Goal: Task Accomplishment & Management: Manage account settings

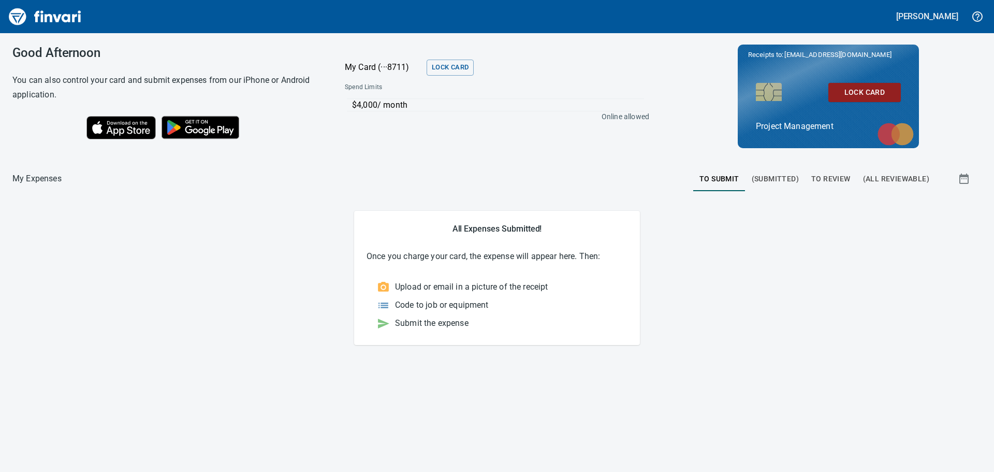
click at [831, 175] on span "To Review" at bounding box center [830, 178] width 39 height 13
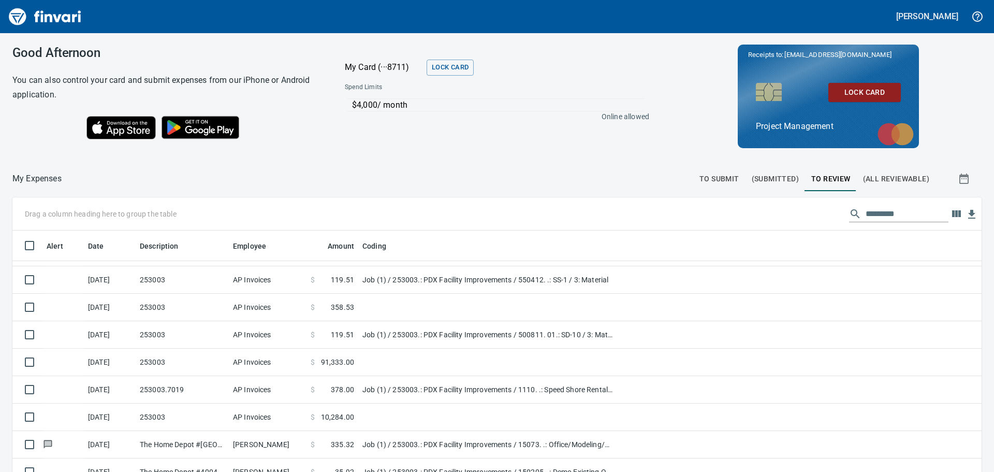
scroll to position [552, 0]
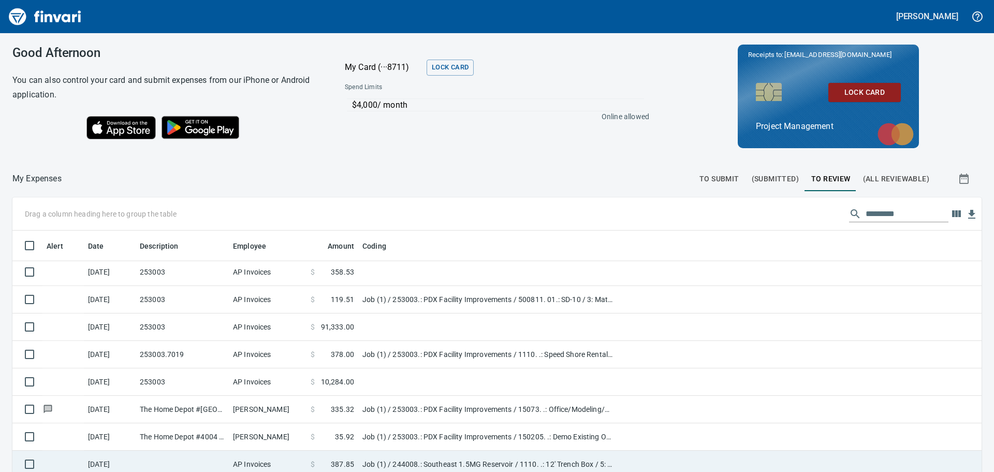
click at [185, 461] on td at bounding box center [182, 464] width 93 height 27
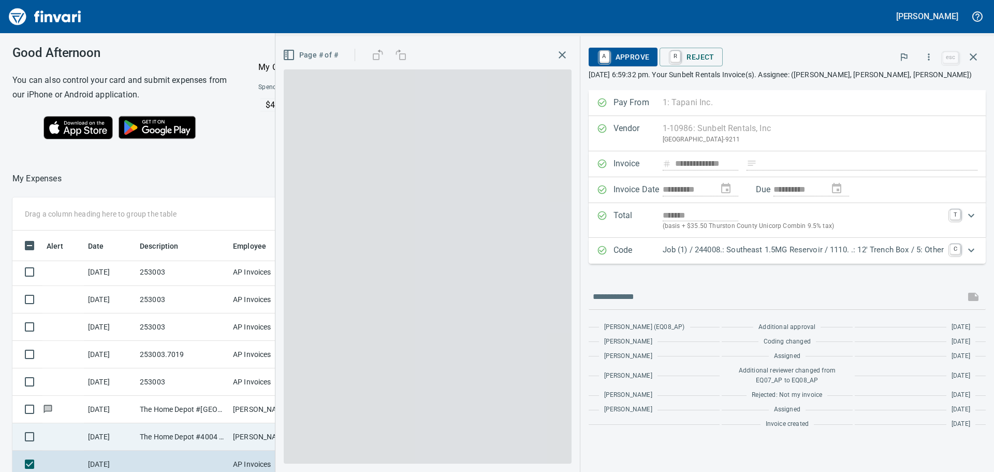
scroll to position [350, 687]
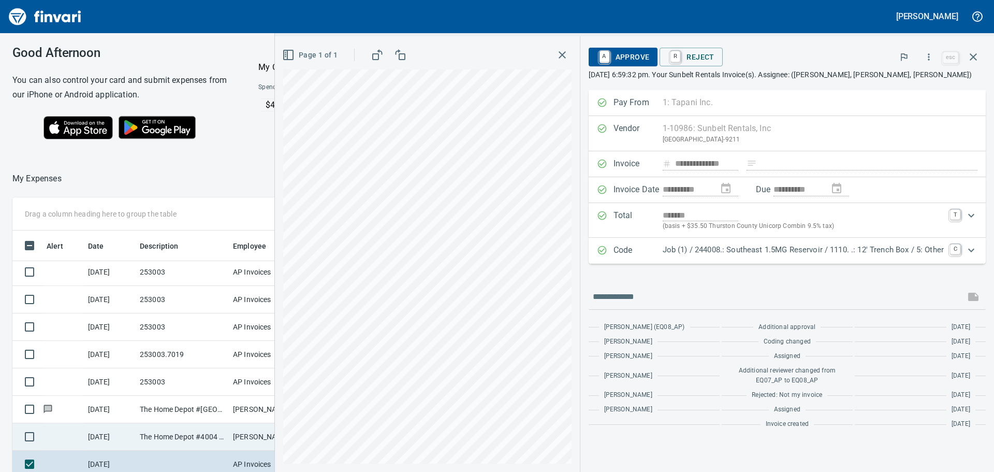
click at [178, 437] on td "The Home Depot #4004 [GEOGRAPHIC_DATA] OR" at bounding box center [182, 436] width 93 height 27
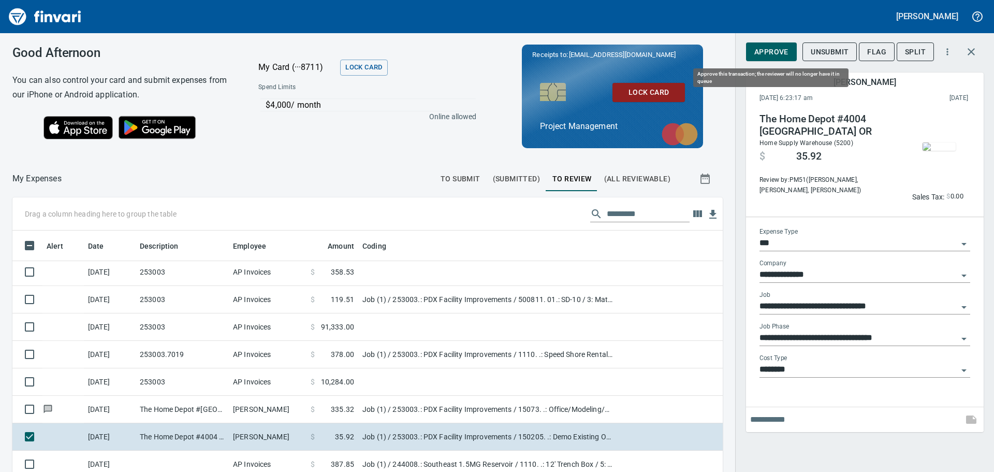
scroll to position [350, 687]
click at [769, 50] on span "Approve" at bounding box center [772, 52] width 34 height 13
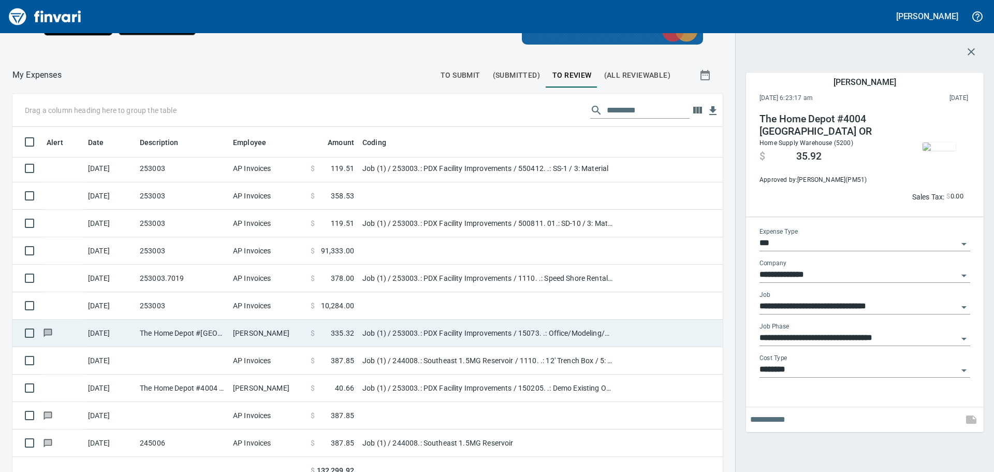
scroll to position [117, 0]
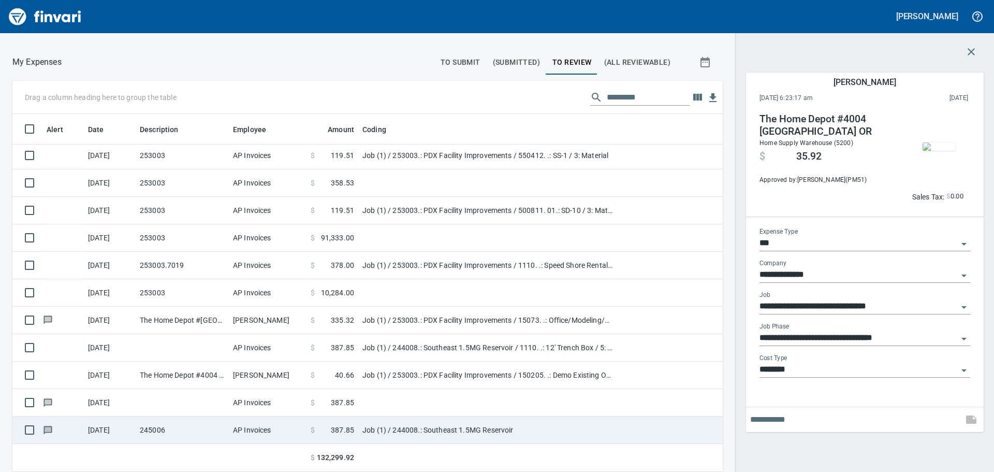
click at [170, 431] on td "245006" at bounding box center [182, 429] width 93 height 27
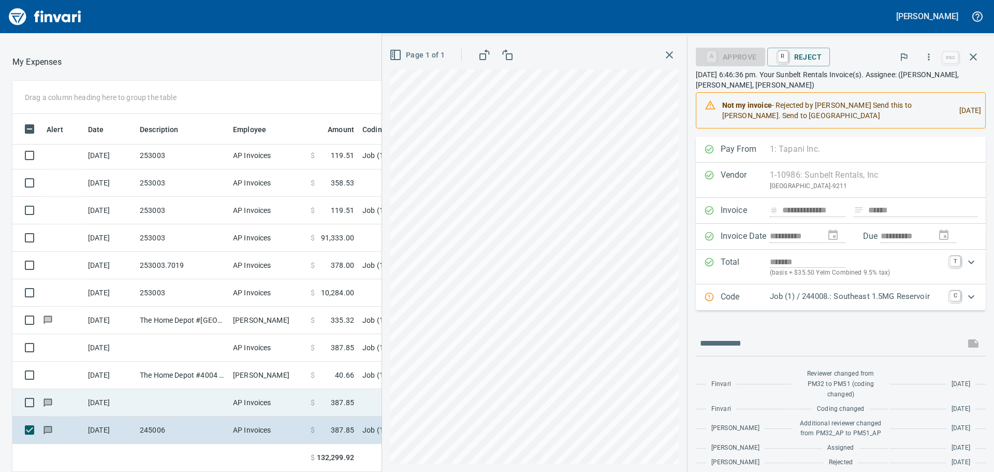
click at [178, 396] on td at bounding box center [182, 402] width 93 height 27
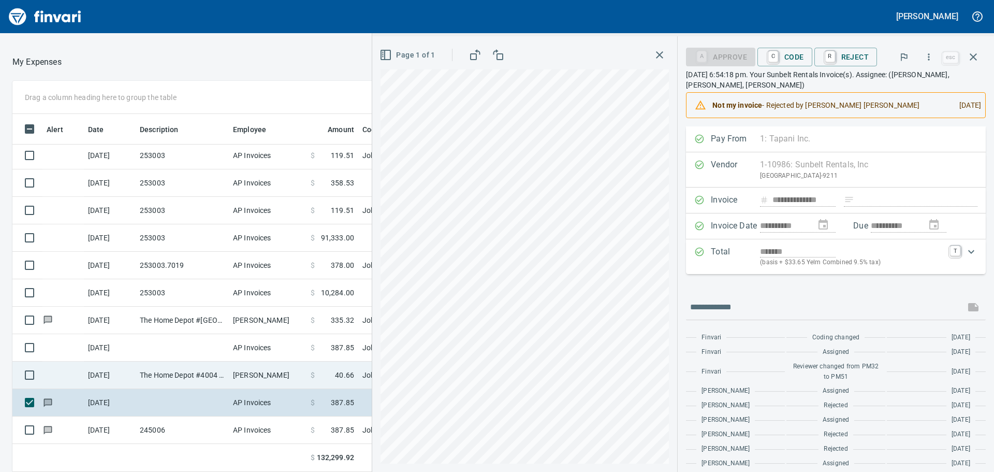
click at [185, 373] on td "The Home Depot #4004 Portland OR" at bounding box center [182, 374] width 93 height 27
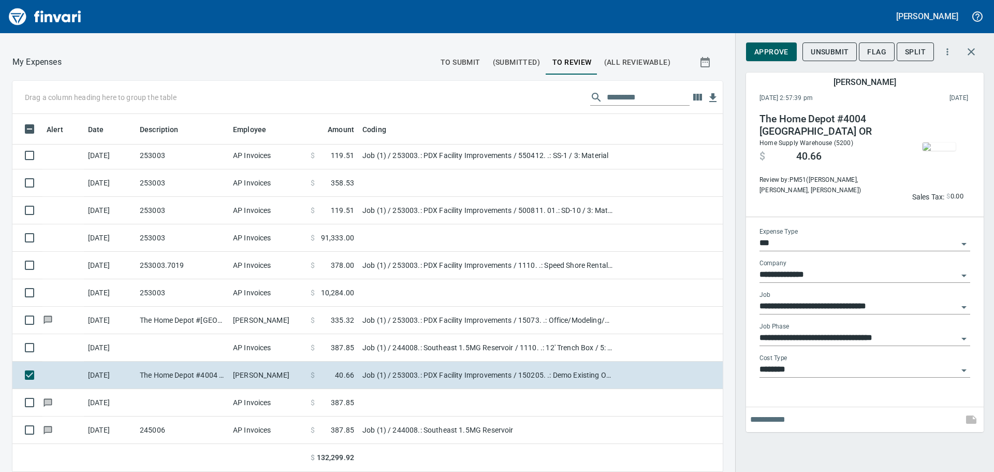
scroll to position [350, 687]
click at [770, 50] on span "Approve" at bounding box center [772, 52] width 34 height 13
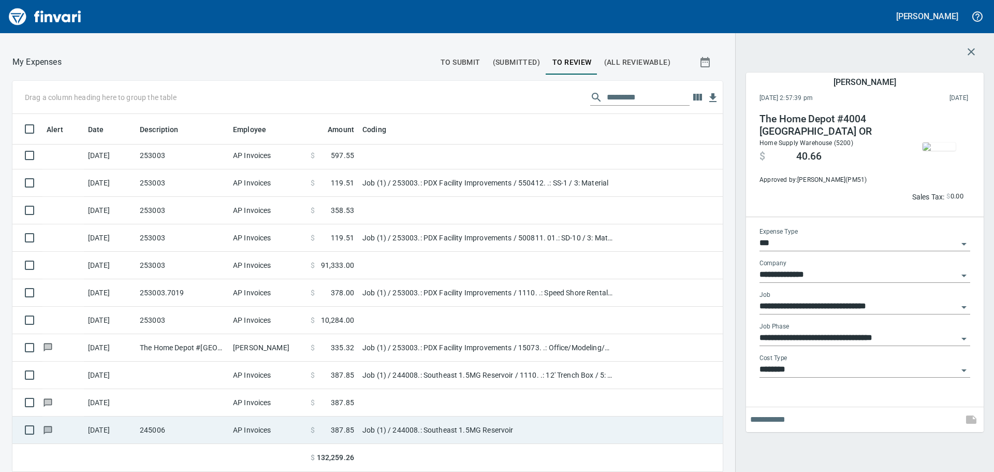
click at [176, 430] on td "245006" at bounding box center [182, 429] width 93 height 27
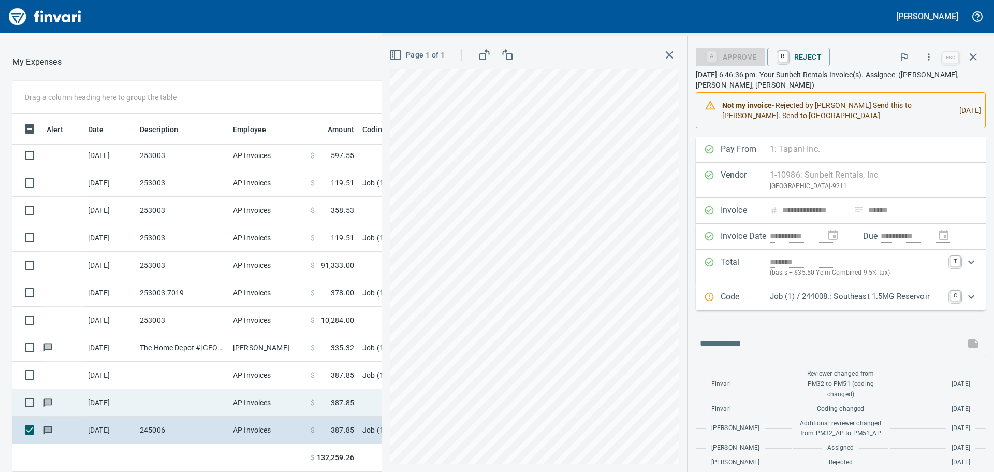
click at [181, 399] on td at bounding box center [182, 402] width 93 height 27
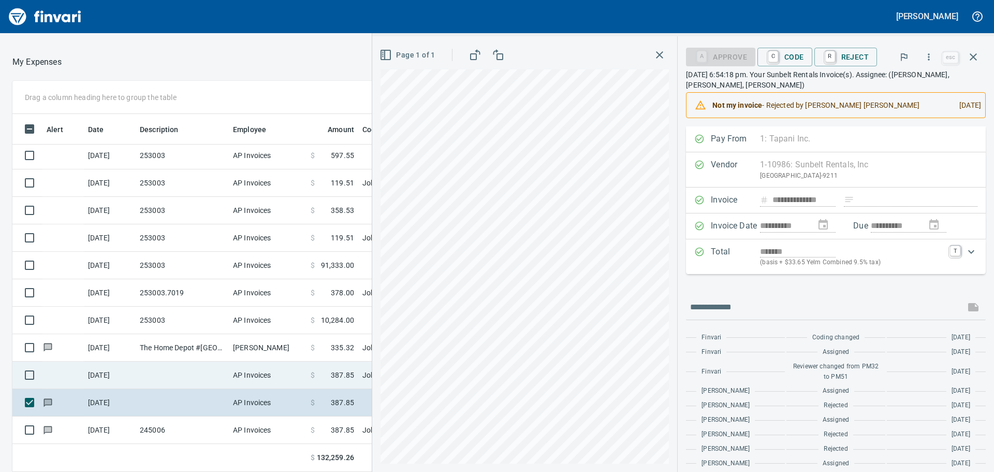
click at [181, 373] on td at bounding box center [182, 374] width 93 height 27
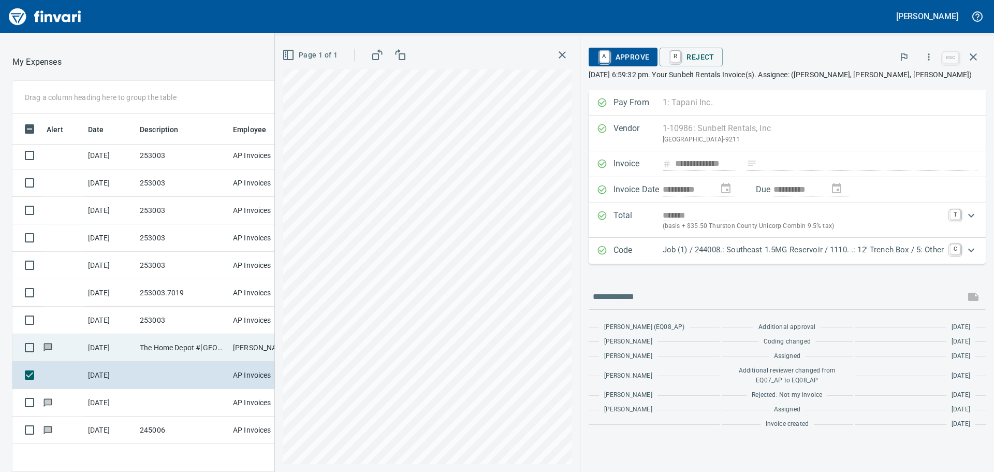
click at [181, 341] on td "The Home Depot #4002 Tigard OR" at bounding box center [182, 347] width 93 height 27
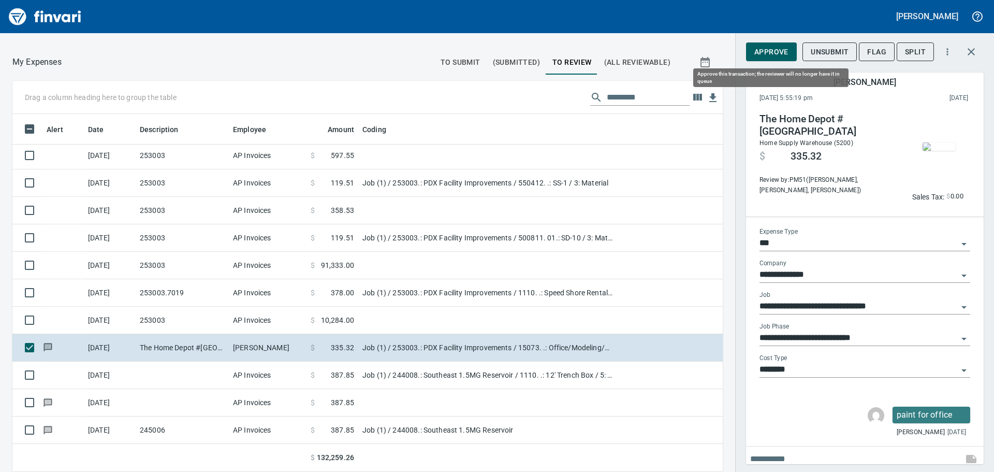
click at [767, 51] on span "Approve" at bounding box center [772, 52] width 34 height 13
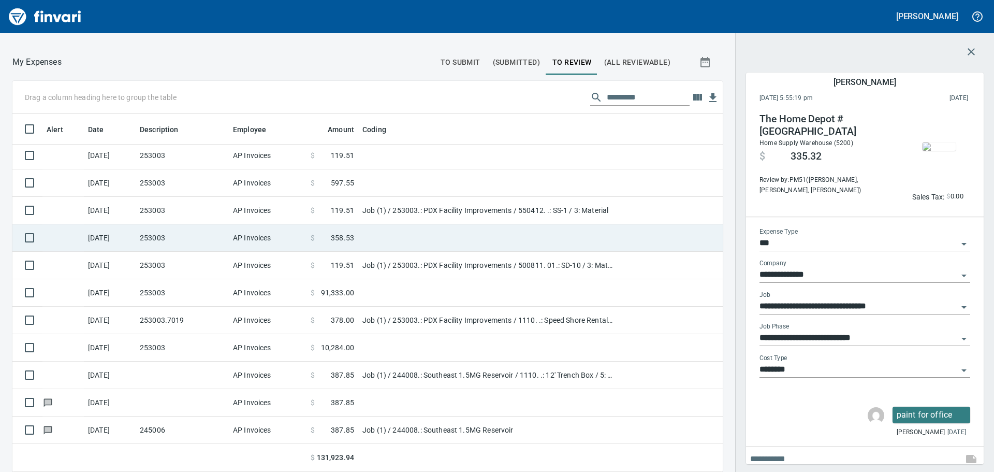
scroll to position [350, 687]
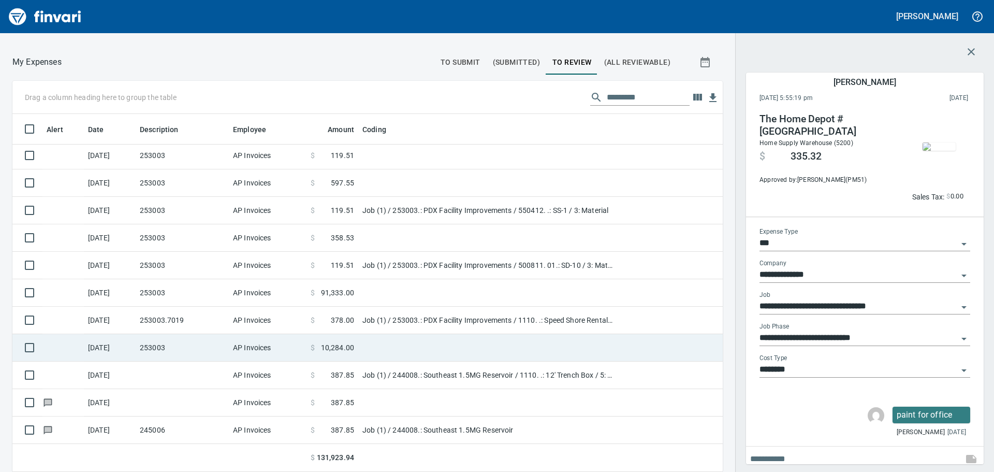
click at [180, 346] on td "253003" at bounding box center [182, 347] width 93 height 27
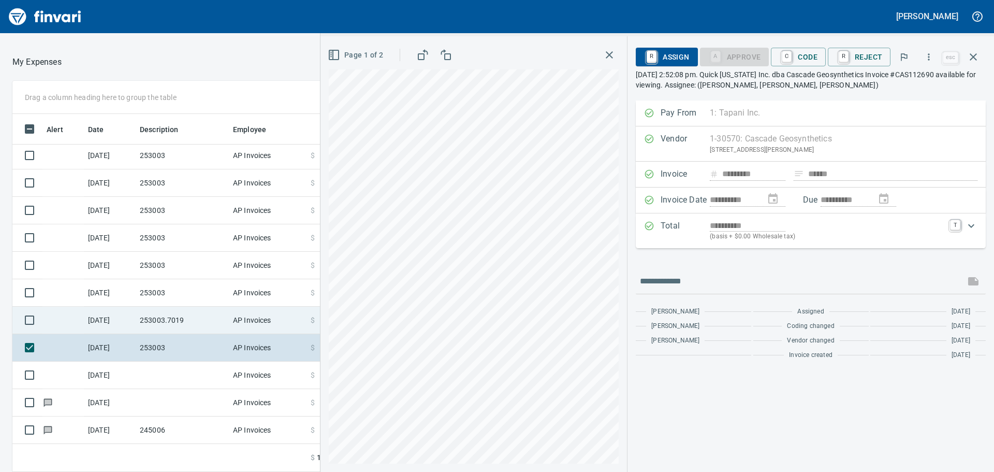
click at [143, 322] on td "253003.7019" at bounding box center [182, 320] width 93 height 27
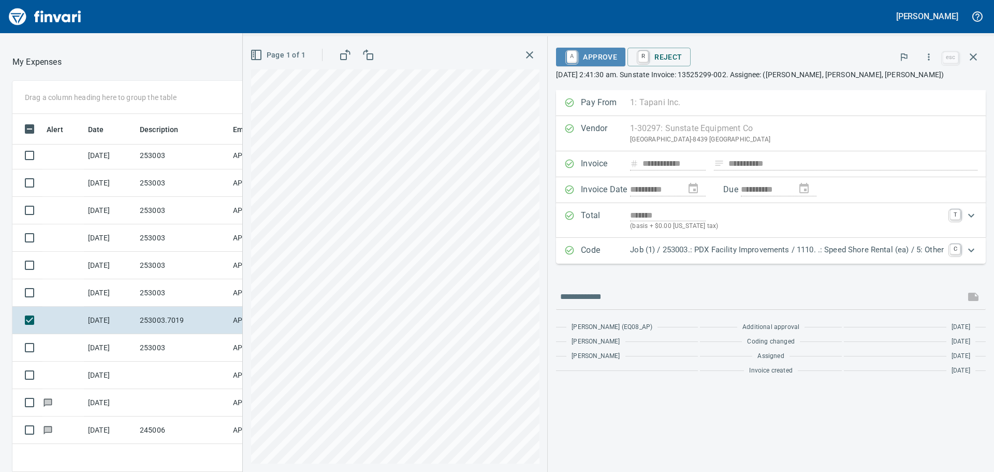
click at [592, 55] on span "A Approve" at bounding box center [590, 57] width 53 height 18
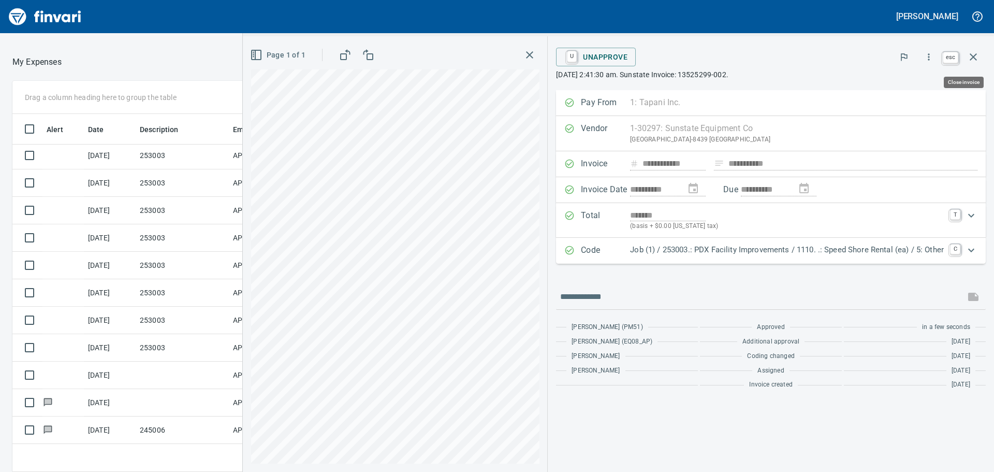
scroll to position [350, 687]
click at [975, 56] on icon "button" at bounding box center [973, 56] width 7 height 7
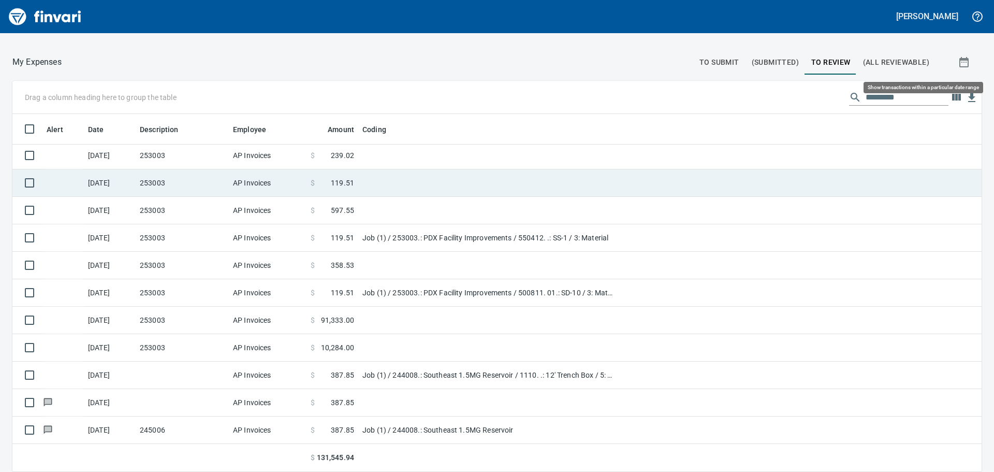
scroll to position [350, 946]
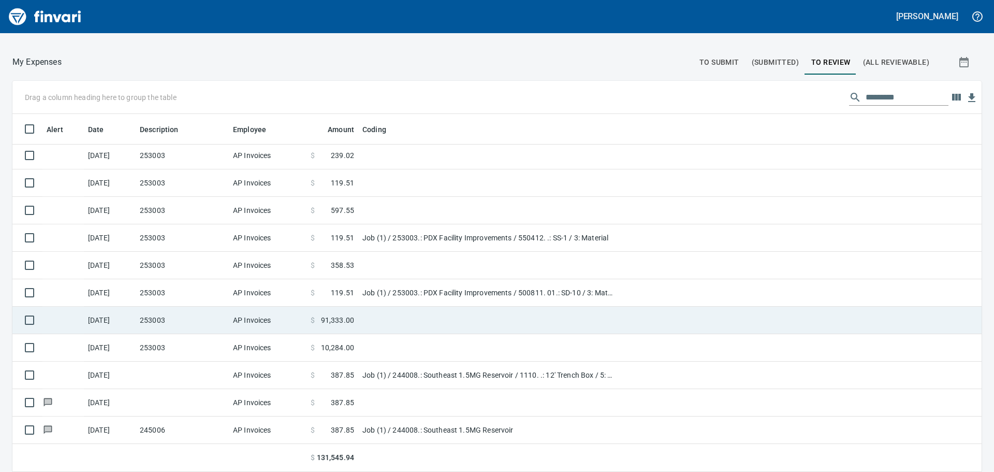
click at [164, 314] on td "253003" at bounding box center [182, 320] width 93 height 27
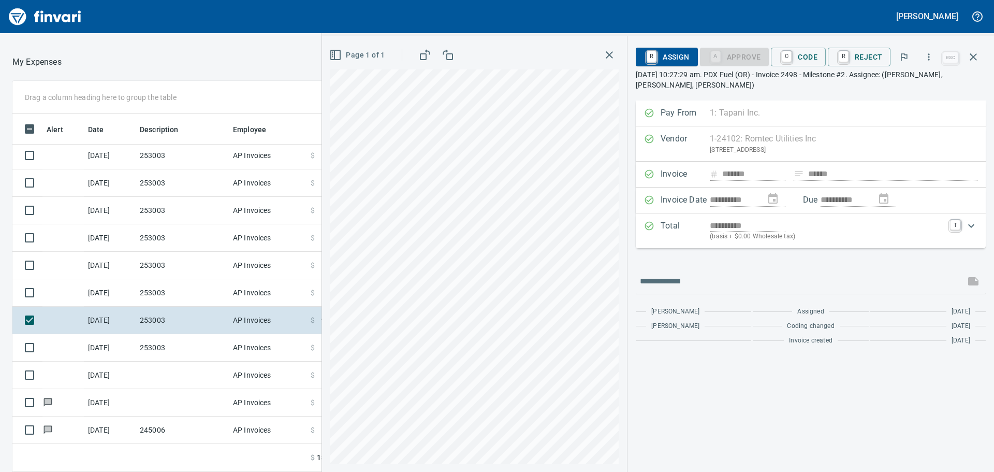
scroll to position [414, 0]
click at [811, 54] on span "C Code" at bounding box center [798, 57] width 38 height 18
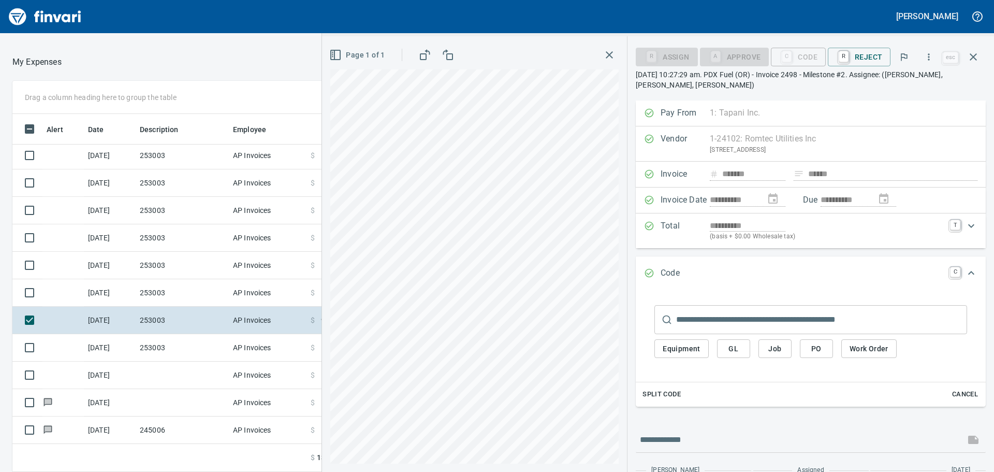
scroll to position [350, 687]
click at [777, 350] on span "Job" at bounding box center [775, 348] width 17 height 13
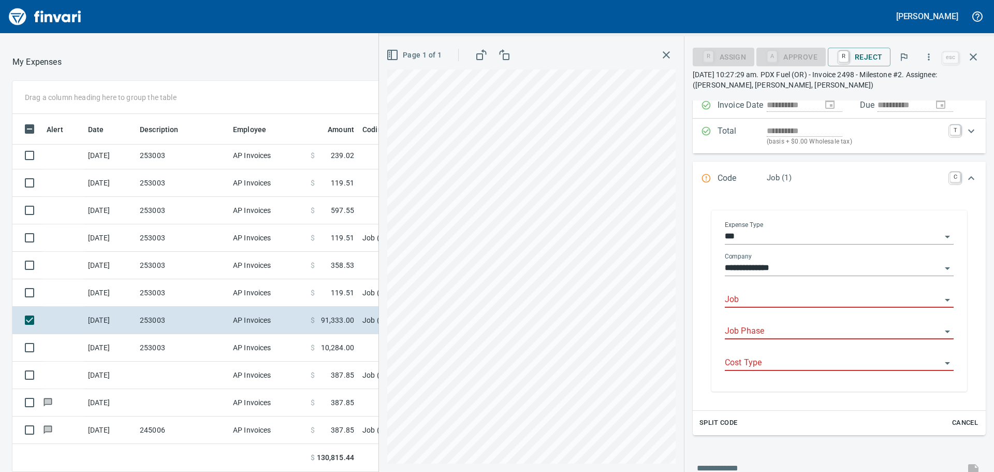
scroll to position [104, 0]
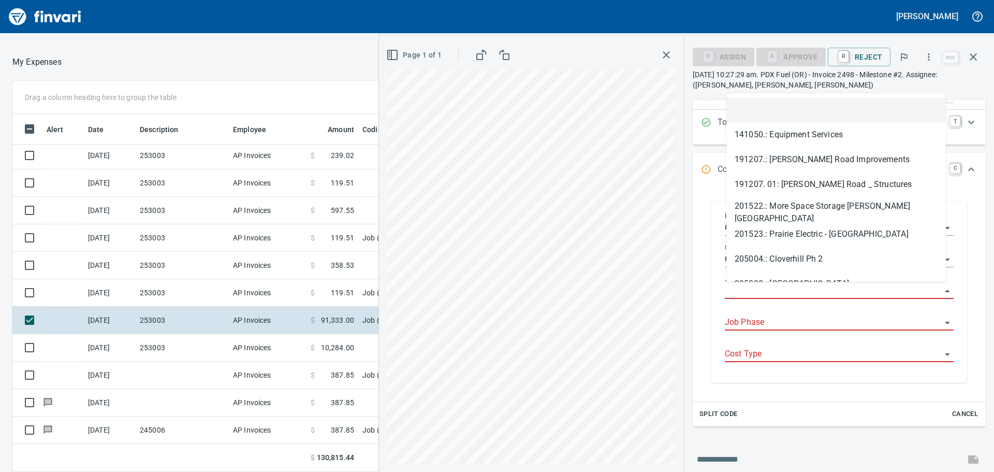
click at [776, 292] on input "Job" at bounding box center [833, 291] width 216 height 15
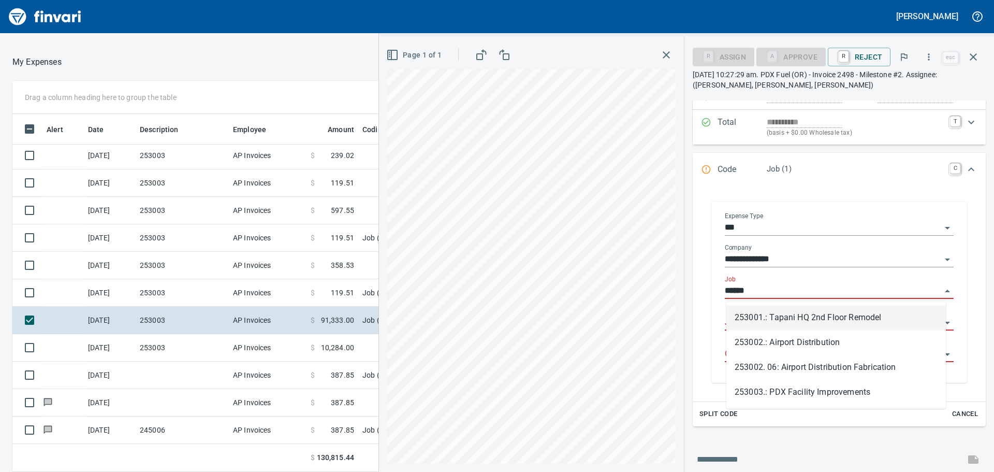
scroll to position [350, 687]
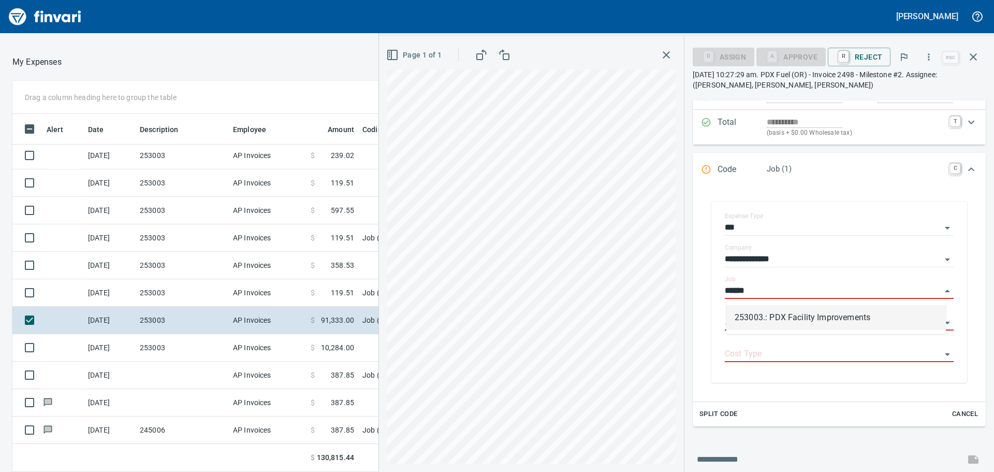
click at [786, 314] on li "253003.: PDX Facility Improvements" at bounding box center [837, 317] width 220 height 25
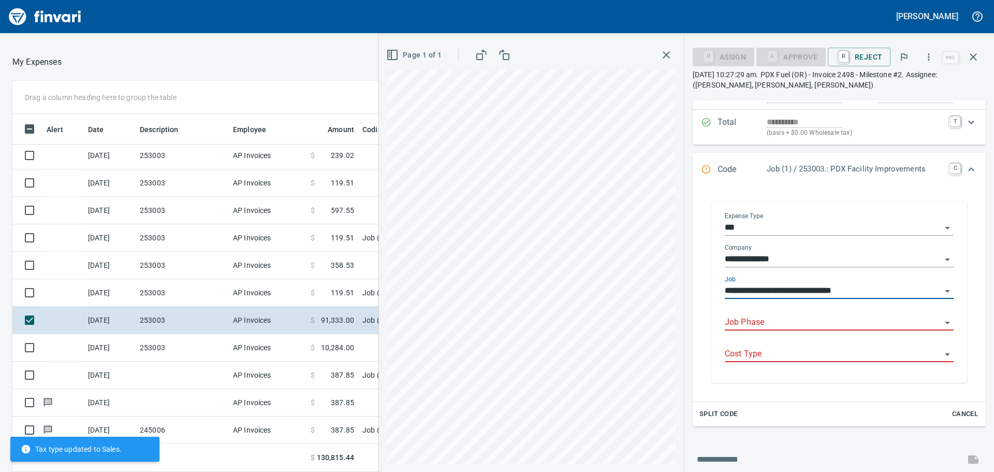
type input "**********"
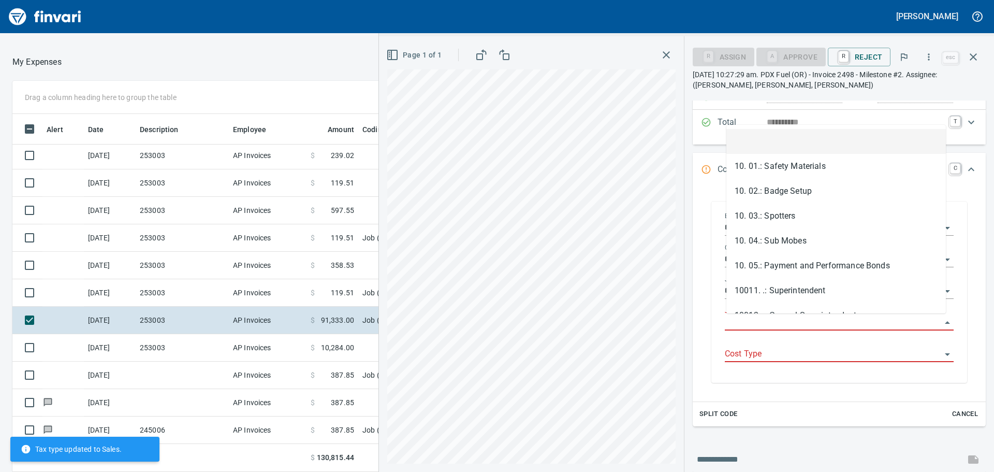
click at [764, 320] on input "Job Phase" at bounding box center [833, 322] width 216 height 15
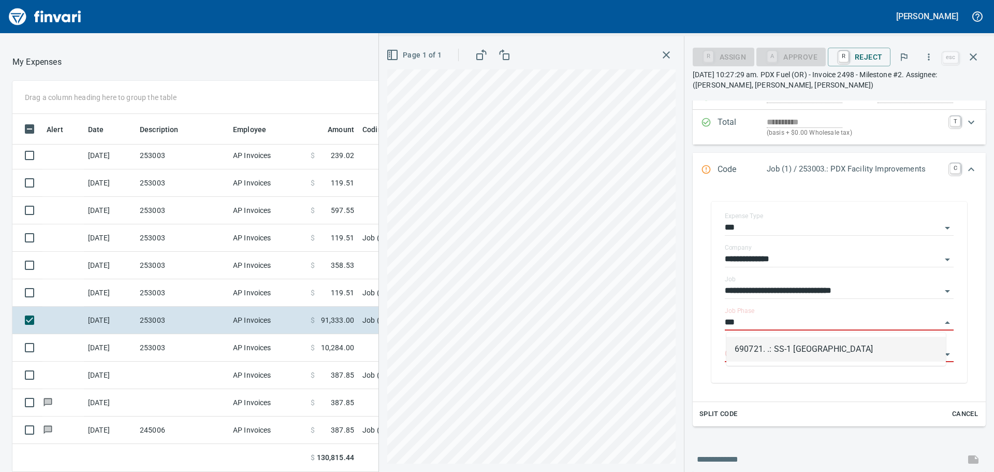
click at [795, 345] on li "690721. .: SS-1 [GEOGRAPHIC_DATA]" at bounding box center [837, 349] width 220 height 25
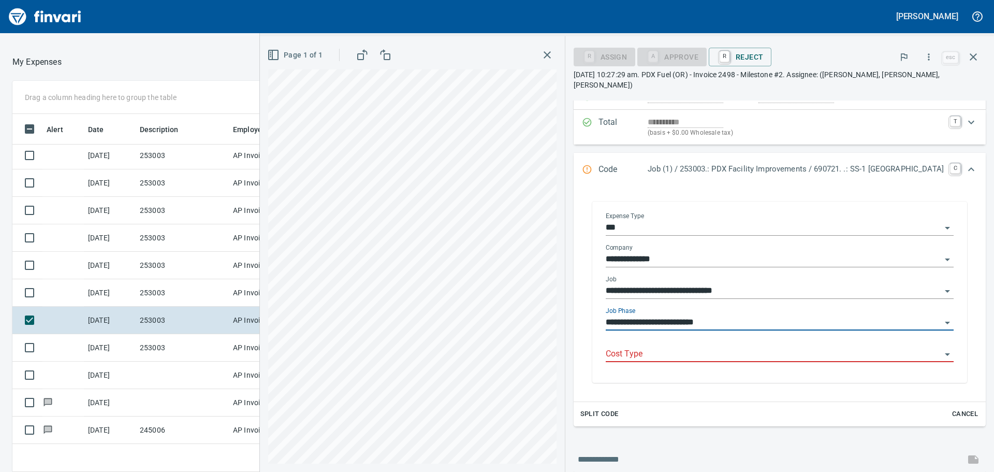
type input "**********"
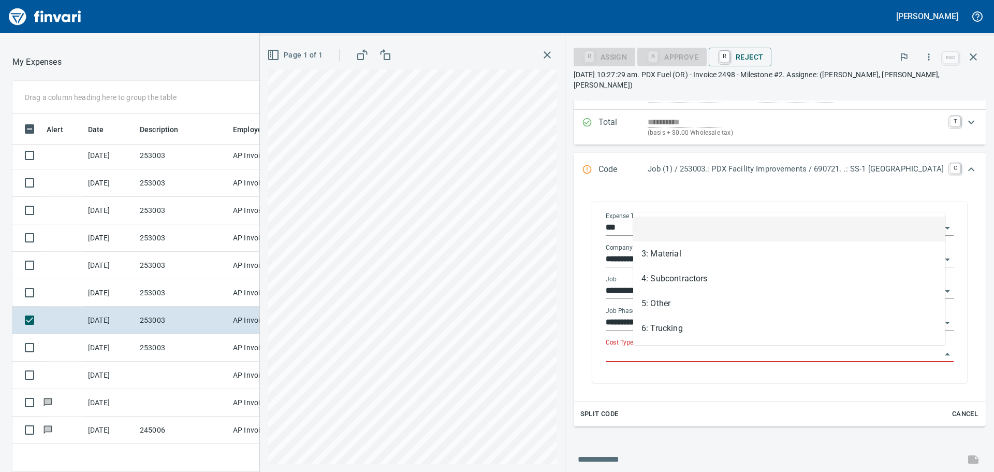
click at [695, 353] on input "Cost Type" at bounding box center [774, 354] width 336 height 15
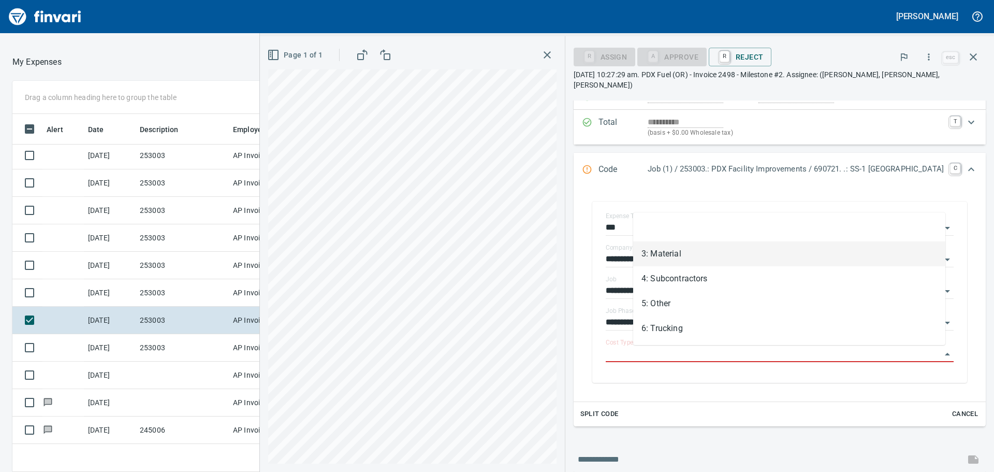
click at [683, 252] on li "3: Material" at bounding box center [789, 253] width 312 height 25
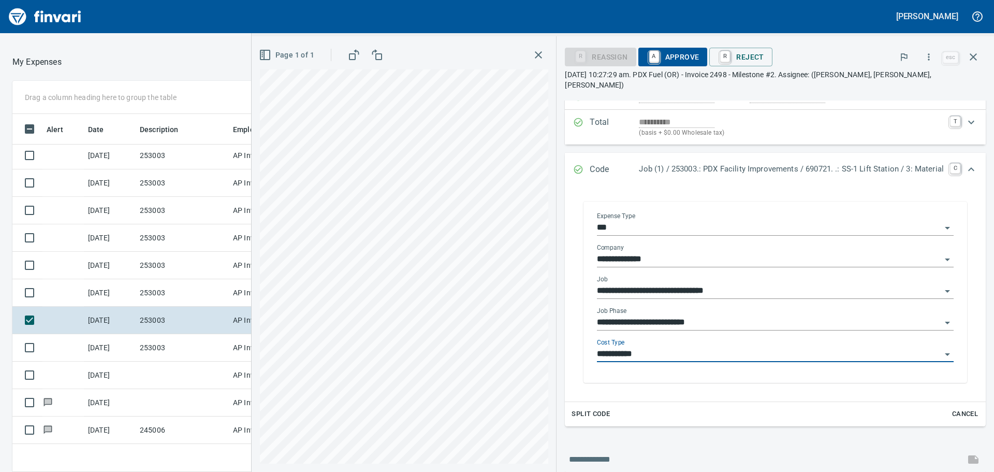
type input "**********"
click at [671, 56] on span "A Approve" at bounding box center [673, 57] width 53 height 18
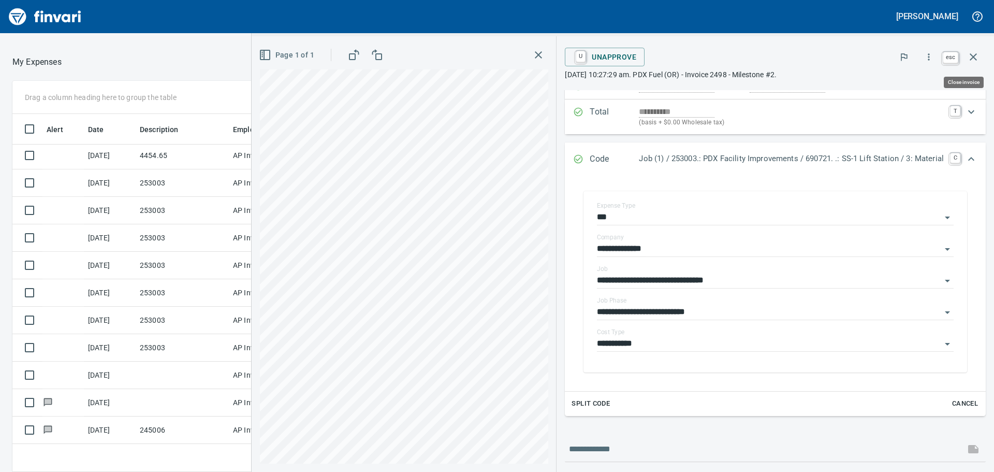
click at [970, 56] on icon "button" at bounding box center [973, 57] width 12 height 12
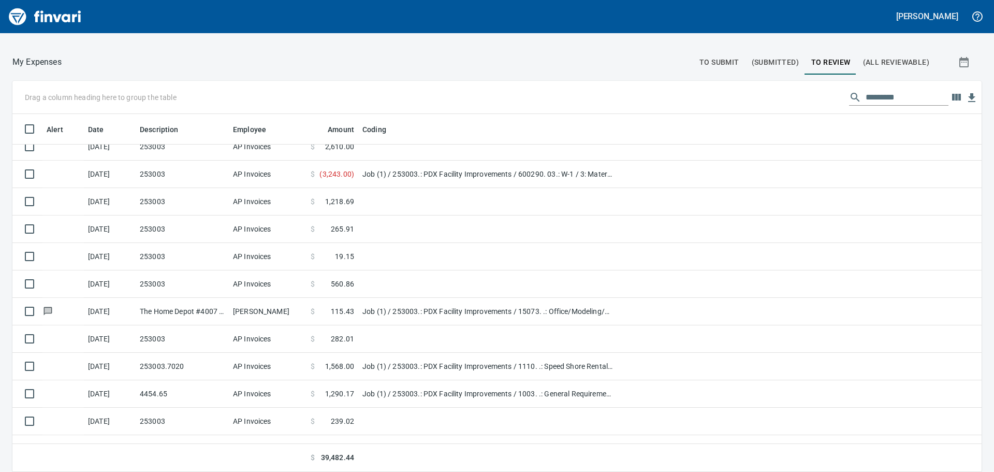
scroll to position [128, 0]
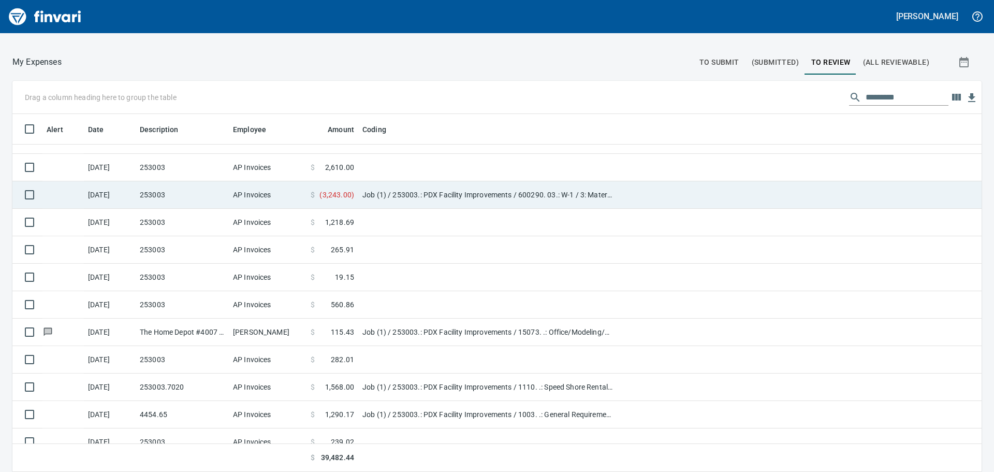
click at [182, 189] on td "253003" at bounding box center [182, 194] width 93 height 27
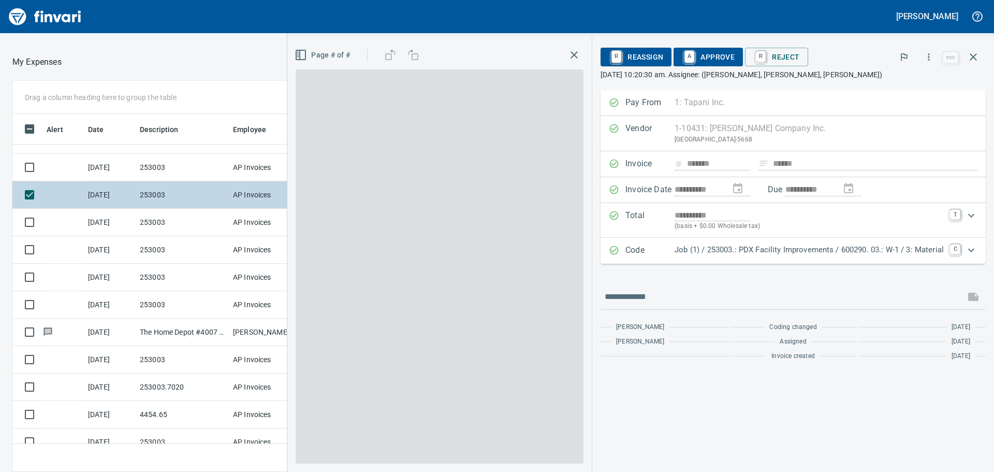
scroll to position [350, 687]
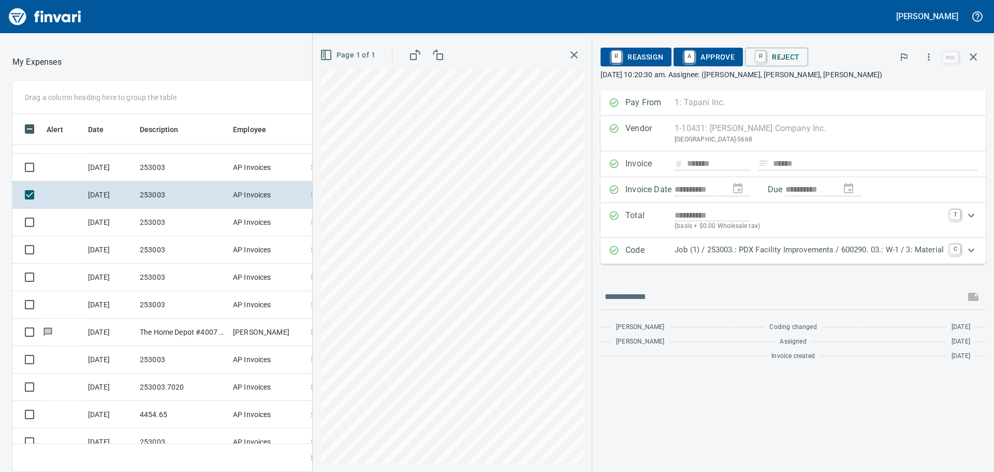
click at [714, 56] on span "A Approve" at bounding box center [708, 57] width 53 height 18
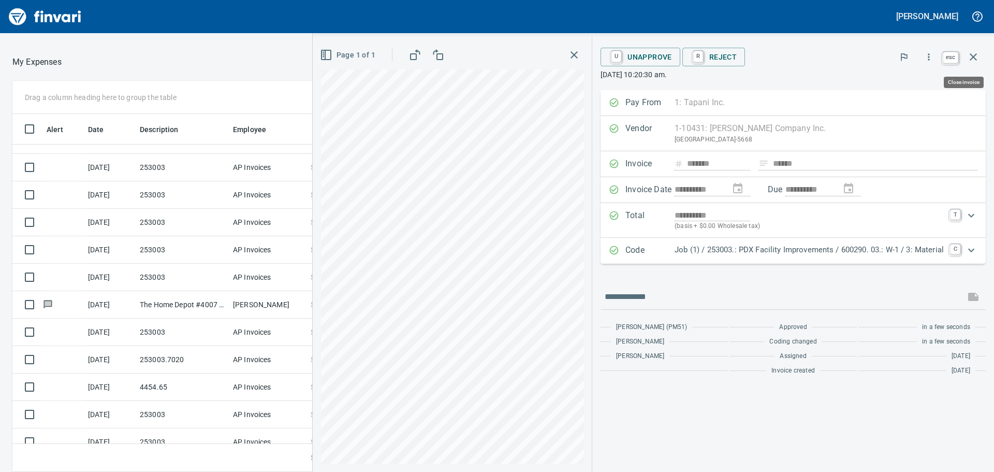
click at [972, 57] on icon "button" at bounding box center [973, 57] width 12 height 12
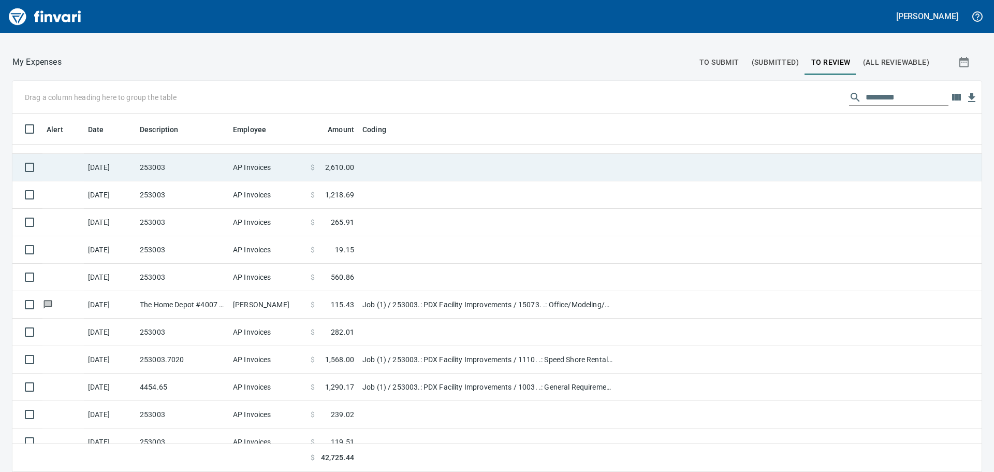
scroll to position [350, 946]
click at [182, 164] on td "253003" at bounding box center [182, 167] width 93 height 27
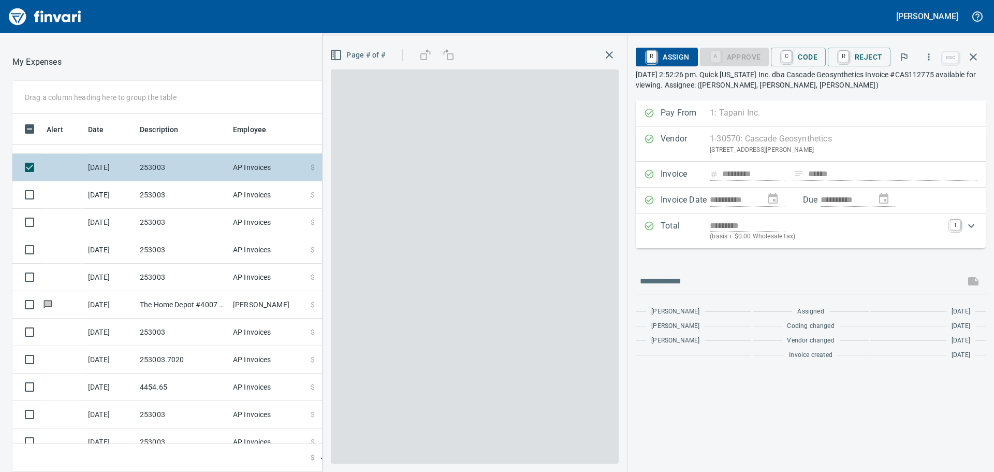
scroll to position [350, 687]
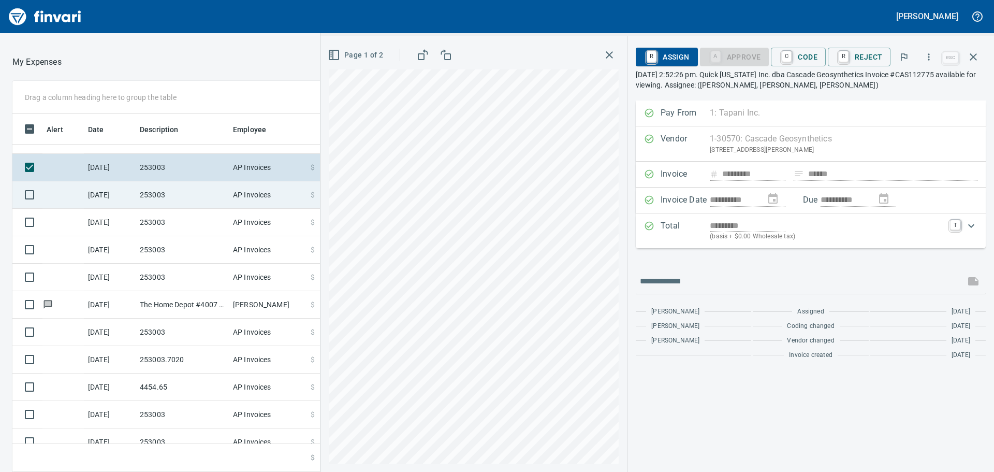
click at [192, 193] on td "253003" at bounding box center [182, 194] width 93 height 27
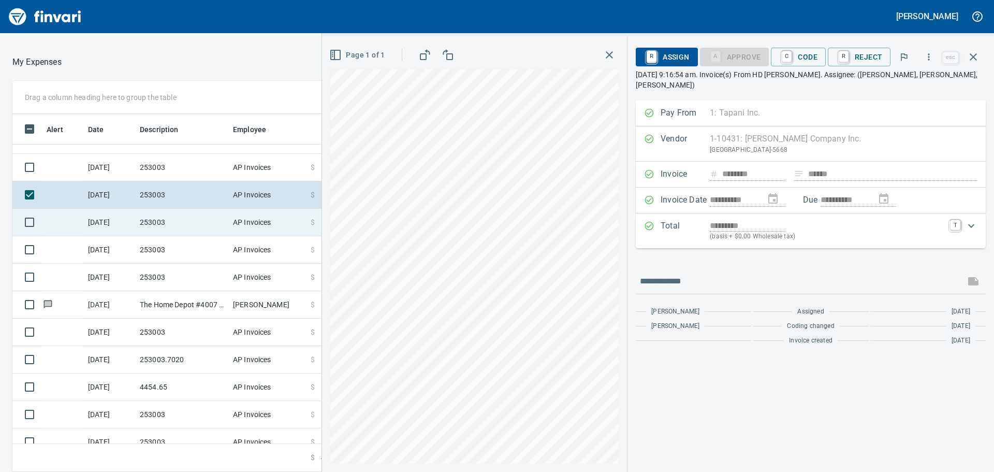
click at [194, 223] on td "253003" at bounding box center [182, 222] width 93 height 27
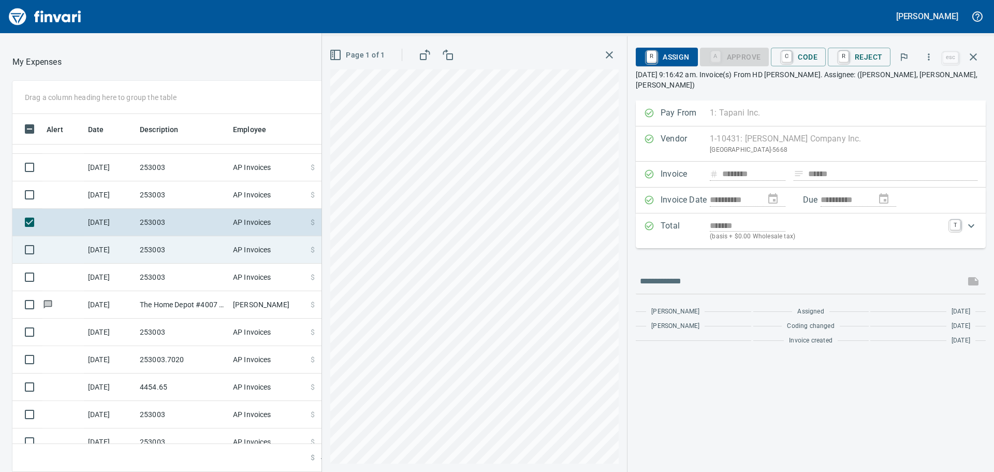
click at [195, 249] on td "253003" at bounding box center [182, 249] width 93 height 27
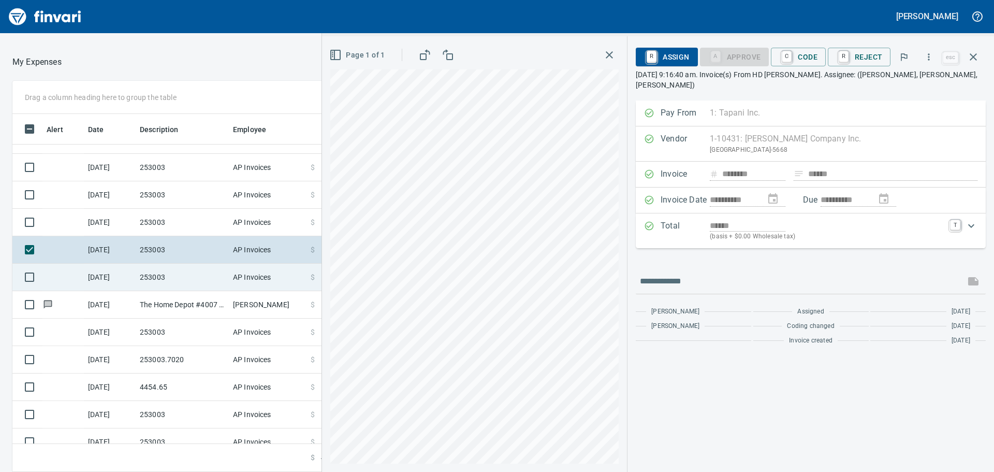
click at [191, 273] on td "253003" at bounding box center [182, 277] width 93 height 27
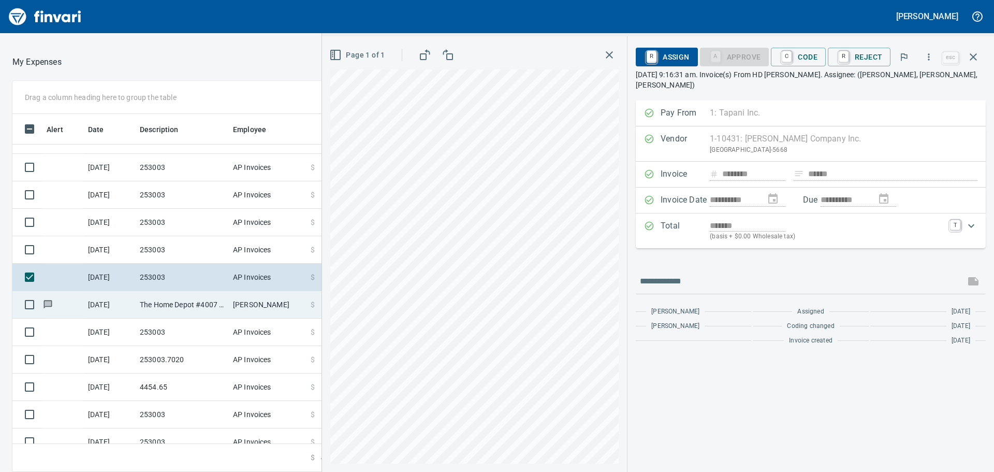
click at [194, 305] on td "The Home Depot #4007 [GEOGRAPHIC_DATA] OR" at bounding box center [182, 304] width 93 height 27
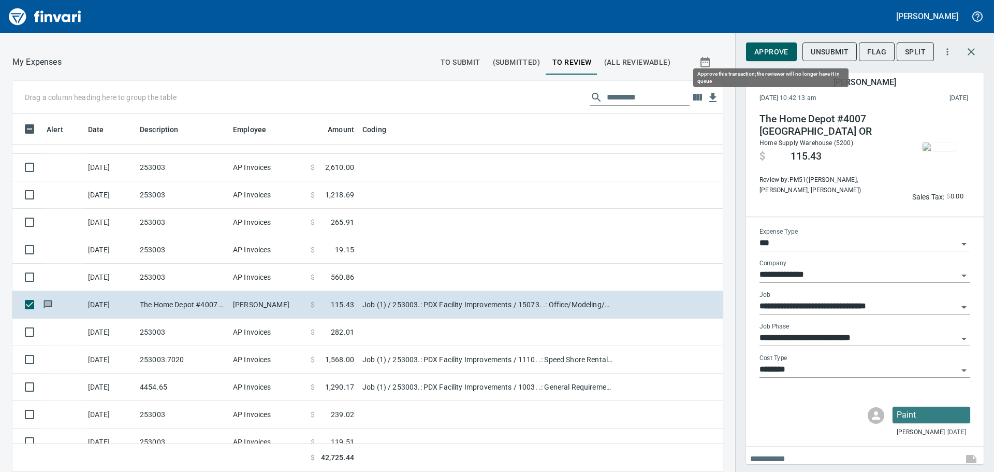
click at [772, 50] on span "Approve" at bounding box center [772, 52] width 34 height 13
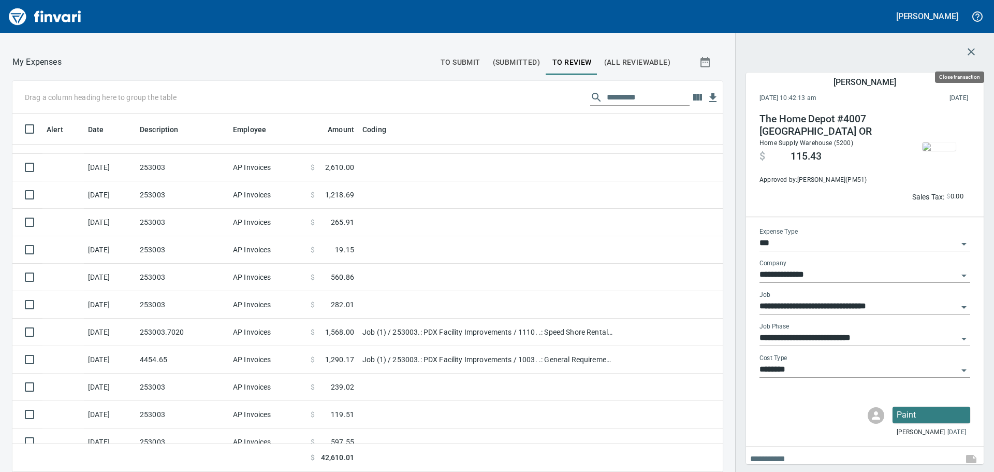
scroll to position [350, 687]
click at [972, 50] on icon "button" at bounding box center [971, 52] width 12 height 12
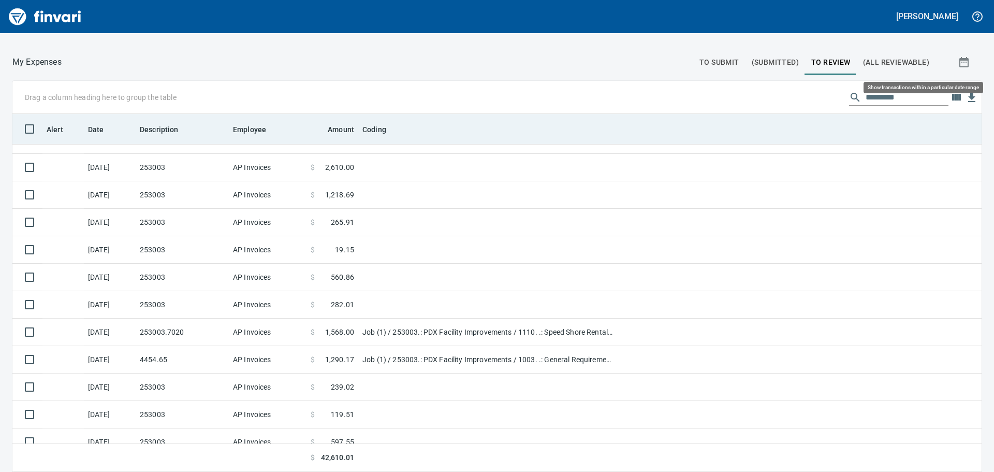
scroll to position [350, 946]
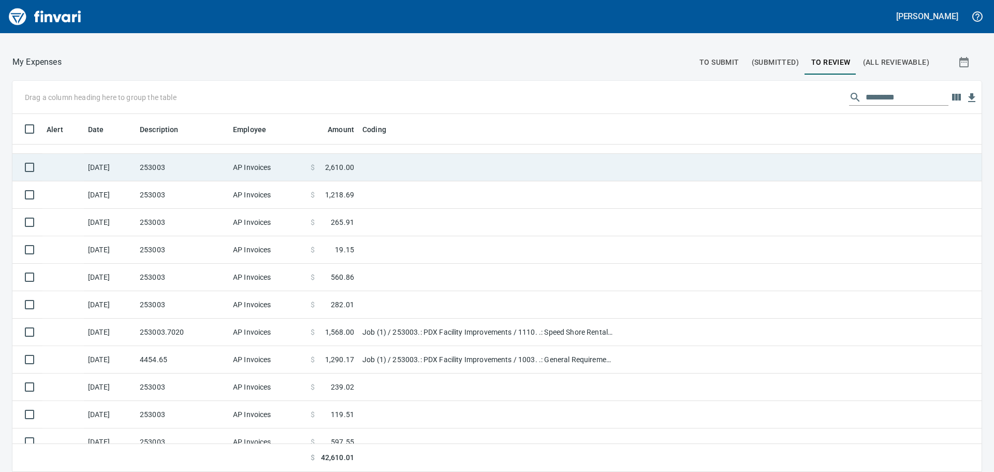
click at [186, 163] on td "253003" at bounding box center [182, 167] width 93 height 27
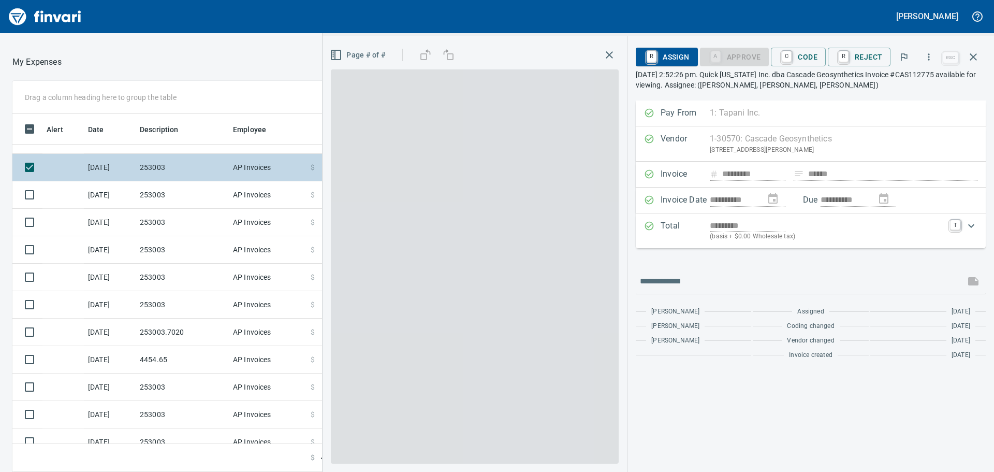
scroll to position [350, 687]
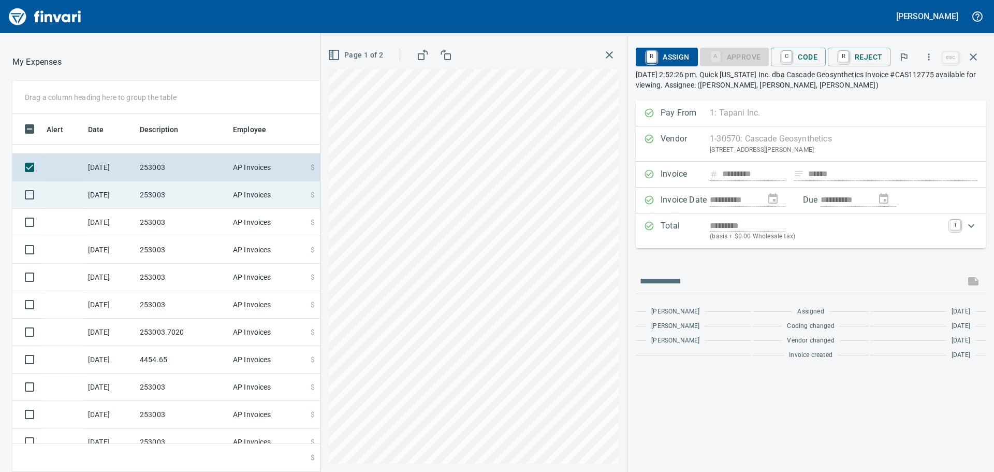
click at [180, 195] on td "253003" at bounding box center [182, 194] width 93 height 27
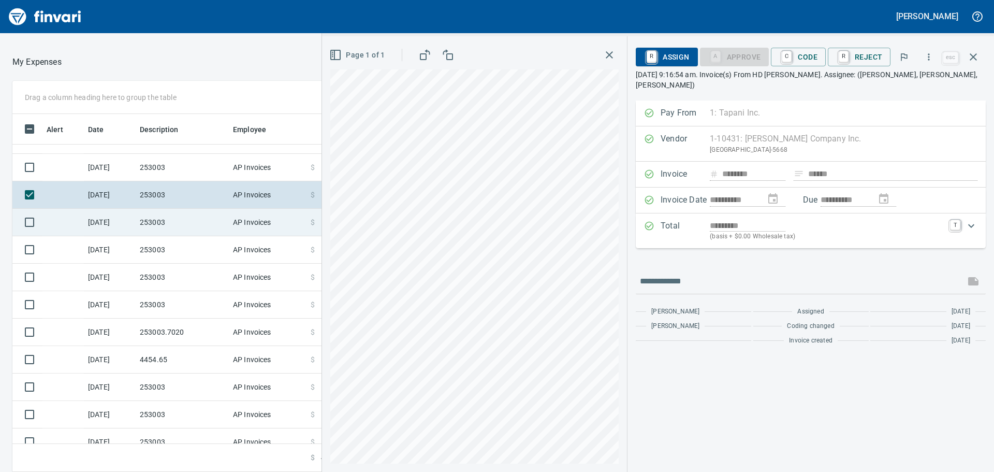
click at [183, 222] on td "253003" at bounding box center [182, 222] width 93 height 27
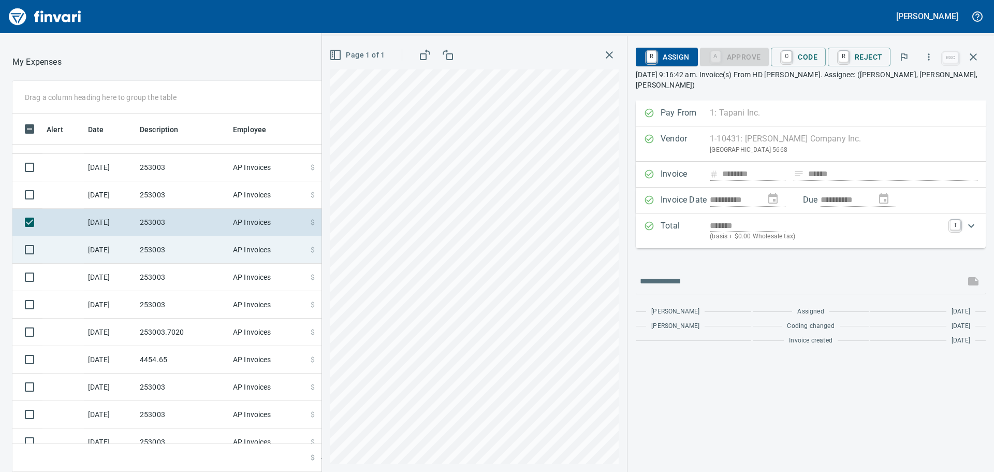
click at [182, 250] on td "253003" at bounding box center [182, 249] width 93 height 27
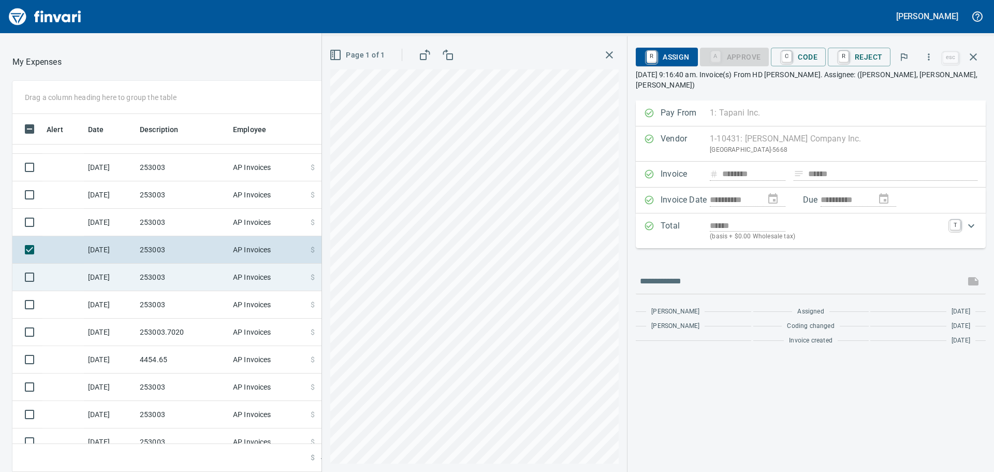
click at [187, 277] on td "253003" at bounding box center [182, 277] width 93 height 27
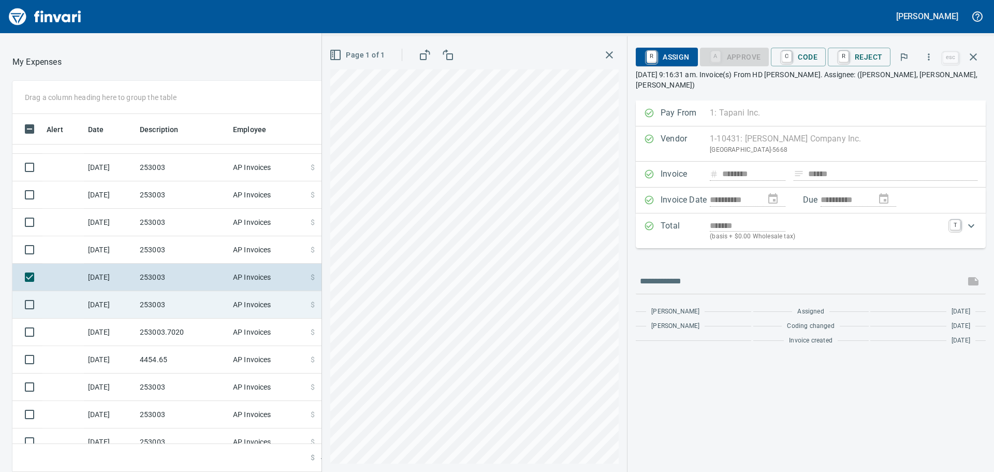
click at [190, 308] on td "253003" at bounding box center [182, 304] width 93 height 27
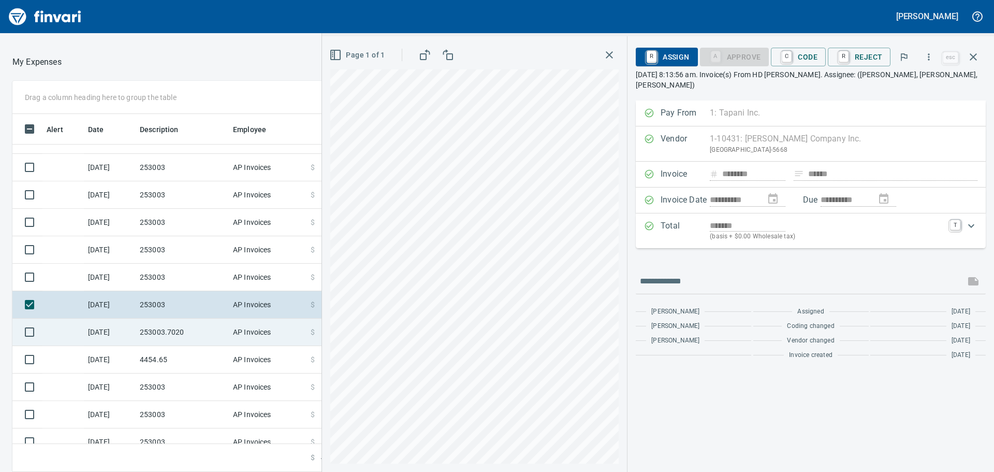
click at [201, 330] on td "253003.7020" at bounding box center [182, 331] width 93 height 27
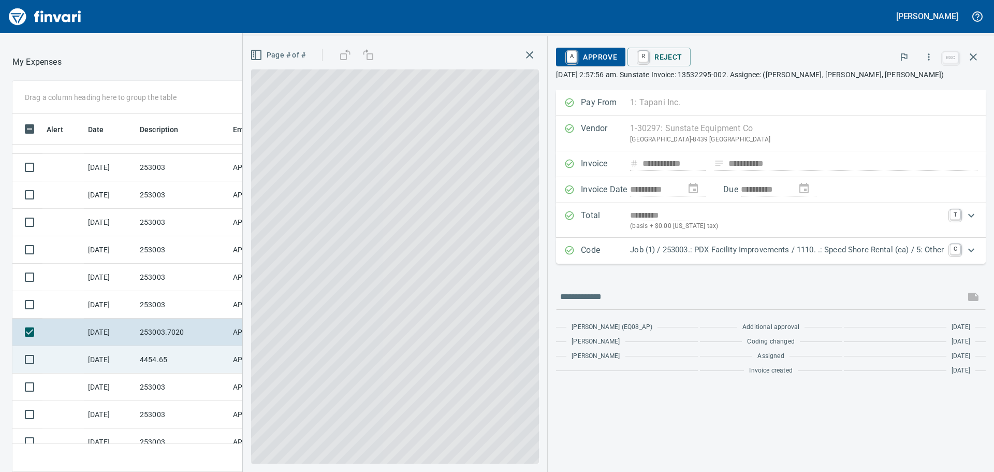
click at [185, 357] on td "4454.65" at bounding box center [182, 359] width 93 height 27
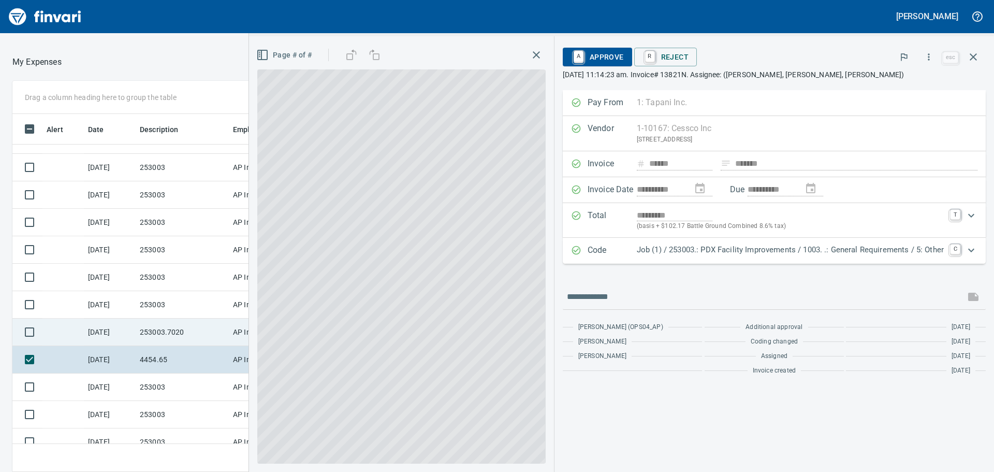
click at [183, 329] on td "253003.7020" at bounding box center [182, 331] width 93 height 27
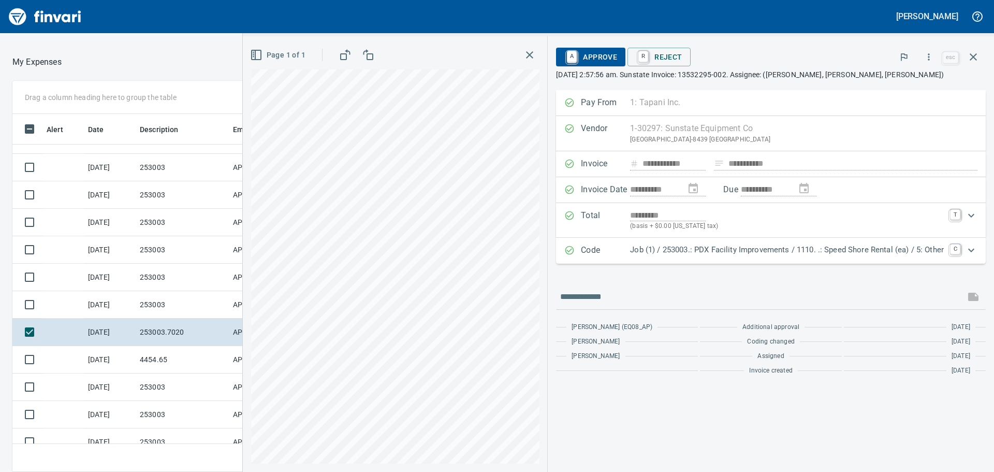
click at [597, 54] on span "A Approve" at bounding box center [590, 57] width 53 height 18
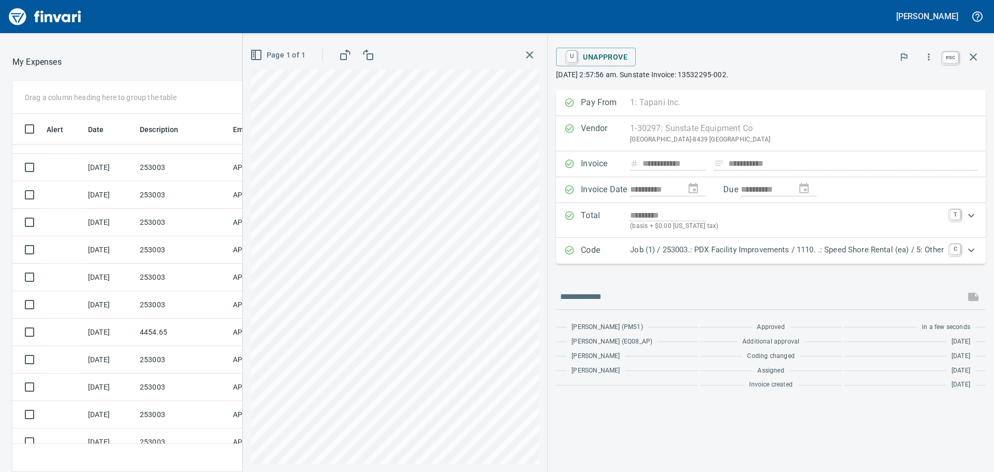
scroll to position [350, 687]
click at [974, 56] on icon "button" at bounding box center [973, 56] width 7 height 7
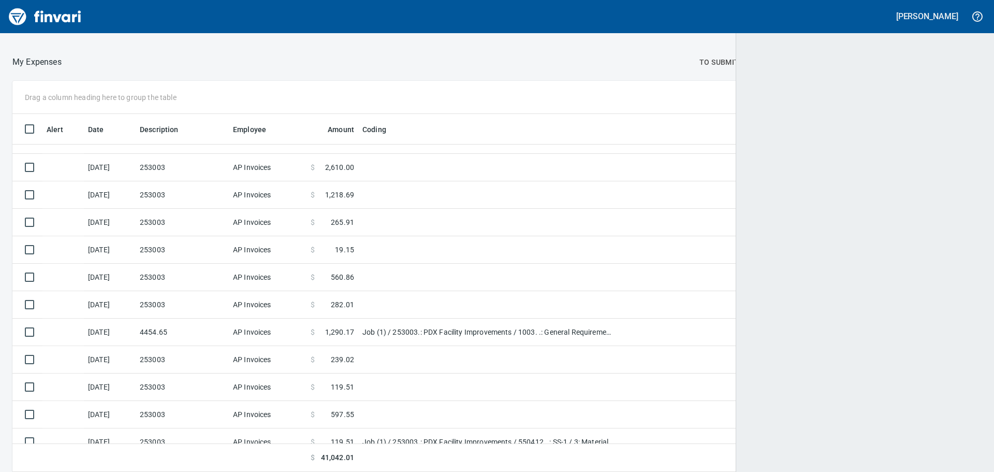
scroll to position [350, 946]
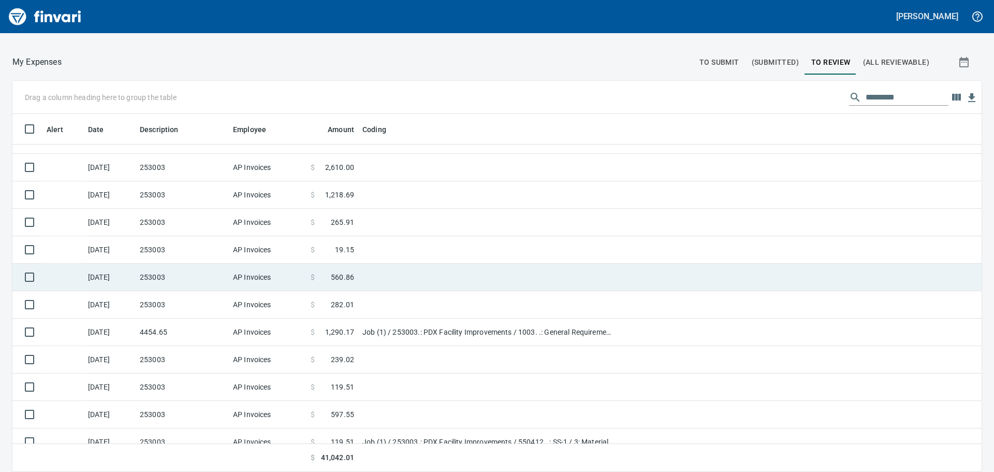
click at [225, 280] on td "253003" at bounding box center [182, 277] width 93 height 27
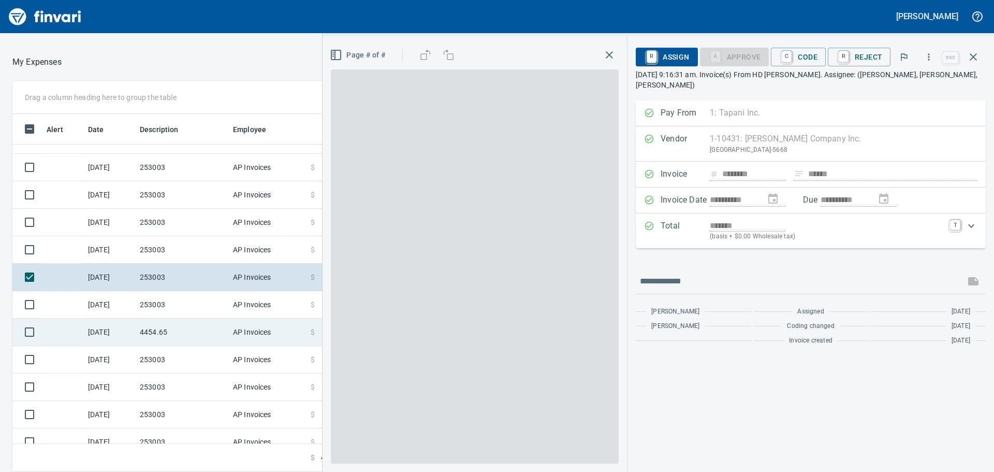
scroll to position [350, 687]
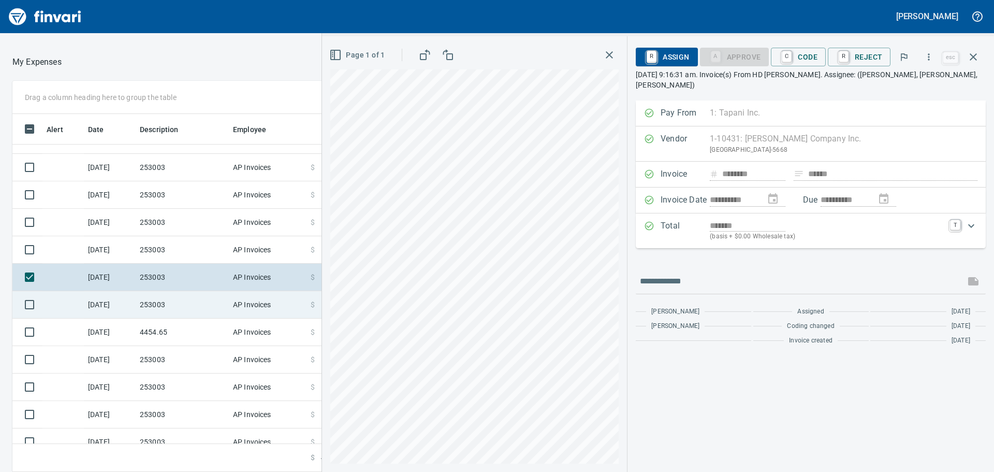
click at [229, 302] on td "AP Invoices" at bounding box center [268, 304] width 78 height 27
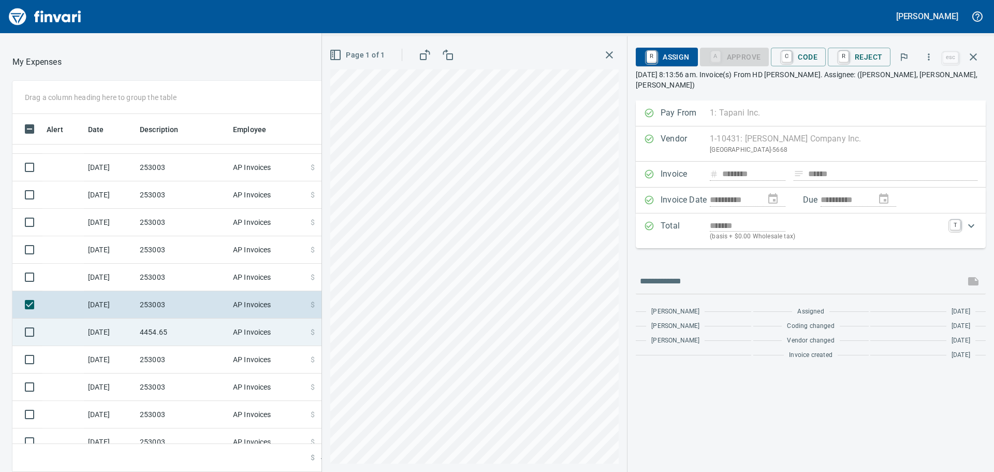
click at [208, 322] on td "4454.65" at bounding box center [182, 331] width 93 height 27
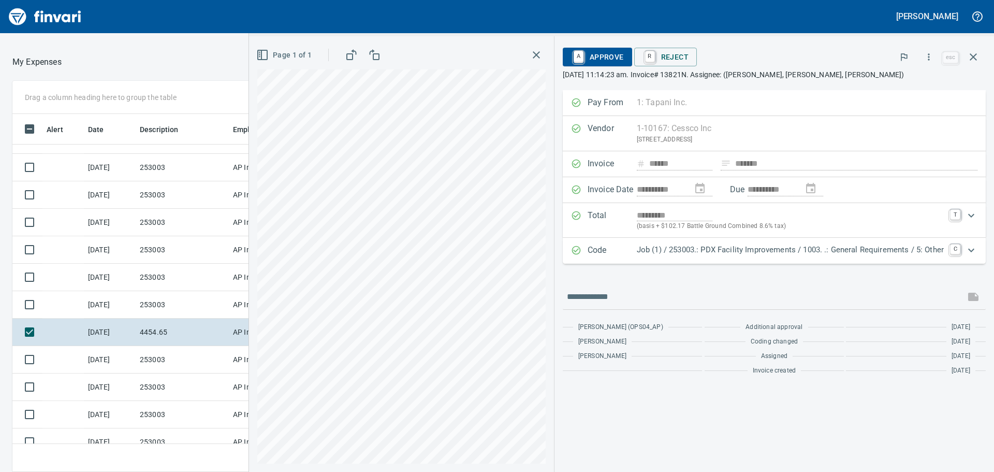
click at [612, 56] on span "A Approve" at bounding box center [597, 57] width 53 height 18
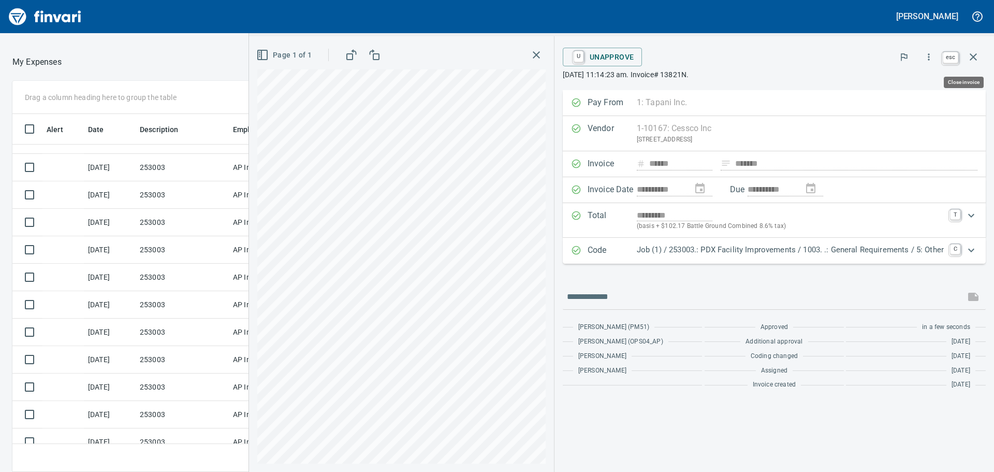
scroll to position [350, 687]
click at [973, 55] on icon "button" at bounding box center [973, 57] width 12 height 12
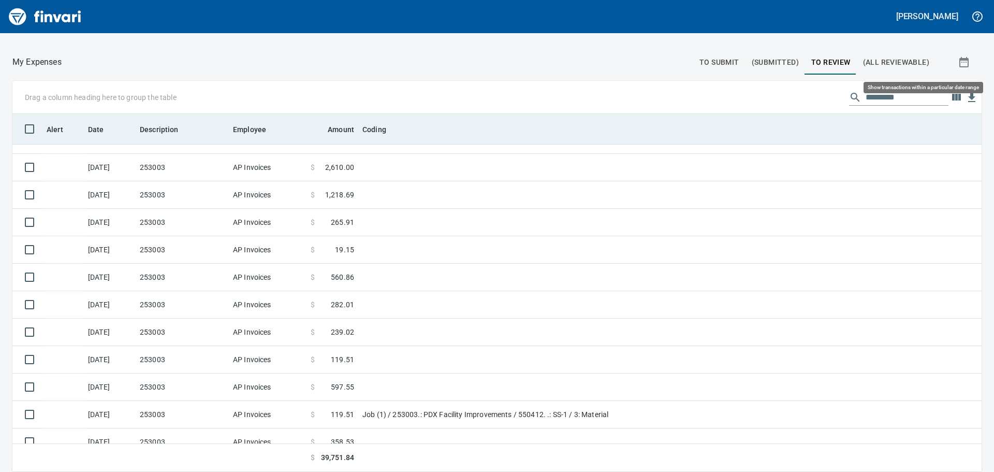
scroll to position [350, 946]
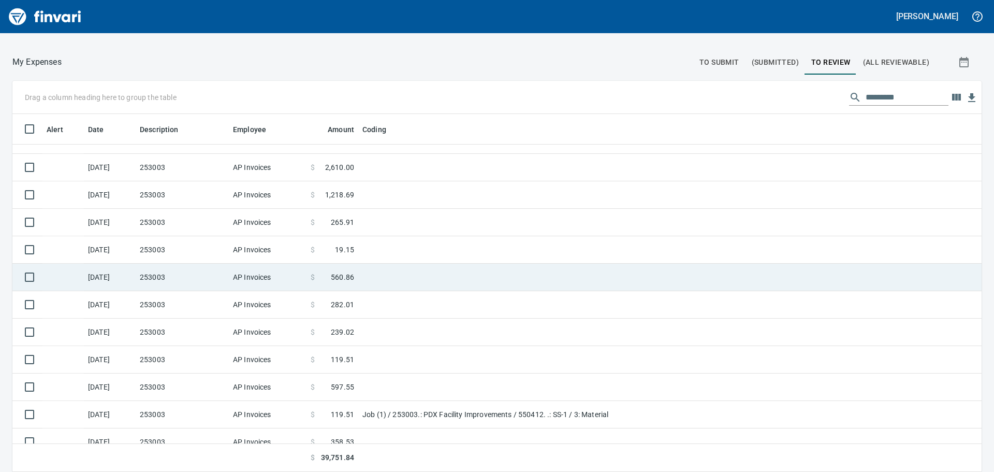
click at [152, 268] on td "253003" at bounding box center [182, 277] width 93 height 27
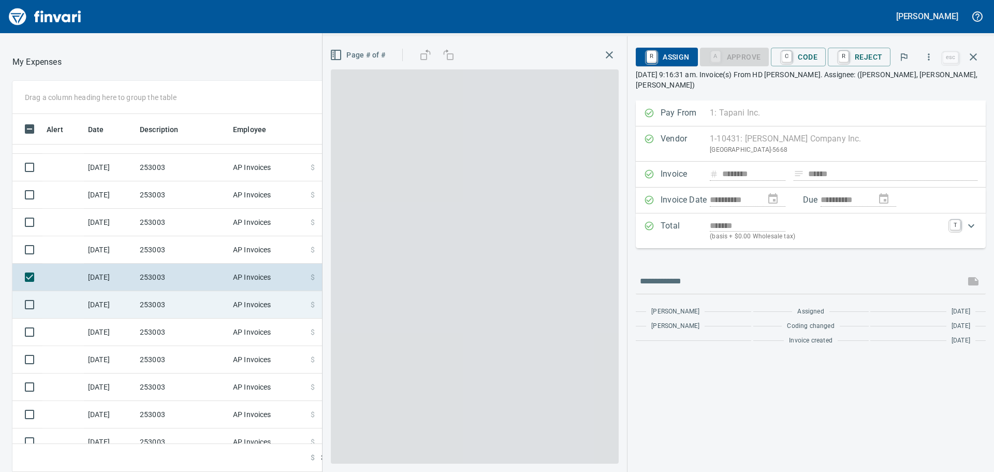
scroll to position [350, 687]
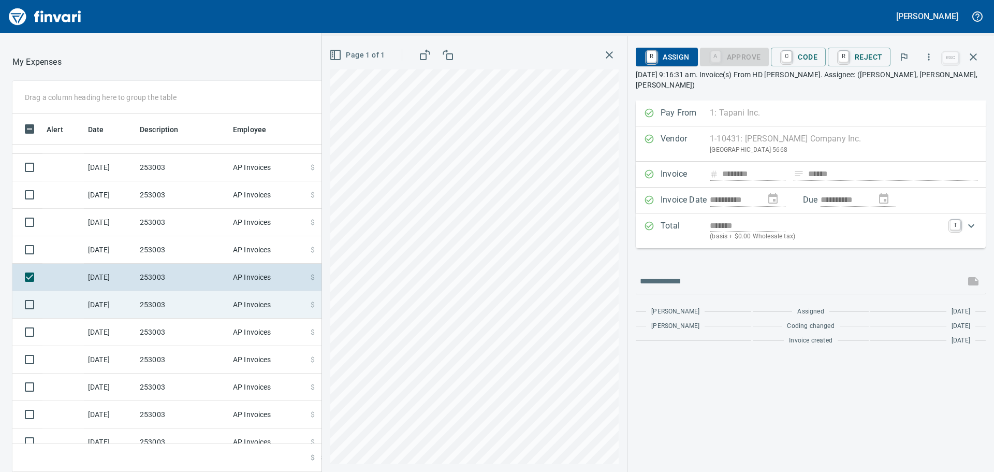
click at [169, 303] on td "253003" at bounding box center [182, 304] width 93 height 27
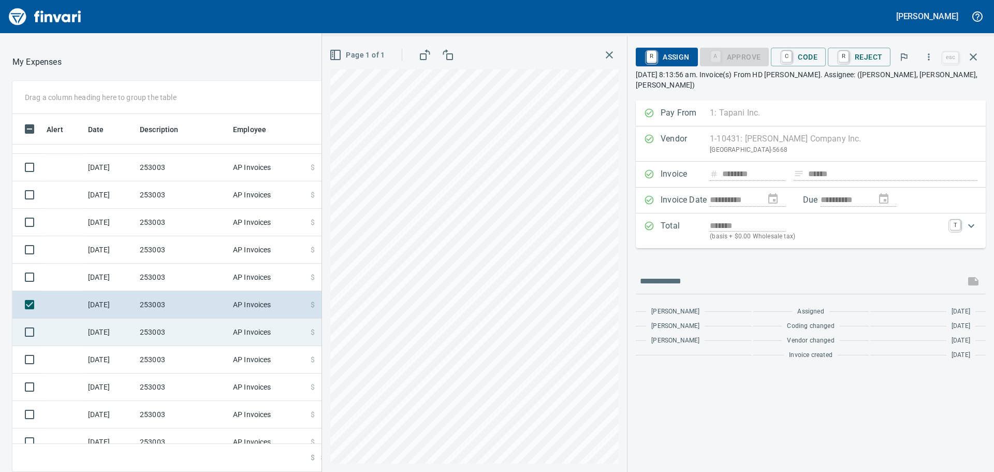
click at [164, 330] on td "253003" at bounding box center [182, 331] width 93 height 27
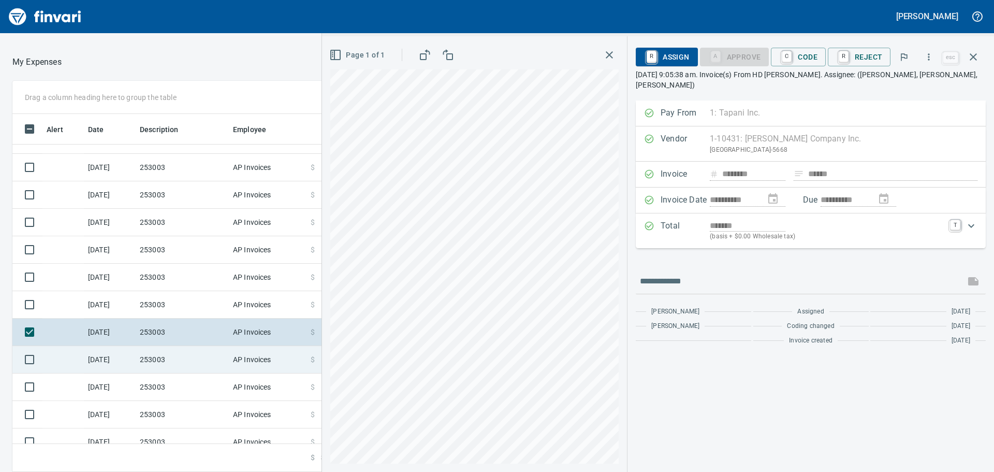
click at [162, 356] on td "253003" at bounding box center [182, 359] width 93 height 27
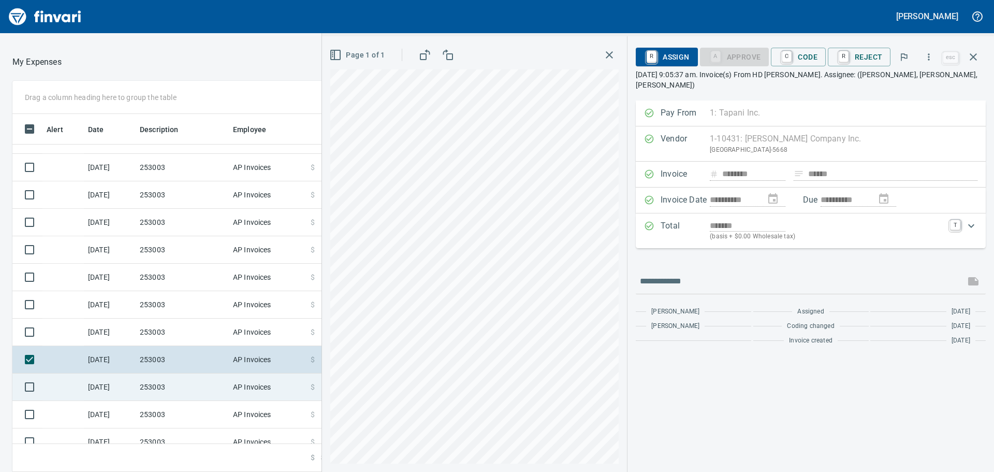
click at [158, 386] on td "253003" at bounding box center [182, 386] width 93 height 27
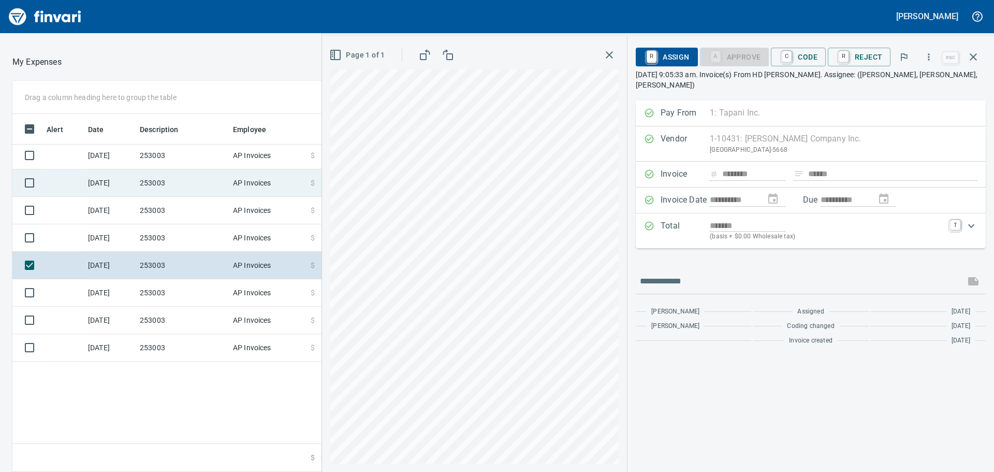
scroll to position [259, 0]
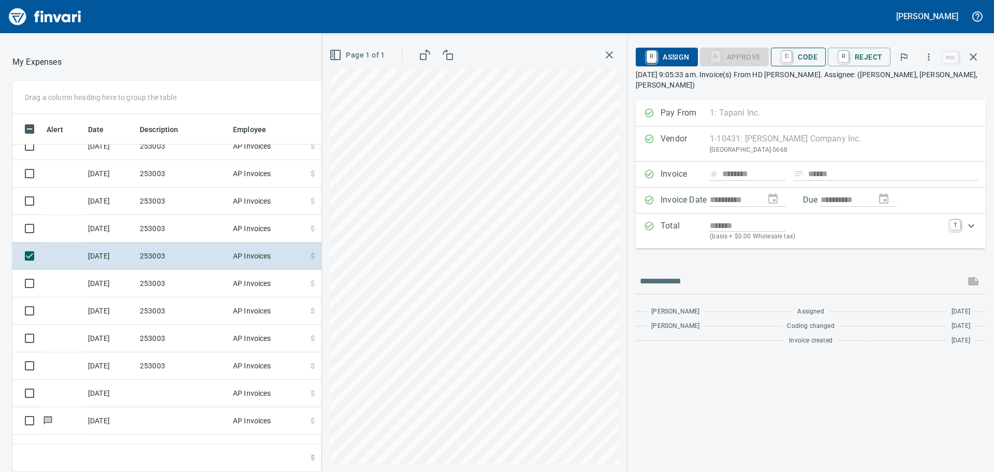
click at [818, 55] on span "C Code" at bounding box center [798, 57] width 38 height 18
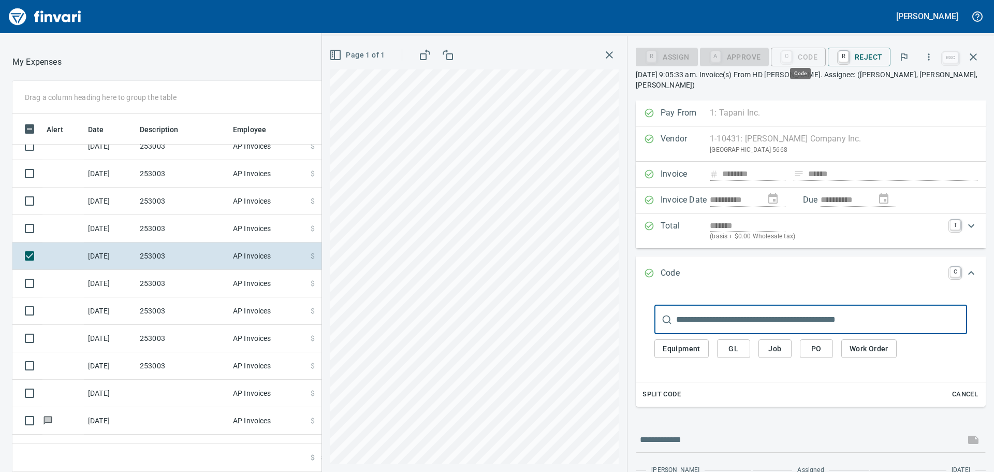
scroll to position [350, 687]
click at [777, 344] on span "Job" at bounding box center [775, 348] width 17 height 13
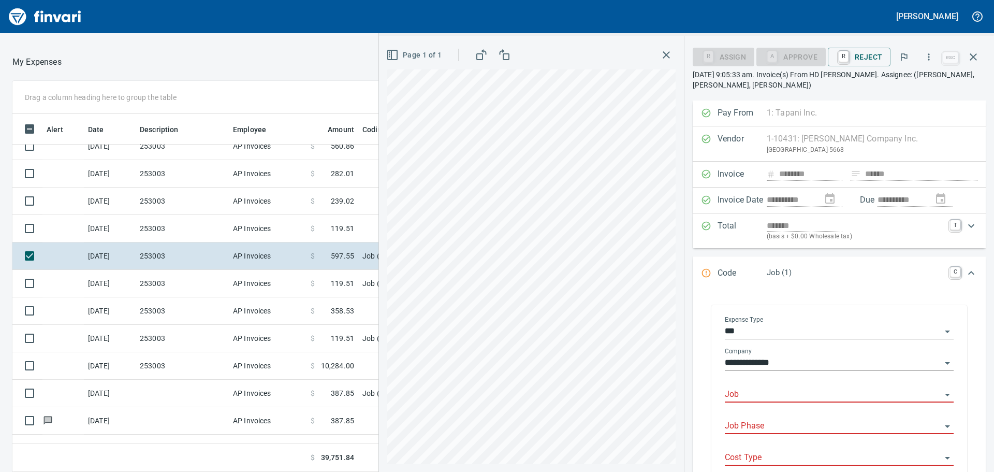
click at [799, 390] on input "Job" at bounding box center [833, 394] width 216 height 15
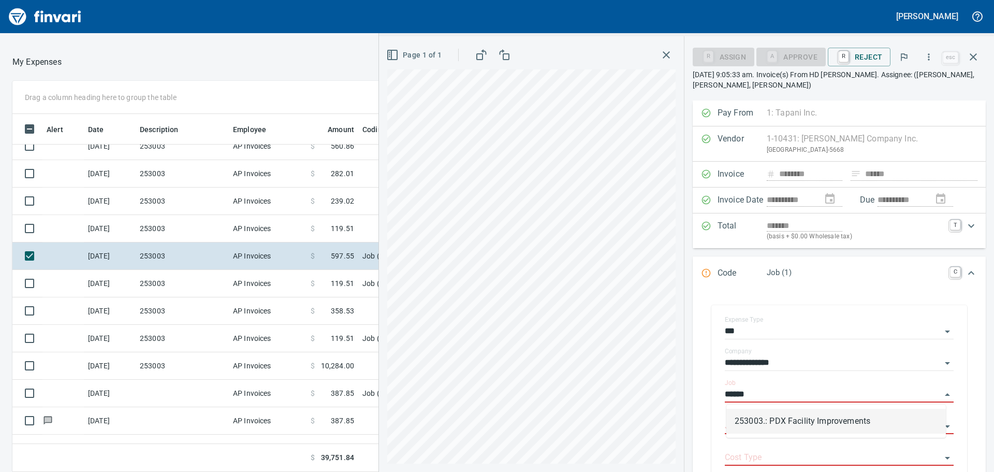
click at [807, 420] on li "253003.: PDX Facility Improvements" at bounding box center [837, 421] width 220 height 25
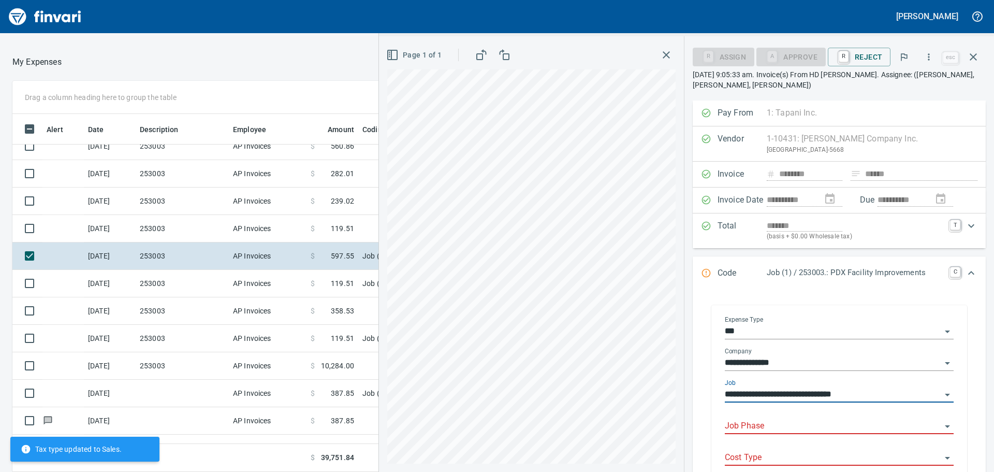
type input "**********"
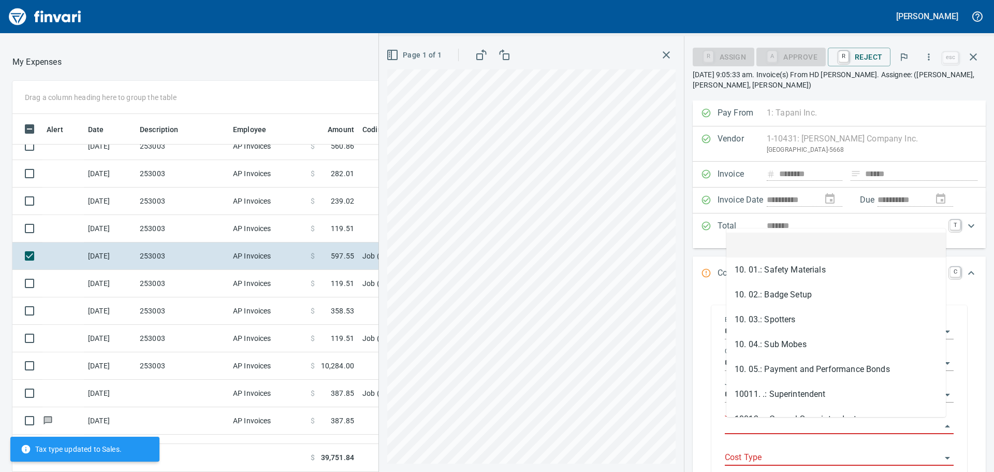
click at [775, 425] on input "Job Phase" at bounding box center [833, 426] width 216 height 15
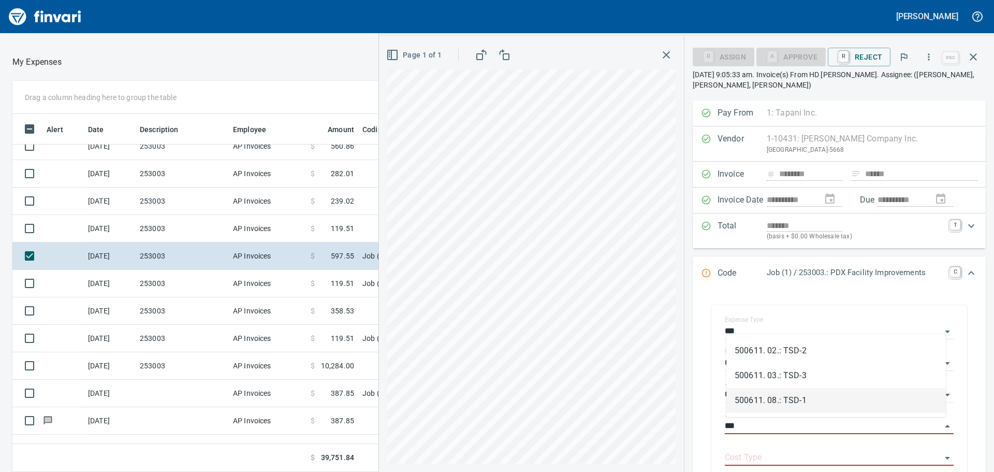
click at [806, 396] on li "500611. 08.: TSD-1" at bounding box center [837, 400] width 220 height 25
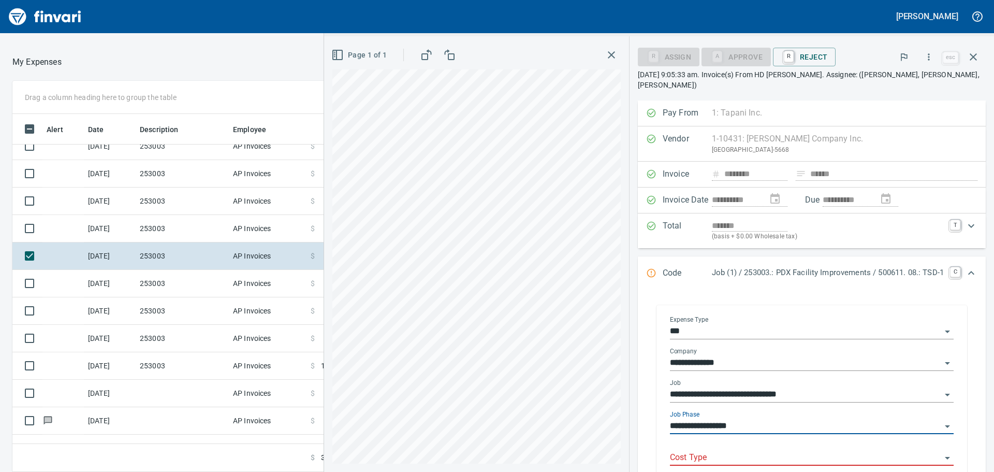
type input "**********"
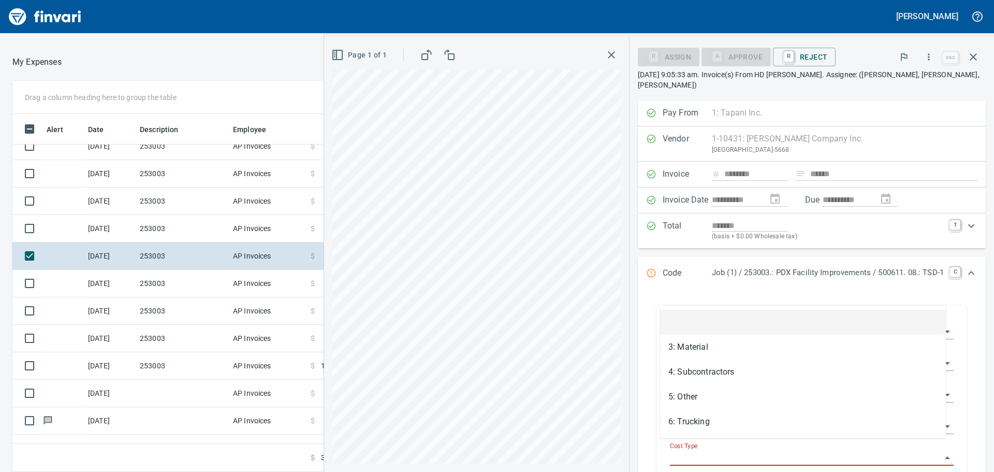
click at [728, 451] on input "Cost Type" at bounding box center [805, 458] width 271 height 15
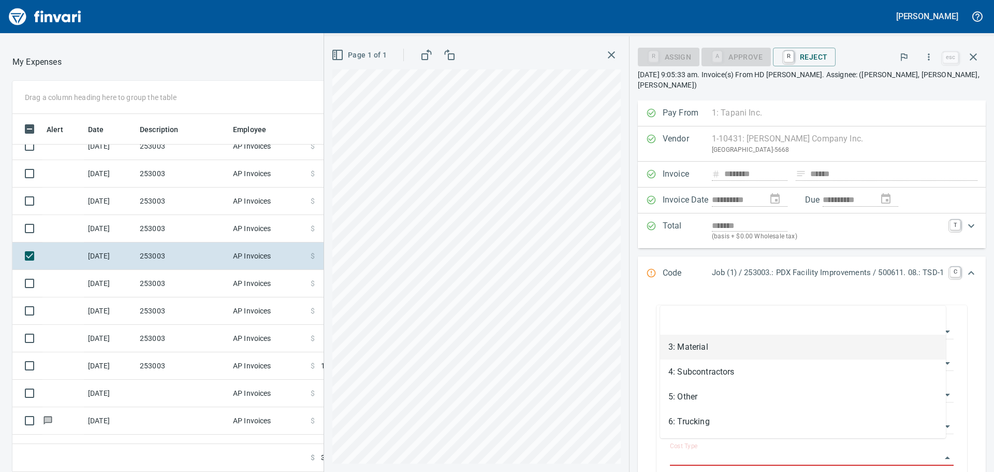
click at [704, 342] on li "3: Material" at bounding box center [803, 347] width 286 height 25
type input "**********"
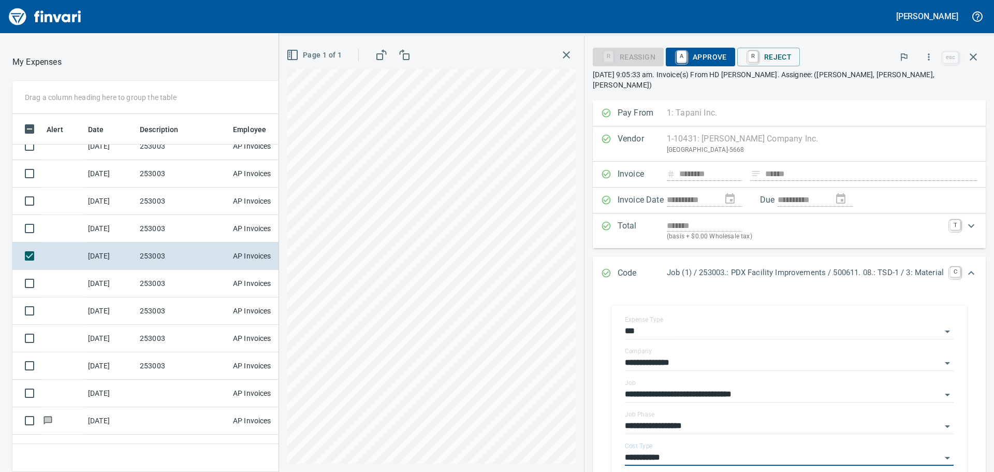
click at [697, 56] on span "A Approve" at bounding box center [700, 57] width 53 height 18
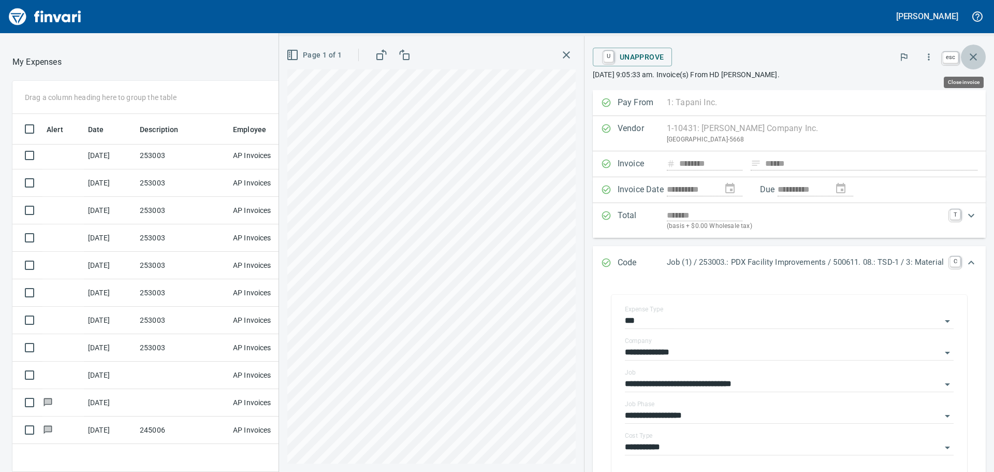
click at [972, 56] on icon "button" at bounding box center [973, 57] width 12 height 12
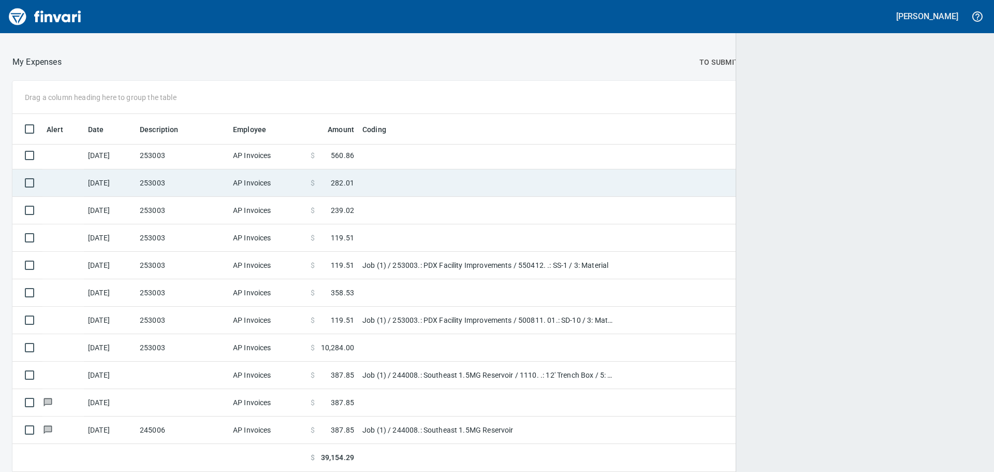
scroll to position [350, 946]
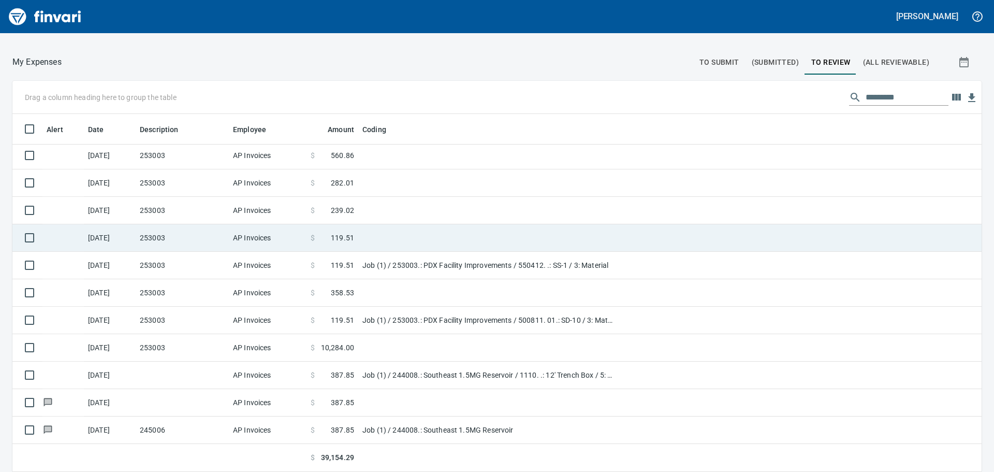
click at [138, 231] on td "253003" at bounding box center [182, 237] width 93 height 27
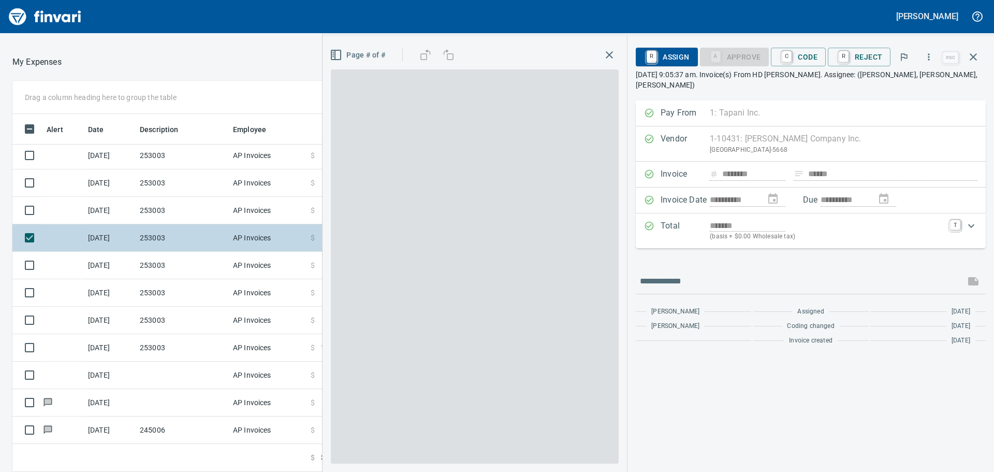
scroll to position [350, 687]
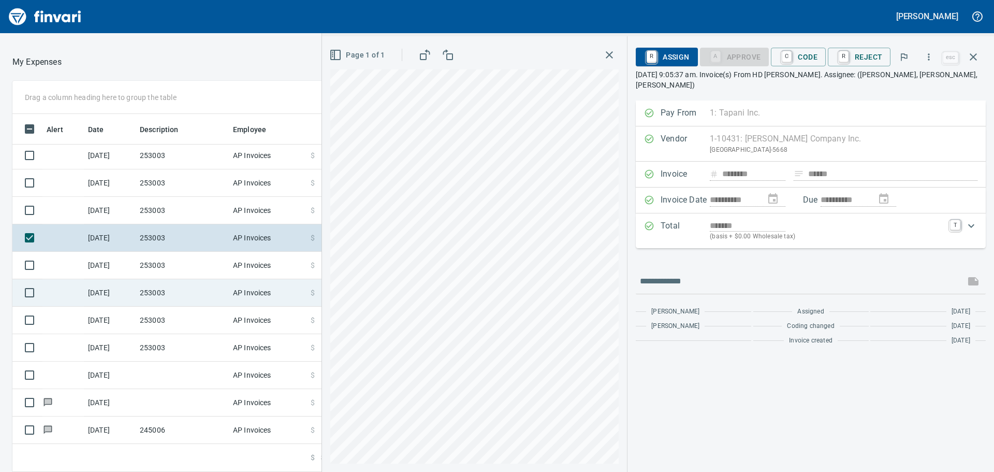
click at [173, 291] on td "253003" at bounding box center [182, 292] width 93 height 27
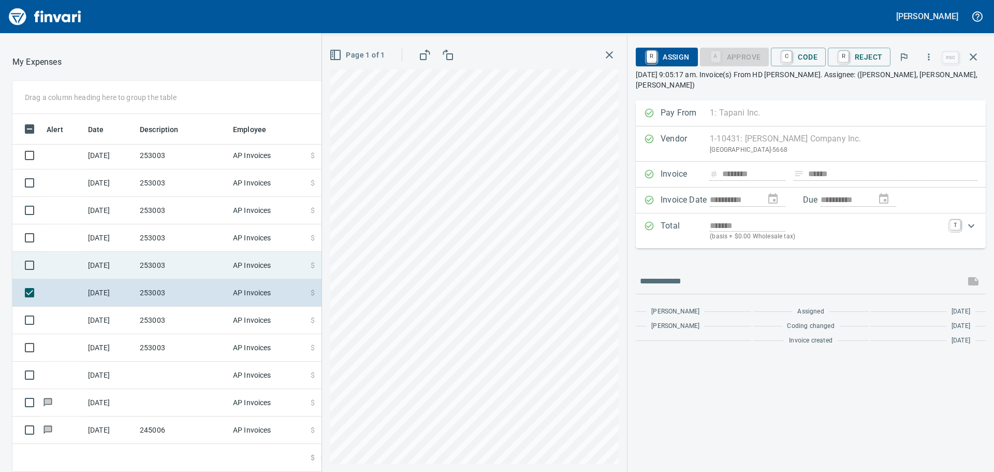
click at [176, 258] on td "253003" at bounding box center [182, 265] width 93 height 27
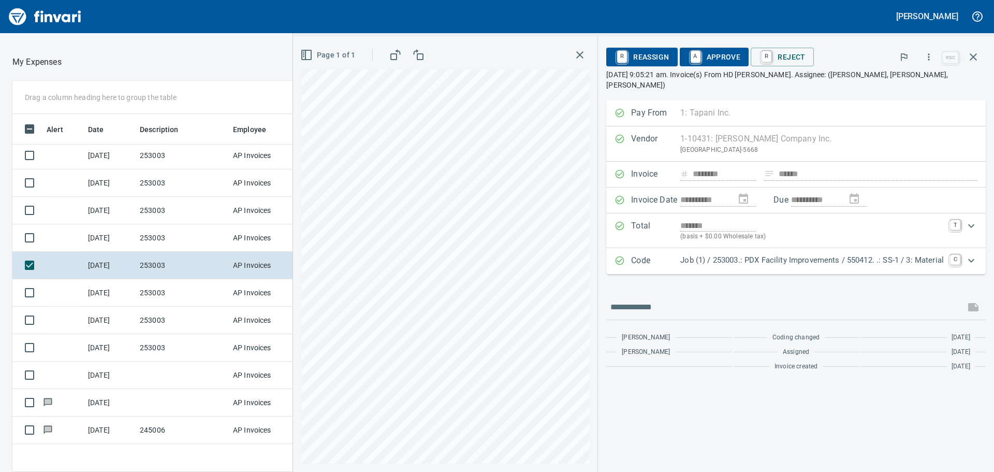
click at [719, 54] on span "A Approve" at bounding box center [714, 57] width 53 height 18
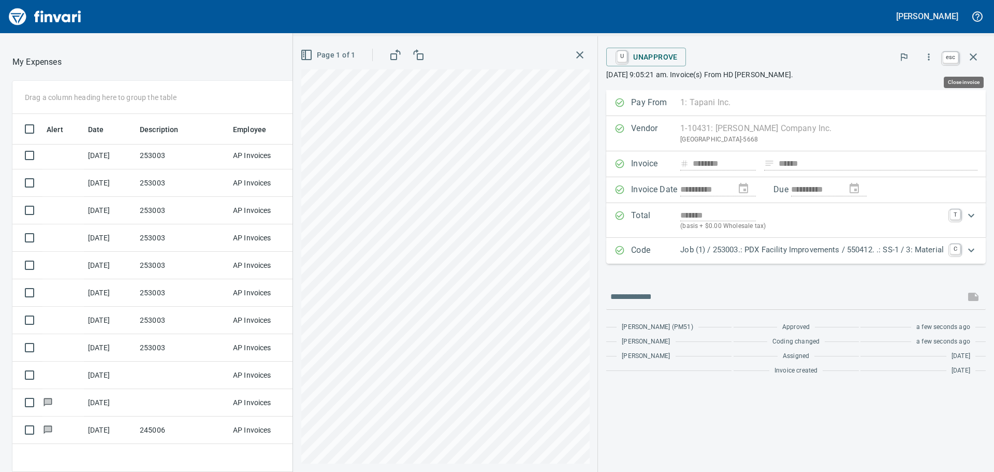
scroll to position [350, 687]
click at [973, 55] on icon "button" at bounding box center [973, 57] width 12 height 12
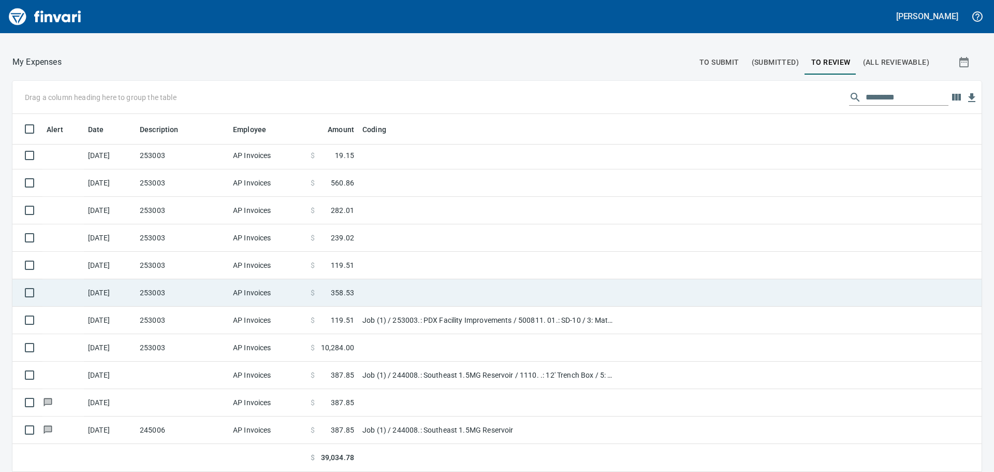
scroll to position [350, 946]
click at [201, 287] on td "253003" at bounding box center [182, 292] width 93 height 27
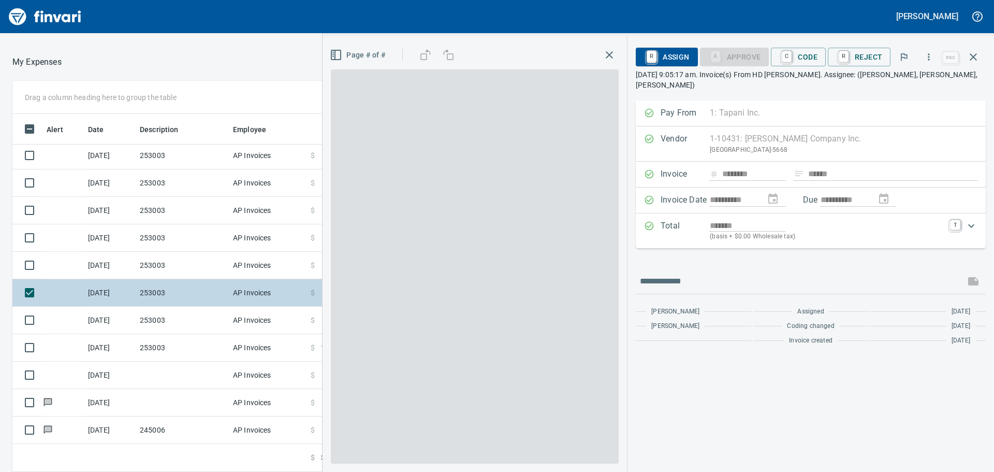
scroll to position [350, 687]
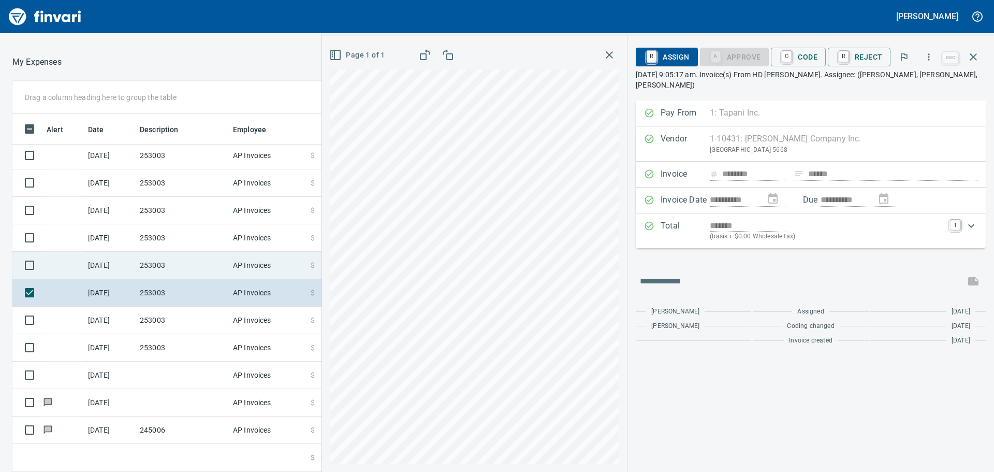
click at [198, 254] on td "253003" at bounding box center [182, 265] width 93 height 27
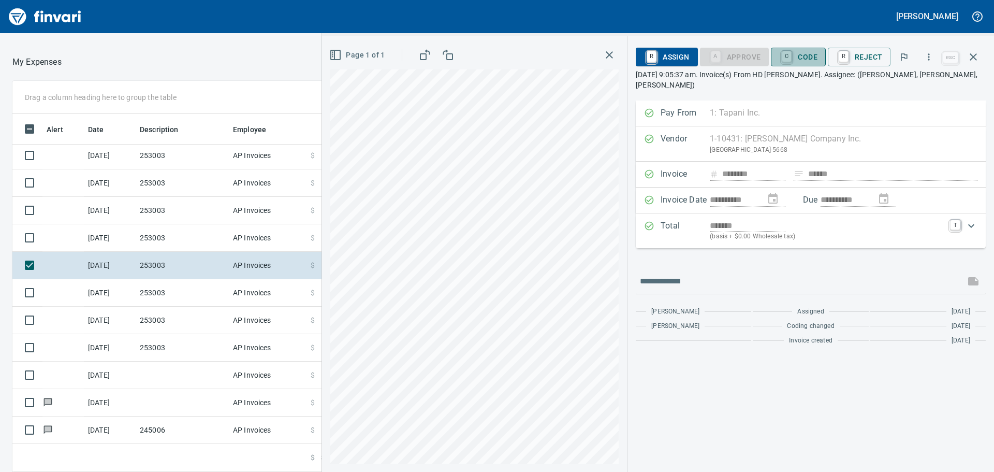
click at [807, 56] on span "C Code" at bounding box center [798, 57] width 38 height 18
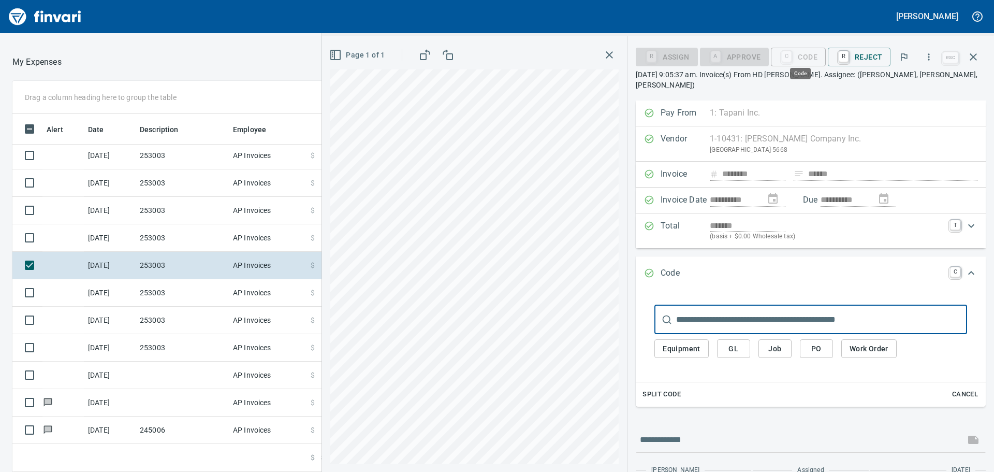
scroll to position [350, 687]
click at [779, 343] on span "Job" at bounding box center [775, 348] width 17 height 13
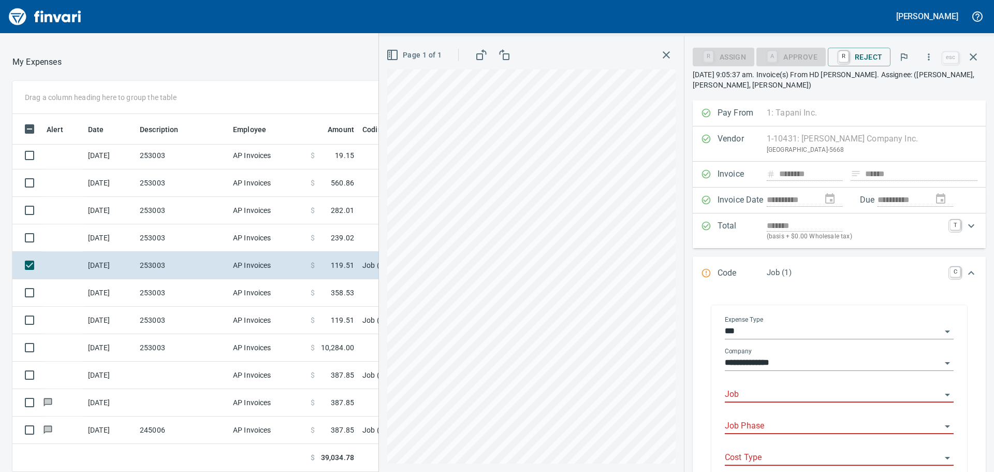
click at [789, 388] on input "Job" at bounding box center [833, 394] width 216 height 15
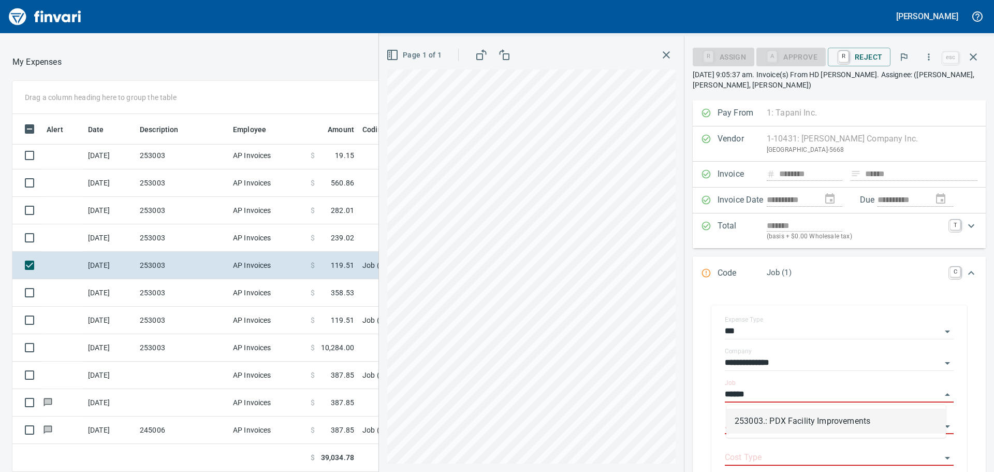
click at [791, 417] on li "253003.: PDX Facility Improvements" at bounding box center [837, 421] width 220 height 25
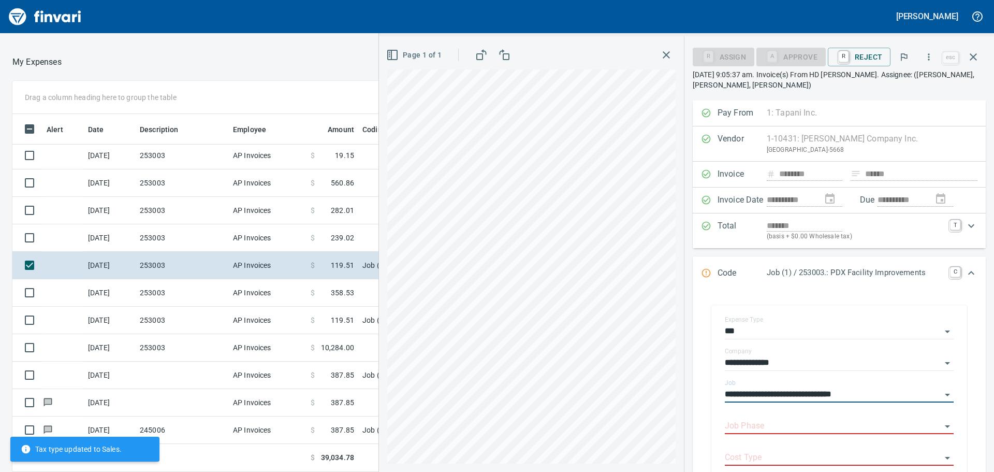
click at [791, 417] on div "Job Phase" at bounding box center [839, 422] width 229 height 23
type input "**********"
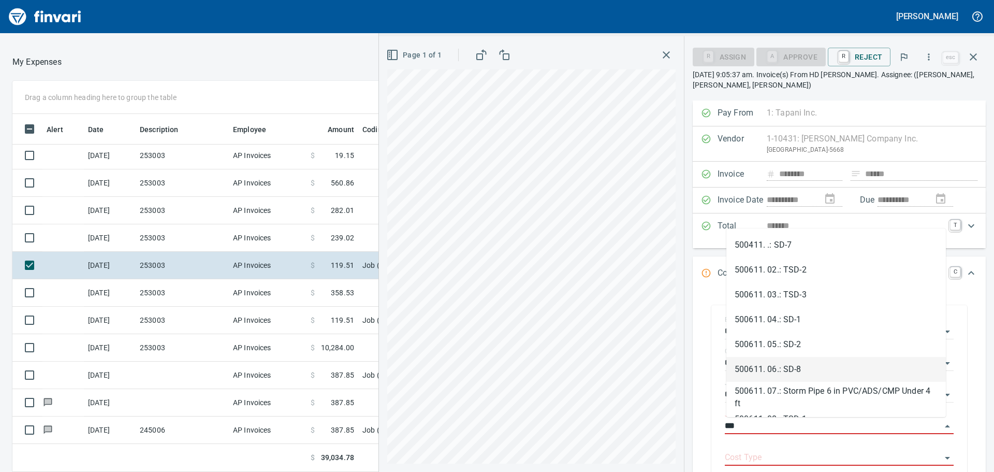
click at [806, 367] on li "500611. 06.: SD-8" at bounding box center [837, 369] width 220 height 25
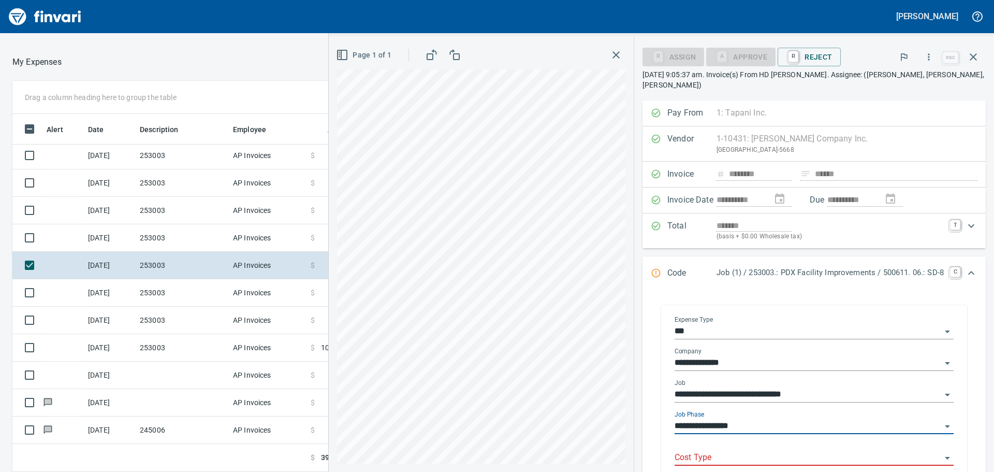
type input "**********"
click at [715, 451] on input "Cost Type" at bounding box center [808, 458] width 267 height 15
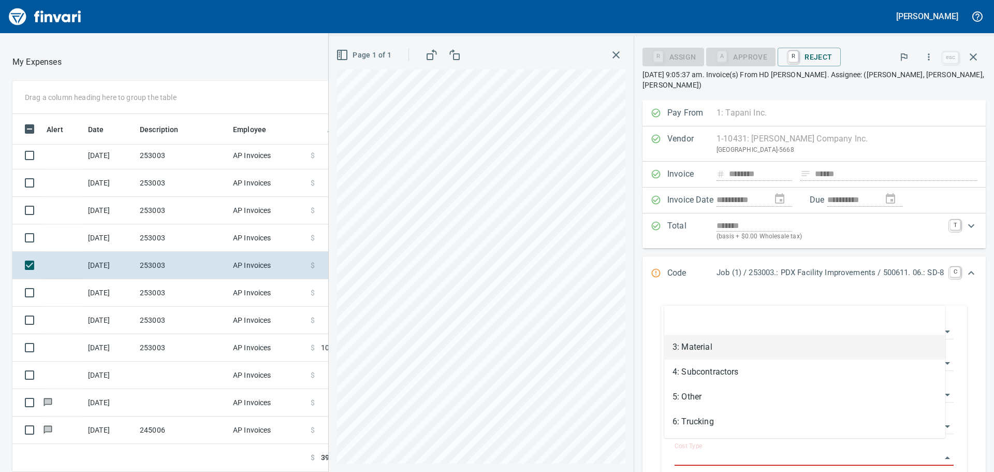
click at [721, 339] on li "3: Material" at bounding box center [804, 347] width 281 height 25
type input "**********"
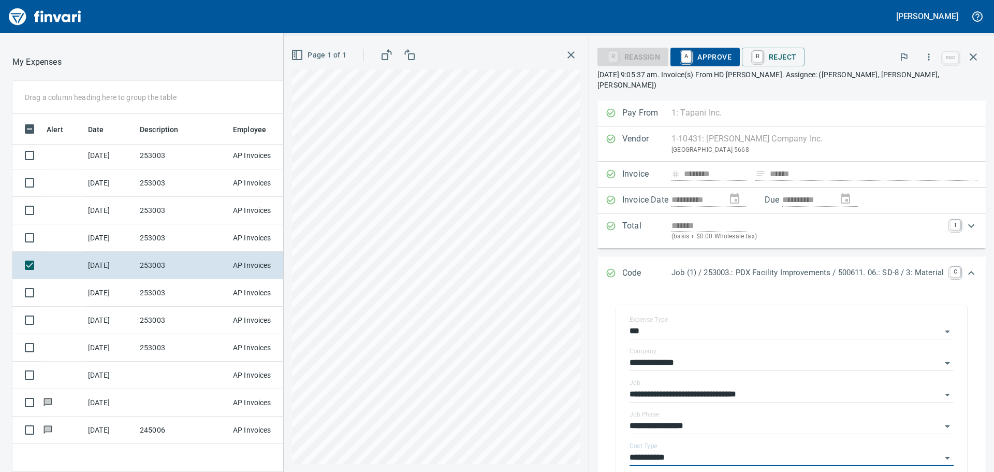
click at [701, 54] on span "A Approve" at bounding box center [705, 57] width 53 height 18
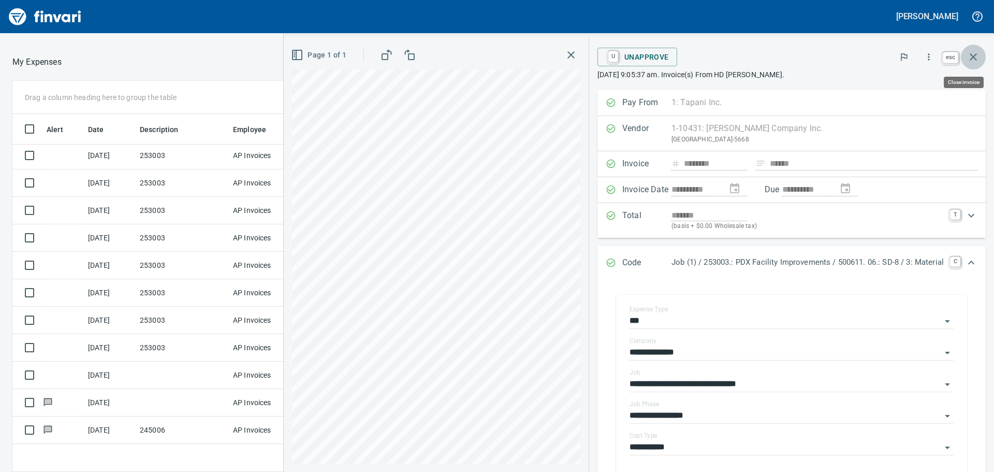
click at [973, 56] on icon "button" at bounding box center [973, 56] width 7 height 7
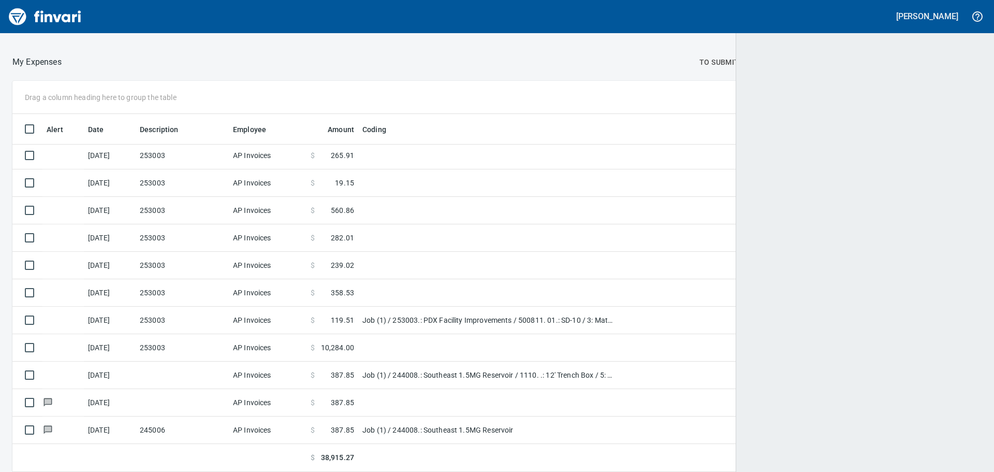
scroll to position [350, 945]
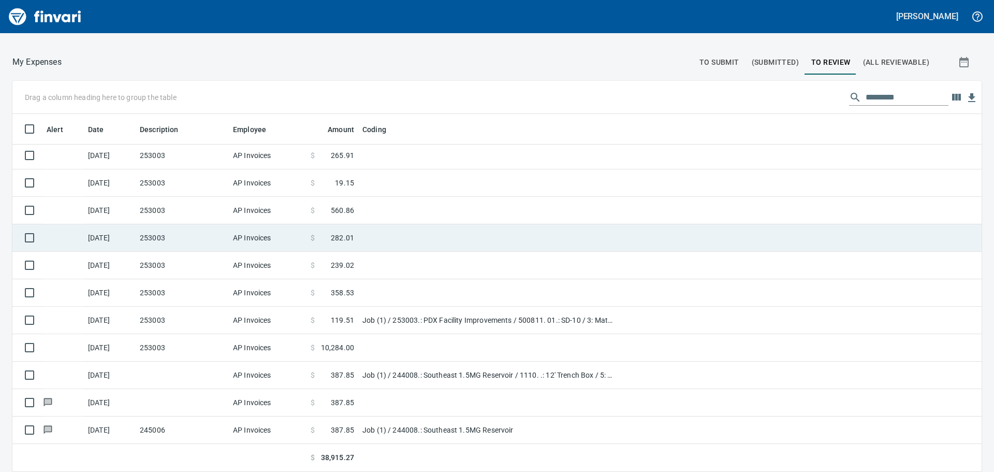
click at [162, 240] on td "253003" at bounding box center [182, 237] width 93 height 27
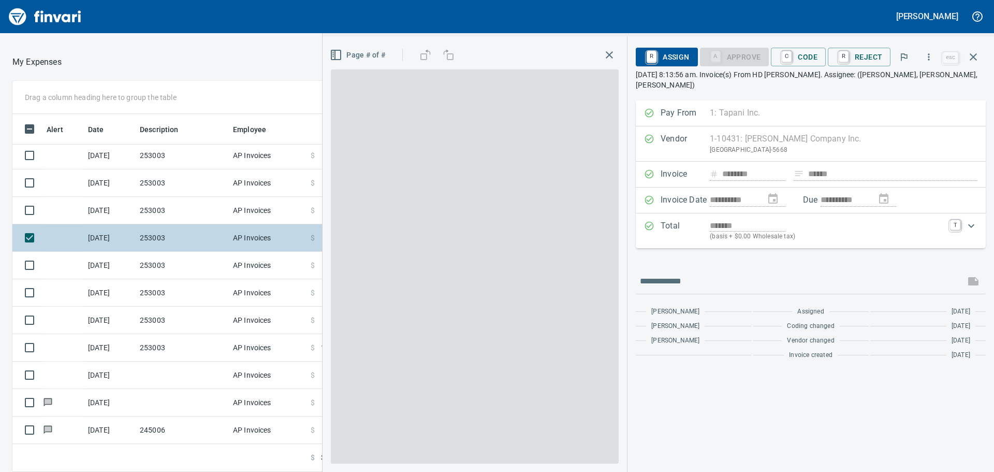
scroll to position [350, 687]
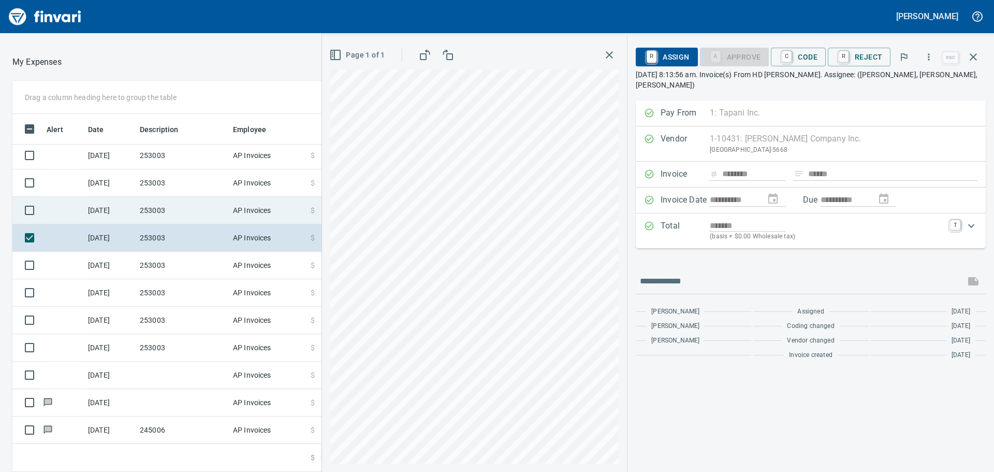
click at [158, 207] on td "253003" at bounding box center [182, 210] width 93 height 27
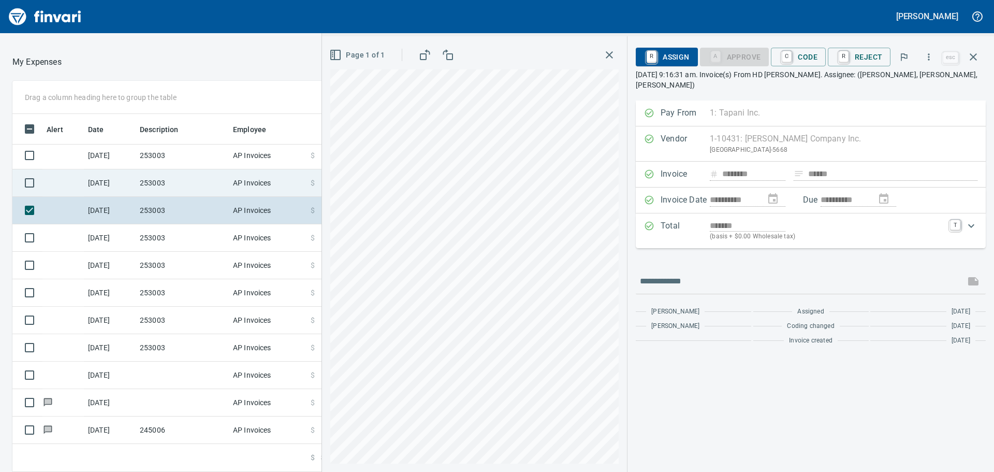
click at [165, 179] on td "253003" at bounding box center [182, 182] width 93 height 27
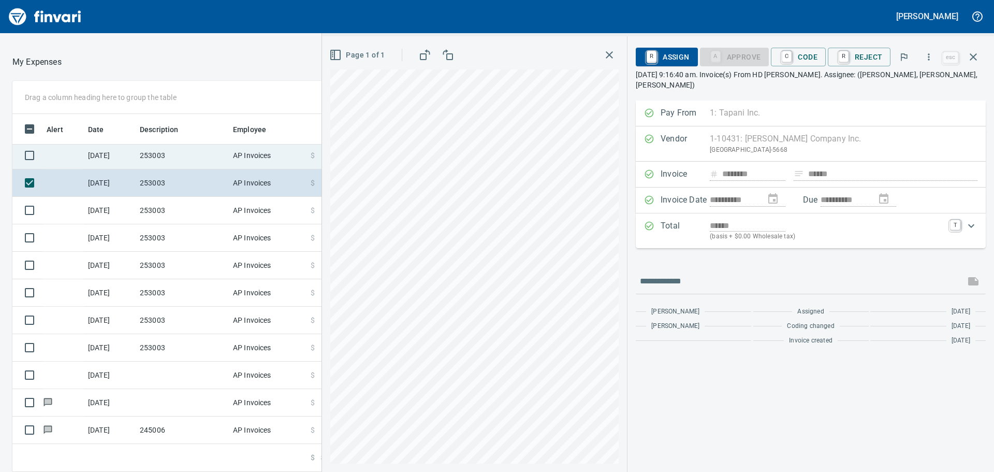
click at [175, 151] on td "253003" at bounding box center [182, 155] width 93 height 27
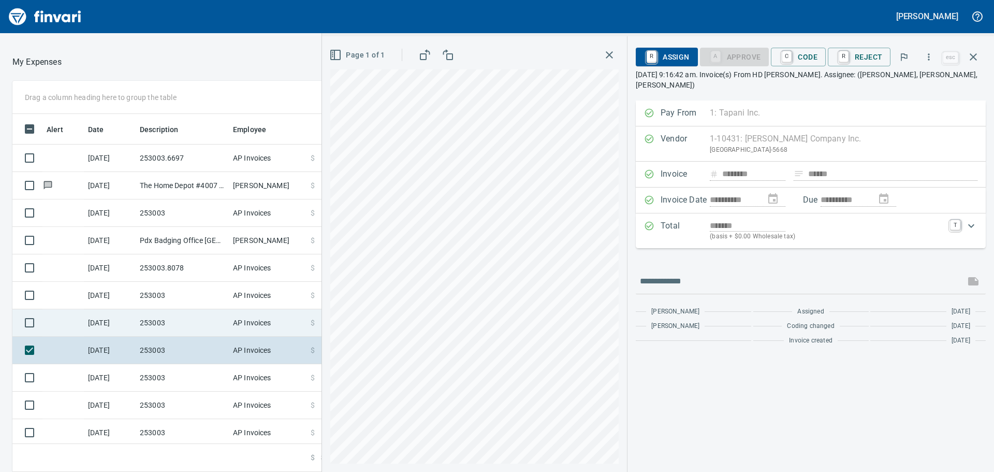
click at [181, 325] on td "253003" at bounding box center [182, 322] width 93 height 27
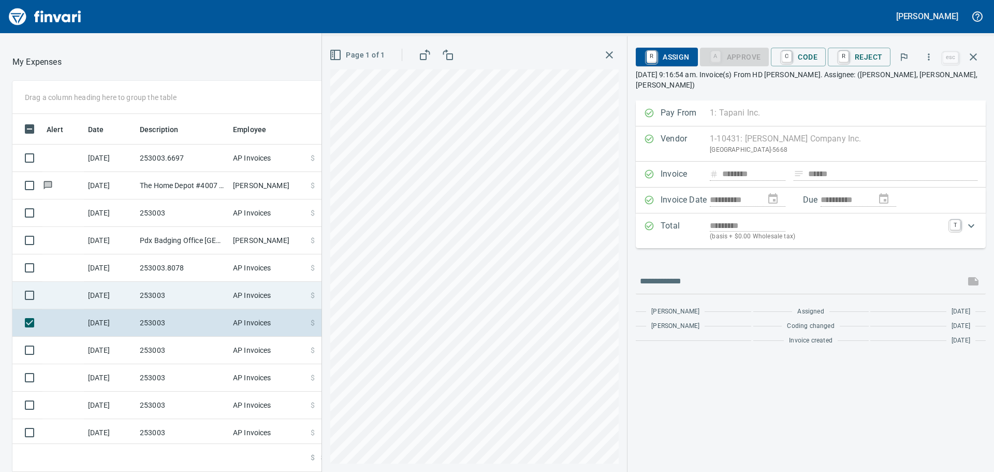
click at [187, 295] on td "253003" at bounding box center [182, 295] width 93 height 27
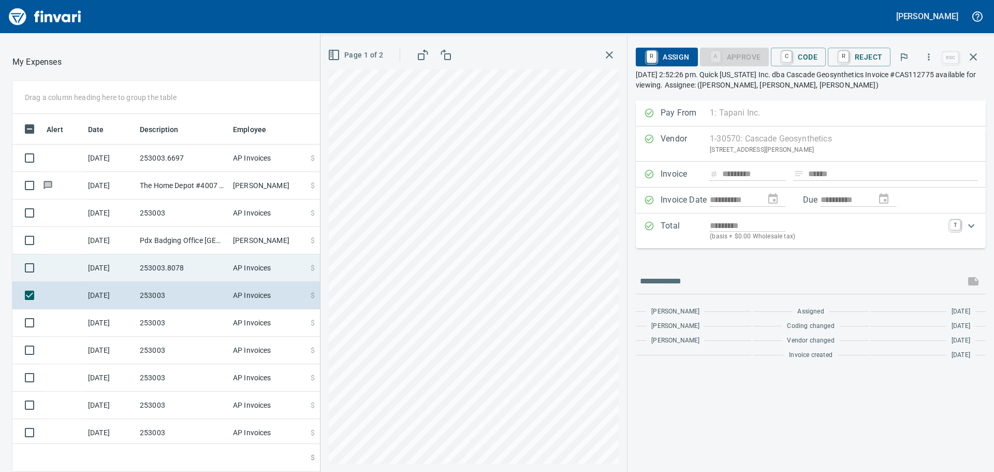
click at [185, 257] on td "253003.8078" at bounding box center [182, 267] width 93 height 27
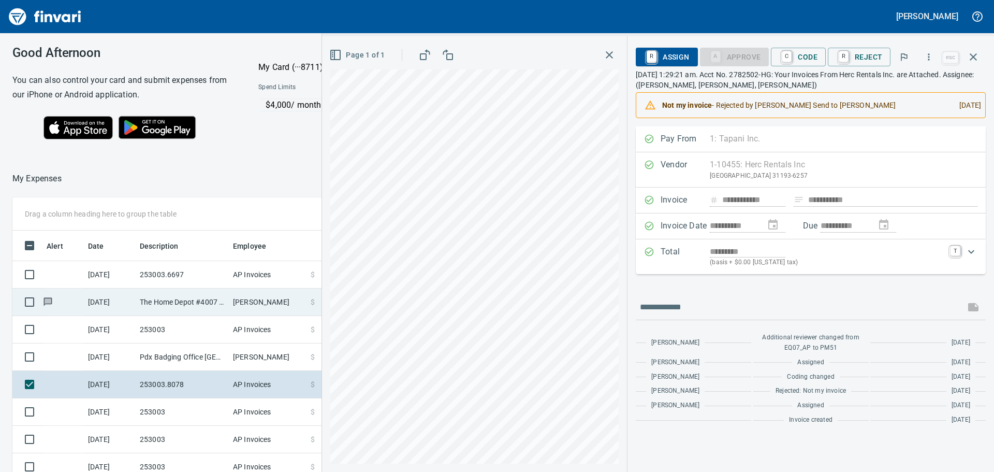
scroll to position [350, 687]
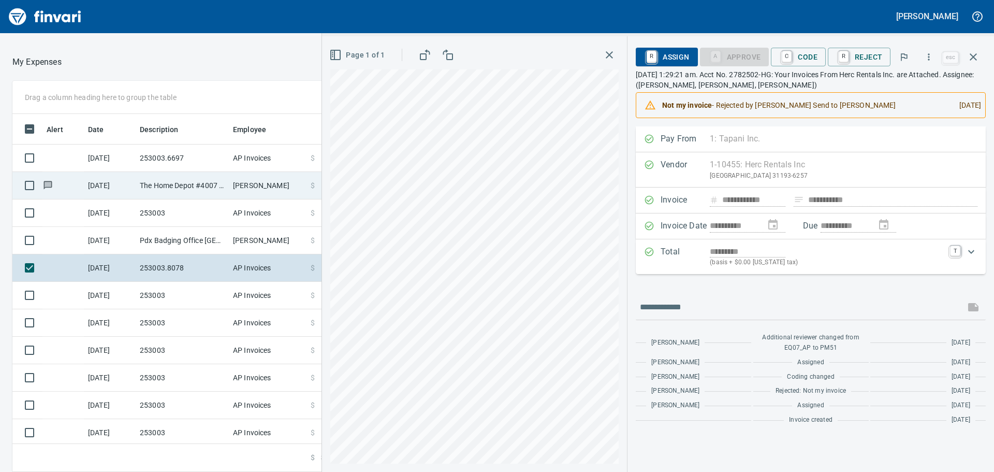
click at [279, 175] on div "Drag a column heading here to group the table Alert Date Description Employee A…" at bounding box center [497, 276] width 994 height 391
click at [319, 173] on div "Drag a column heading here to group the table Alert Date Description Employee A…" at bounding box center [497, 276] width 994 height 391
click at [623, 399] on div "Page 1 of 1" at bounding box center [474, 254] width 305 height 436
click at [801, 55] on span "C Code" at bounding box center [798, 57] width 38 height 18
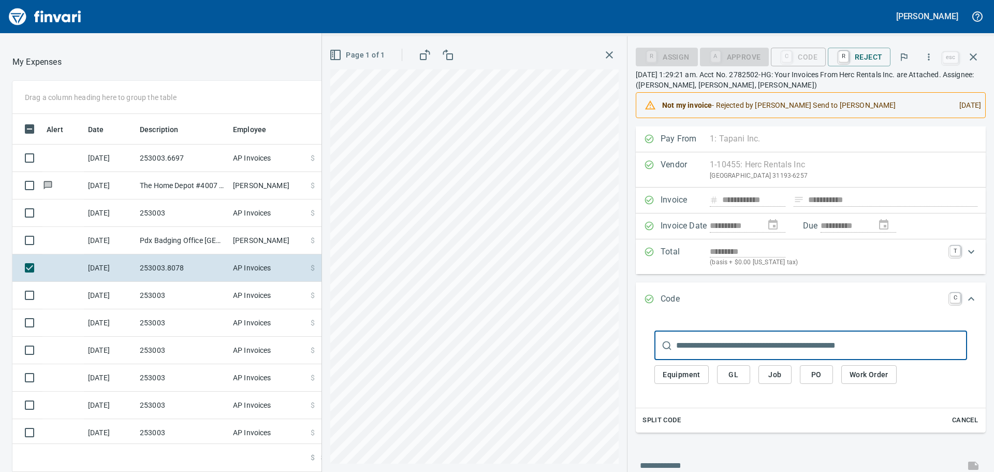
click at [773, 371] on span "Job" at bounding box center [775, 374] width 17 height 13
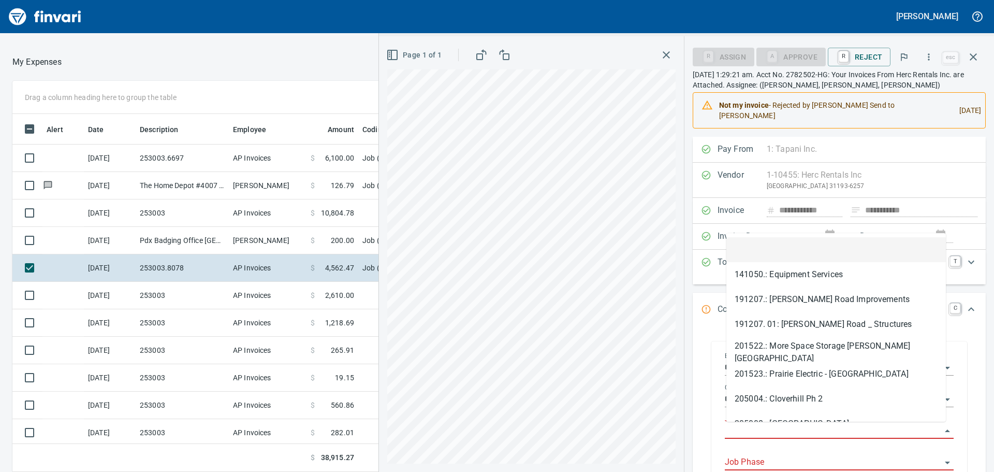
click at [766, 431] on input "Job" at bounding box center [833, 431] width 216 height 15
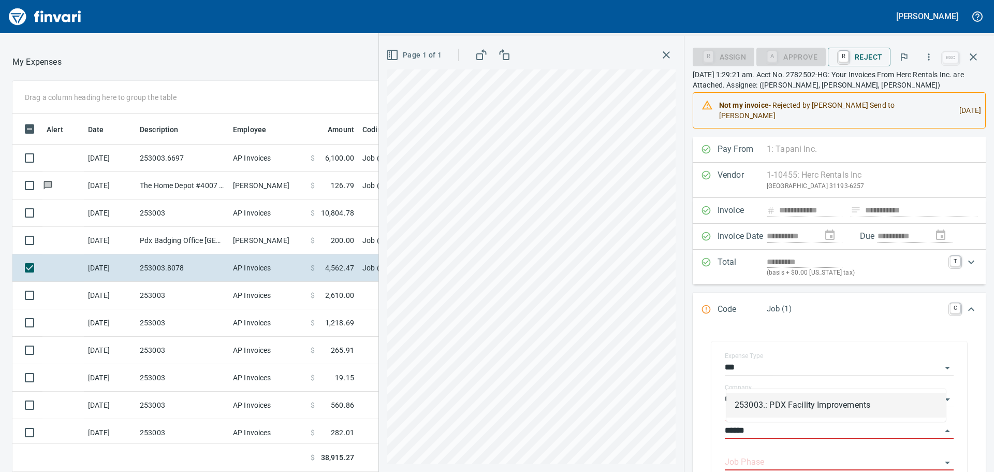
click at [850, 404] on li "253003.: PDX Facility Improvements" at bounding box center [837, 405] width 220 height 25
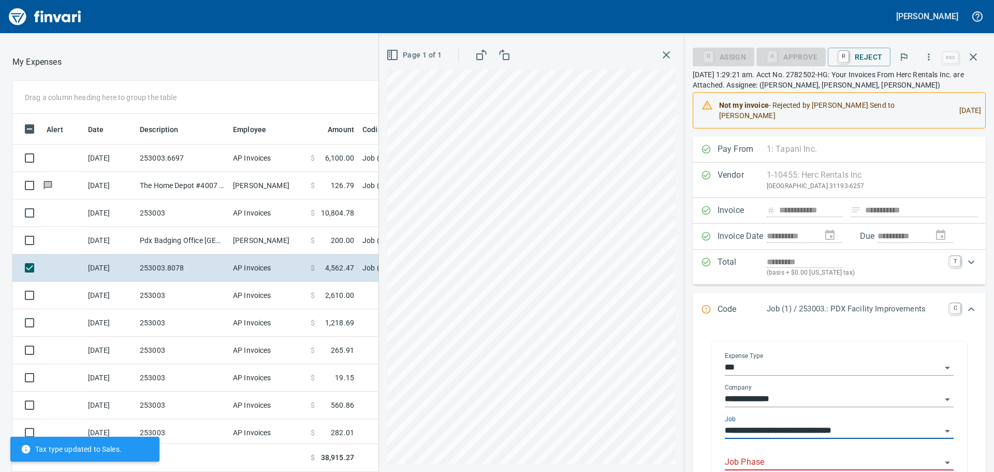
type input "**********"
click at [816, 456] on input "Job Phase" at bounding box center [833, 462] width 216 height 15
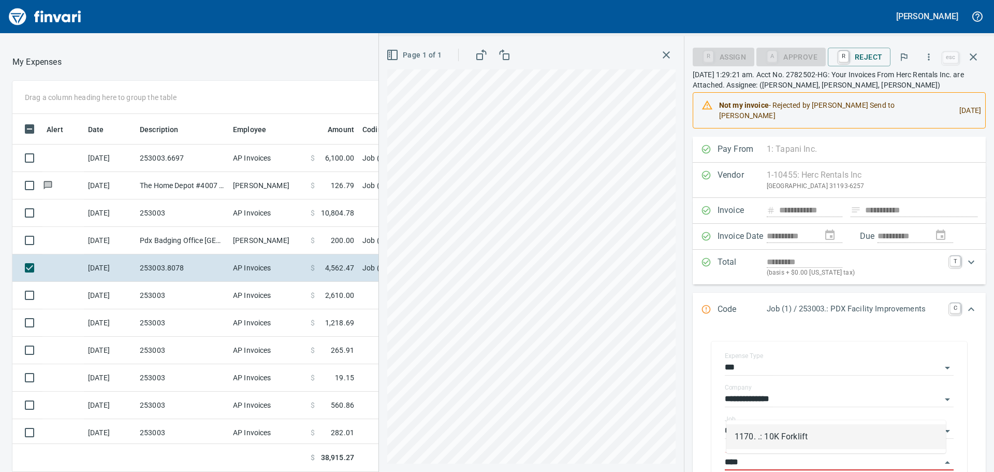
click at [814, 431] on li "1170. .: 10K Forklift" at bounding box center [837, 436] width 220 height 25
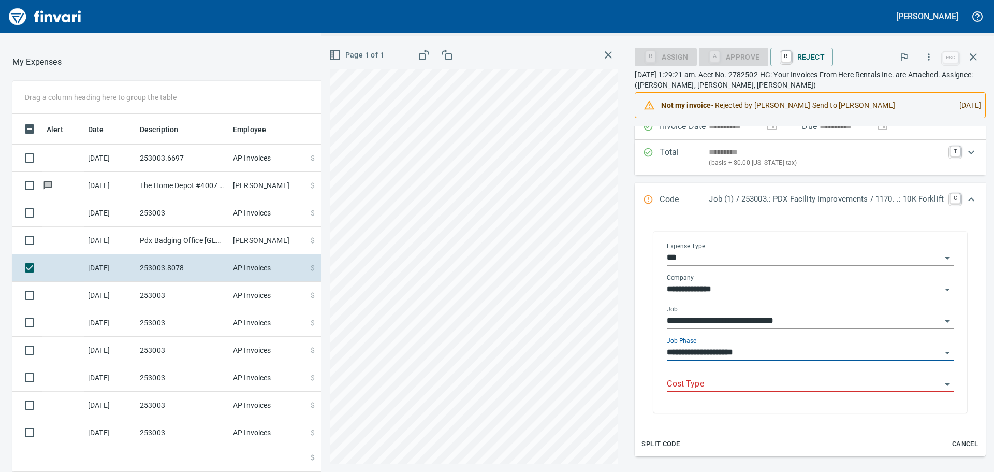
scroll to position [104, 0]
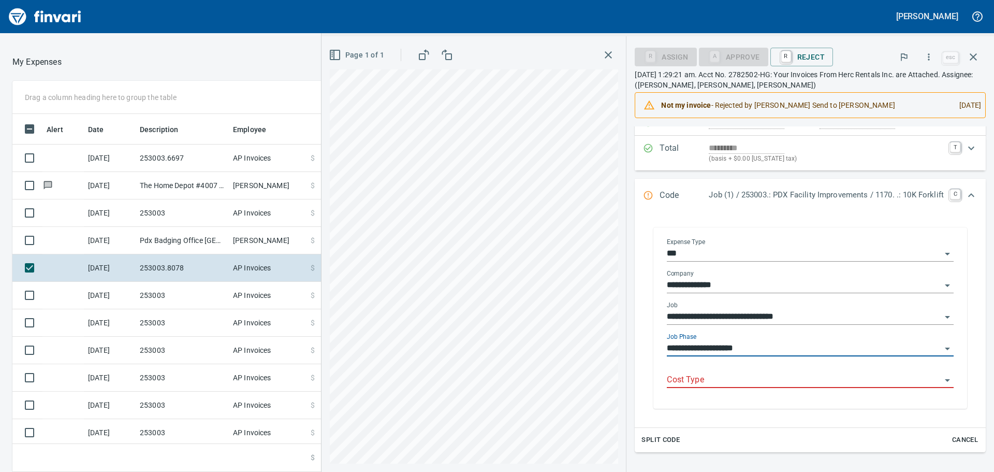
type input "**********"
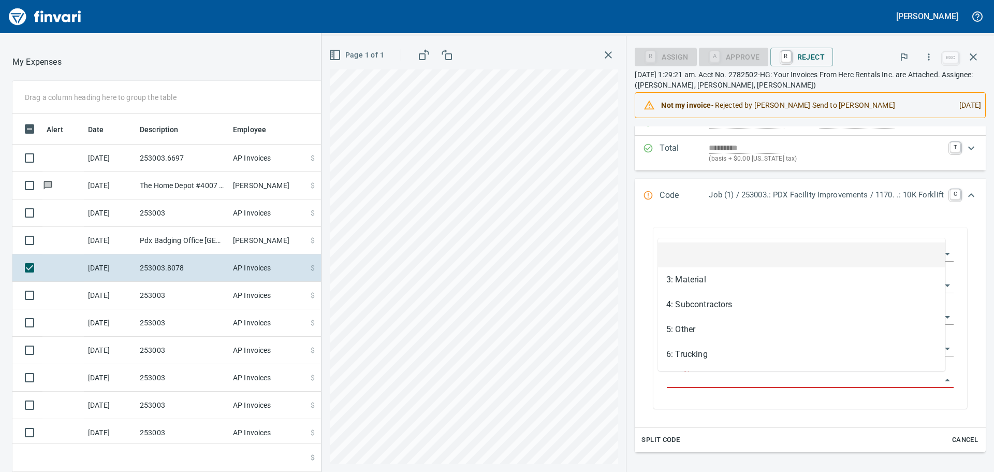
click at [740, 377] on input "Cost Type" at bounding box center [804, 380] width 274 height 15
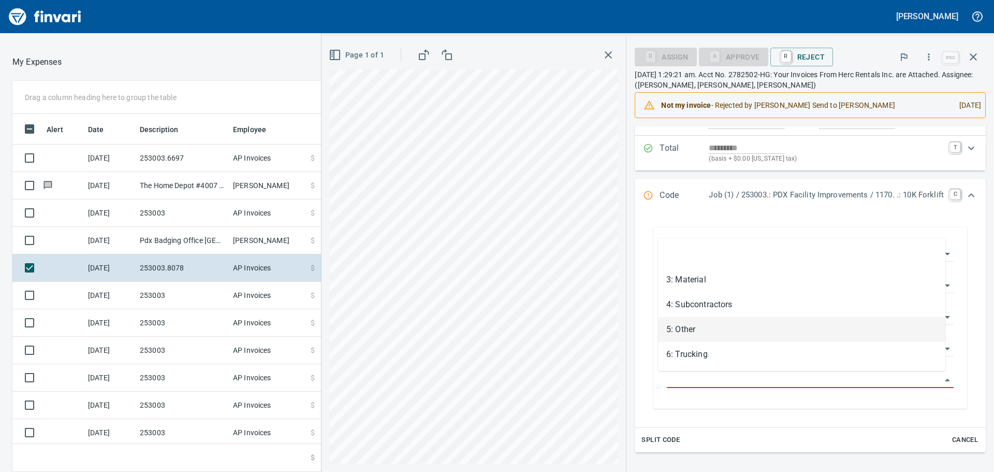
click at [703, 330] on li "5: Other" at bounding box center [801, 329] width 287 height 25
type input "********"
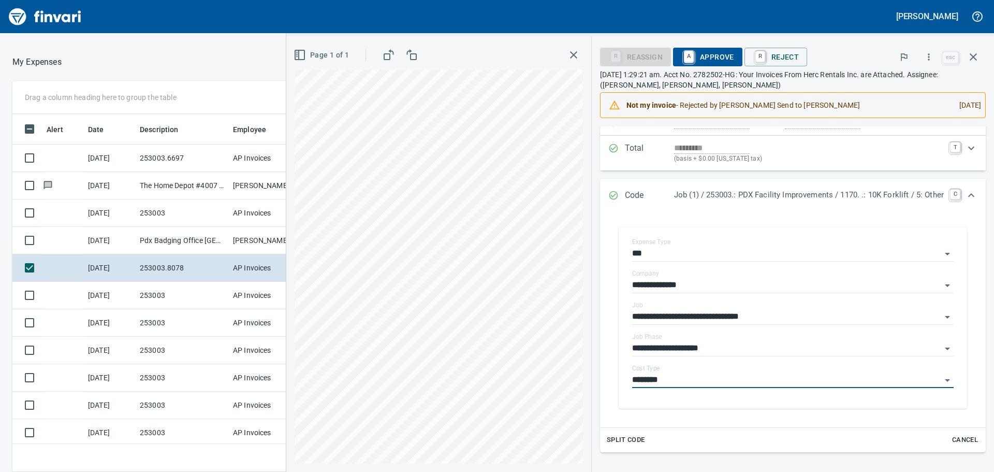
click at [702, 55] on span "A Approve" at bounding box center [708, 57] width 53 height 18
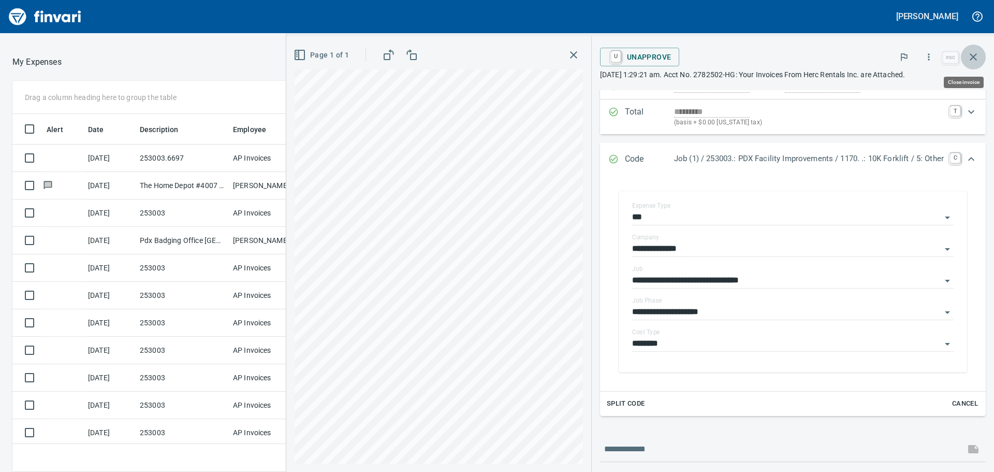
click at [971, 55] on icon "button" at bounding box center [973, 56] width 7 height 7
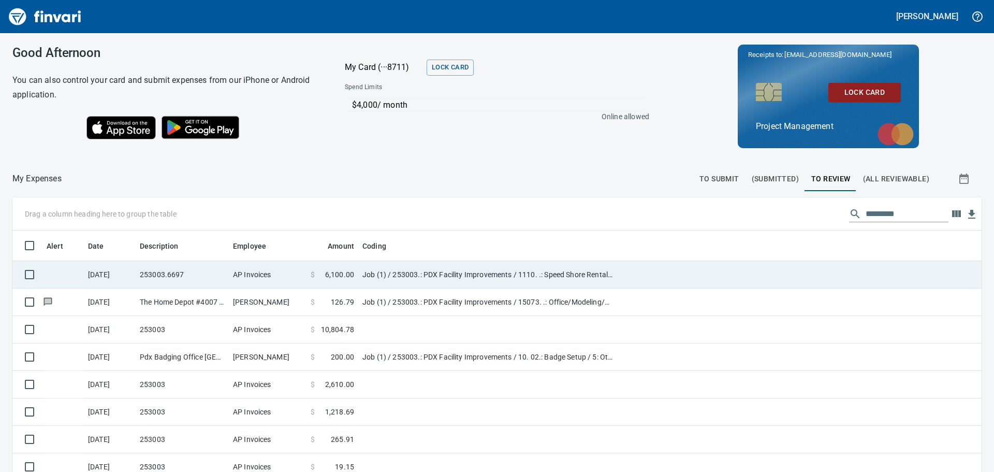
click at [198, 284] on td "253003.6697" at bounding box center [182, 274] width 93 height 27
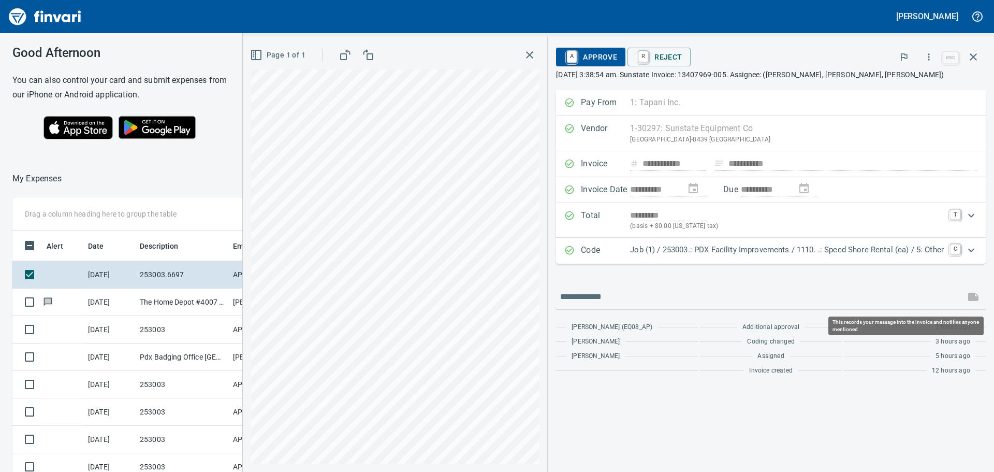
scroll to position [350, 687]
click at [603, 54] on span "A Approve" at bounding box center [590, 57] width 53 height 18
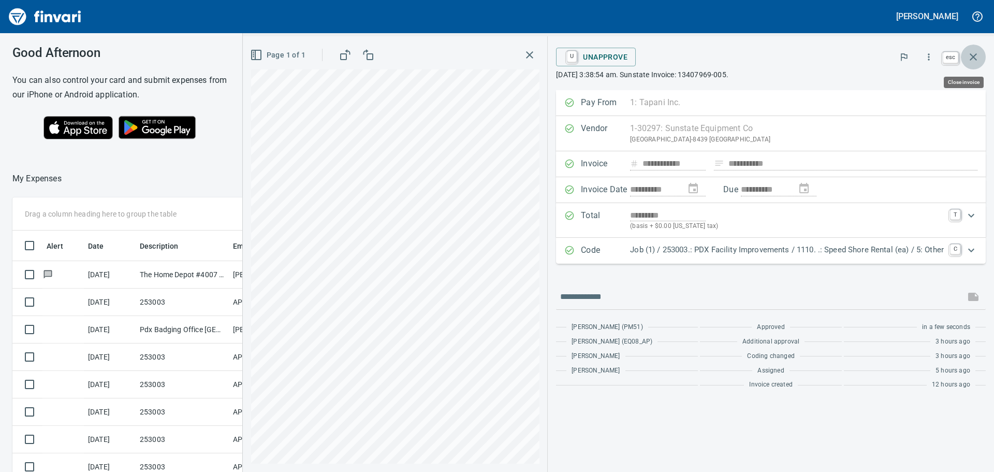
click at [971, 55] on icon "button" at bounding box center [973, 57] width 12 height 12
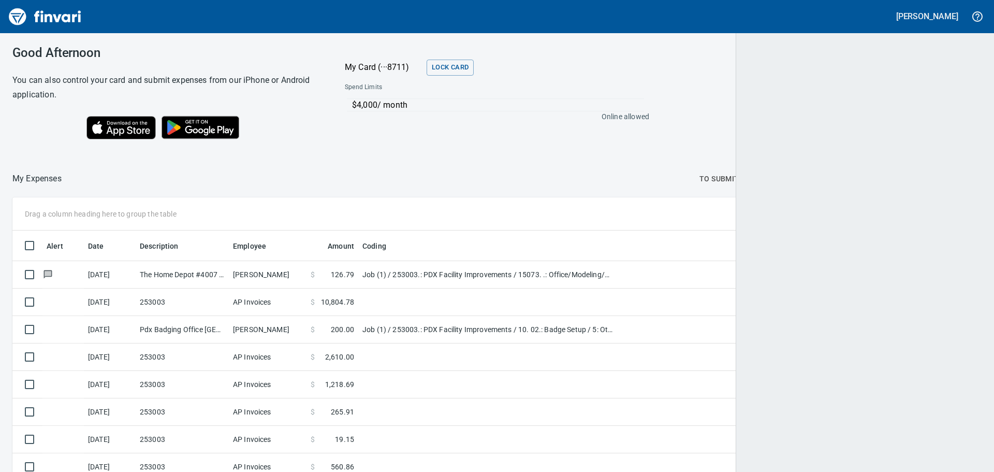
scroll to position [350, 945]
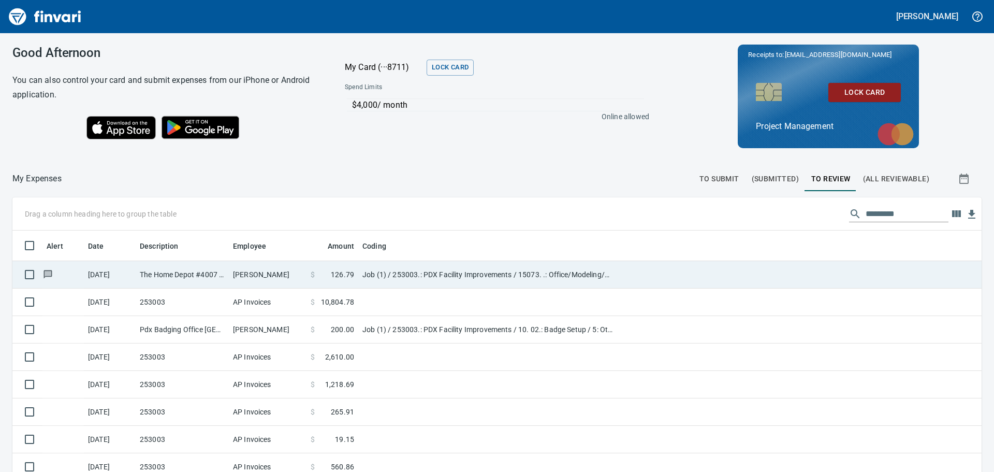
click at [176, 276] on td "The Home Depot #4007 [GEOGRAPHIC_DATA] OR" at bounding box center [182, 274] width 93 height 27
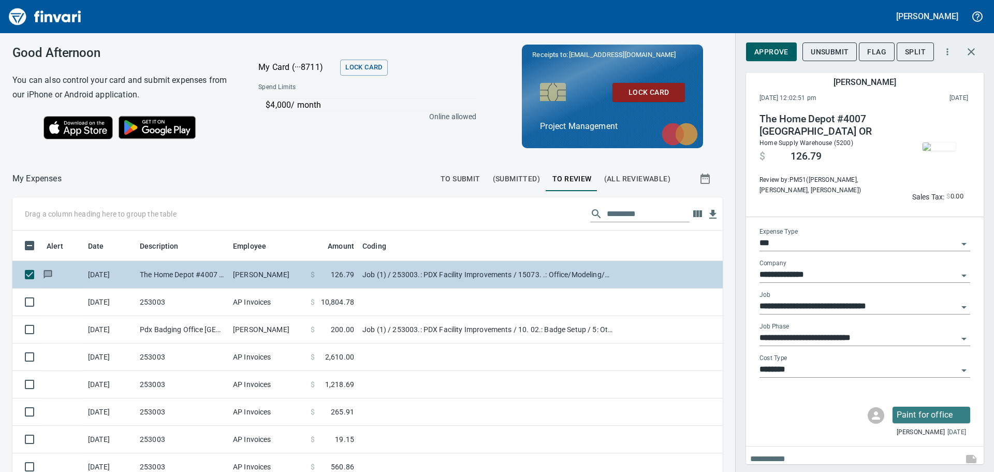
scroll to position [350, 687]
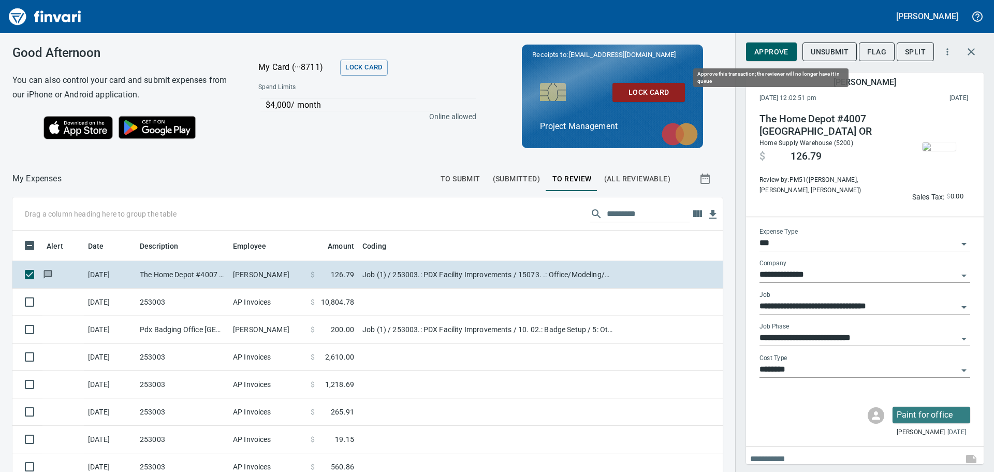
click at [770, 49] on span "Approve" at bounding box center [772, 52] width 34 height 13
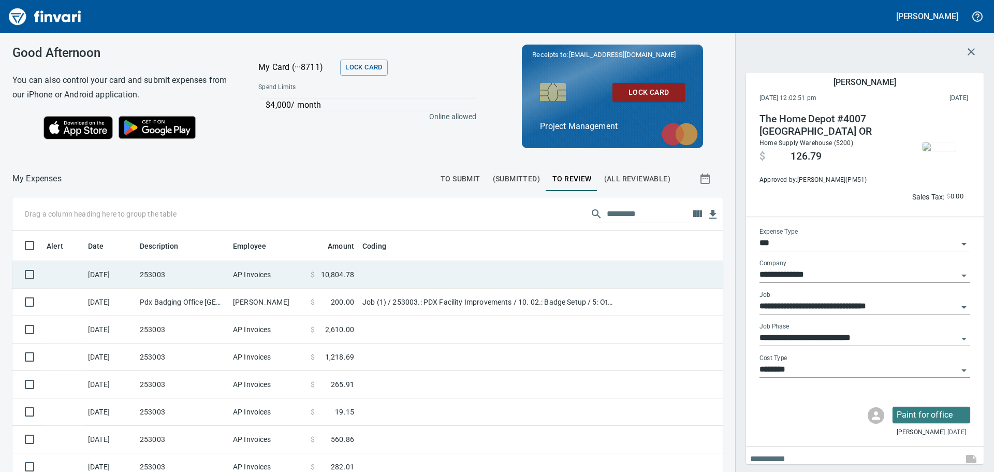
click at [225, 269] on td "253003" at bounding box center [182, 274] width 93 height 27
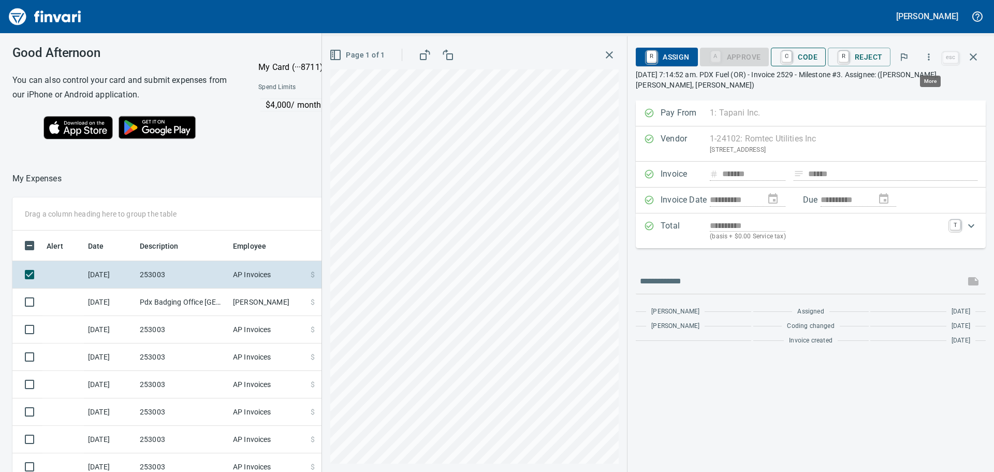
scroll to position [350, 687]
click at [809, 55] on span "C Code" at bounding box center [798, 57] width 38 height 18
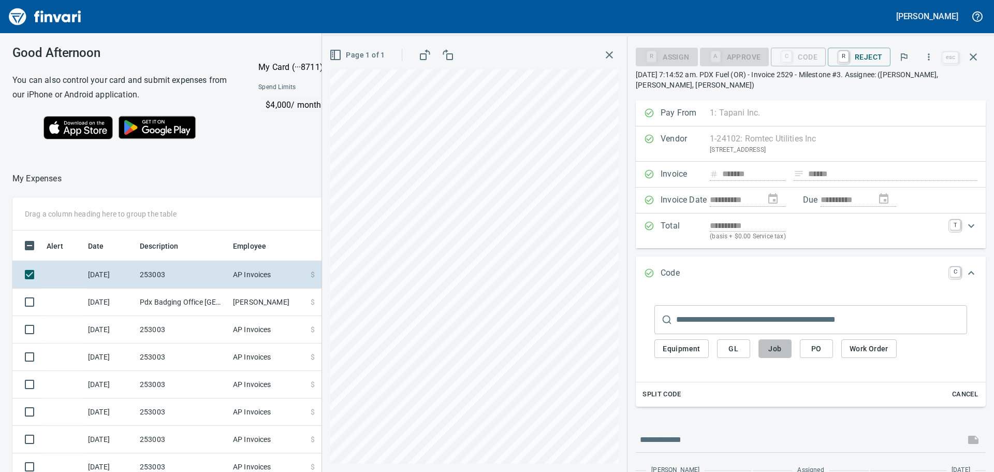
click at [776, 346] on span "Job" at bounding box center [775, 348] width 17 height 13
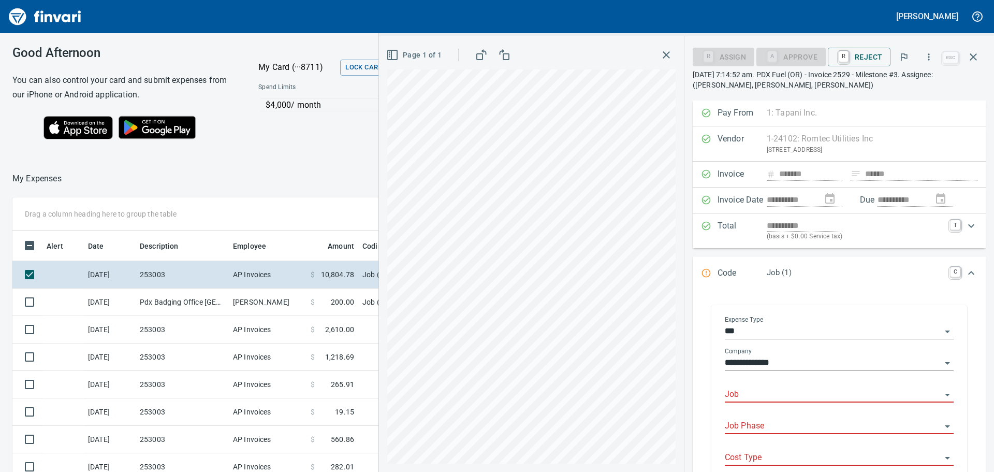
click at [794, 393] on input "Job" at bounding box center [833, 394] width 216 height 15
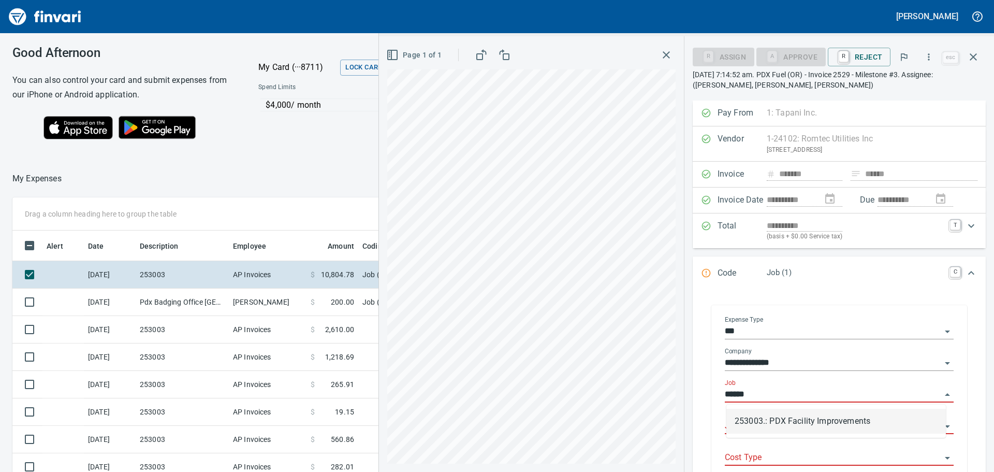
click at [810, 421] on li "253003.: PDX Facility Improvements" at bounding box center [837, 421] width 220 height 25
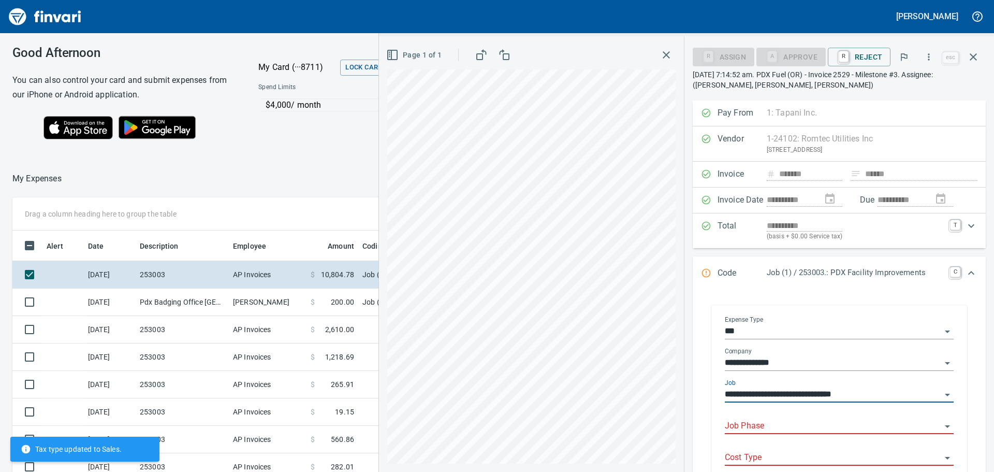
type input "**********"
click at [784, 423] on input "Job Phase" at bounding box center [833, 426] width 216 height 15
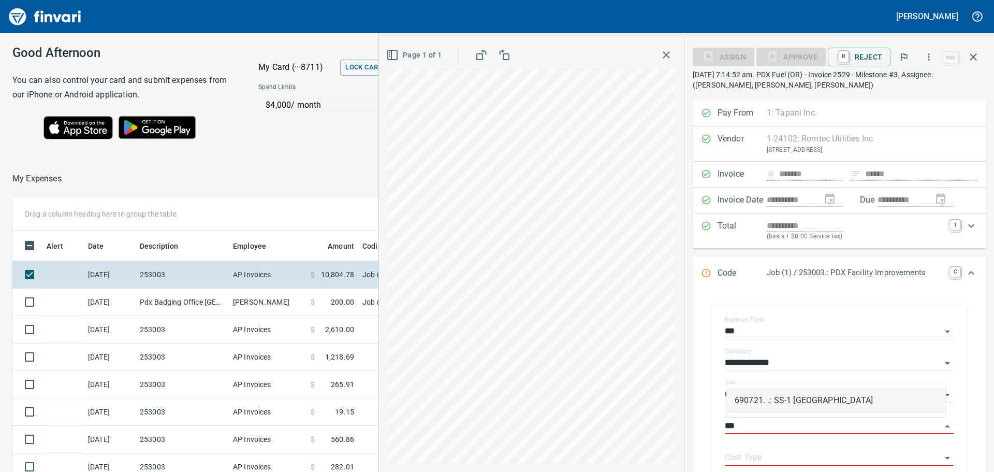
click at [825, 397] on li "690721. .: SS-1 [GEOGRAPHIC_DATA]" at bounding box center [837, 400] width 220 height 25
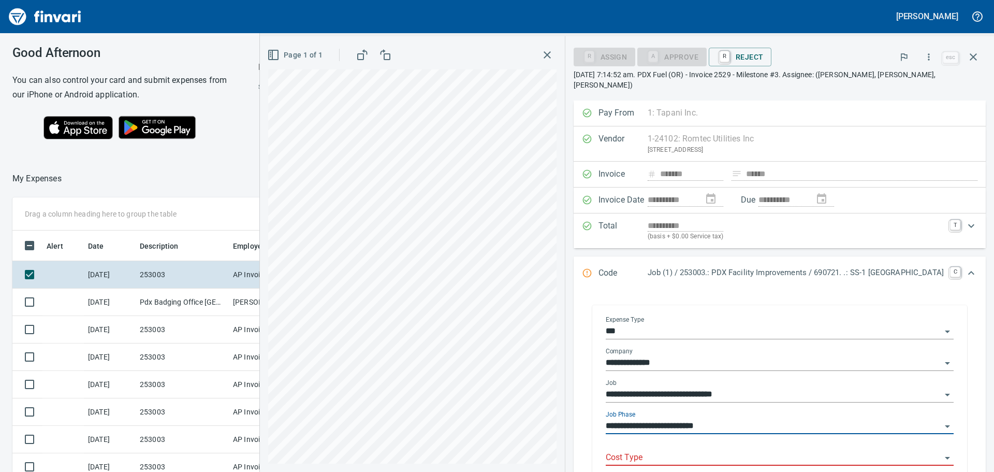
type input "**********"
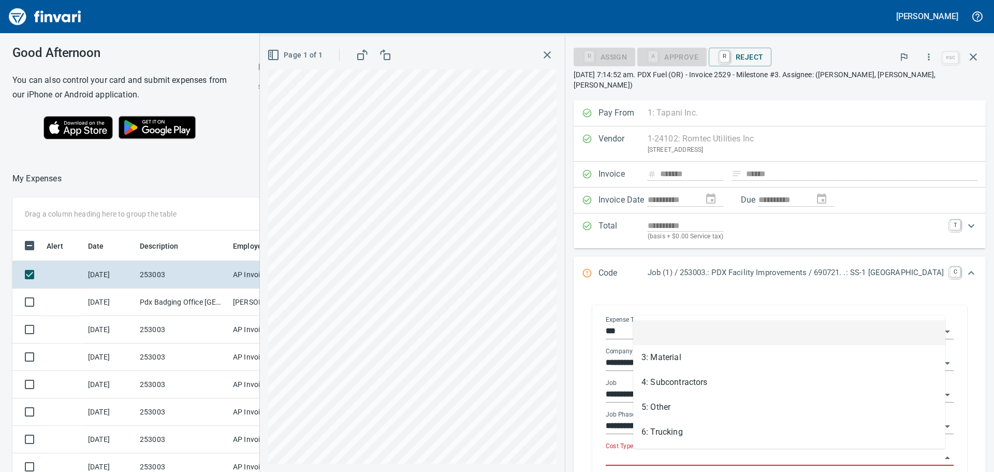
click at [730, 451] on input "Cost Type" at bounding box center [774, 458] width 336 height 15
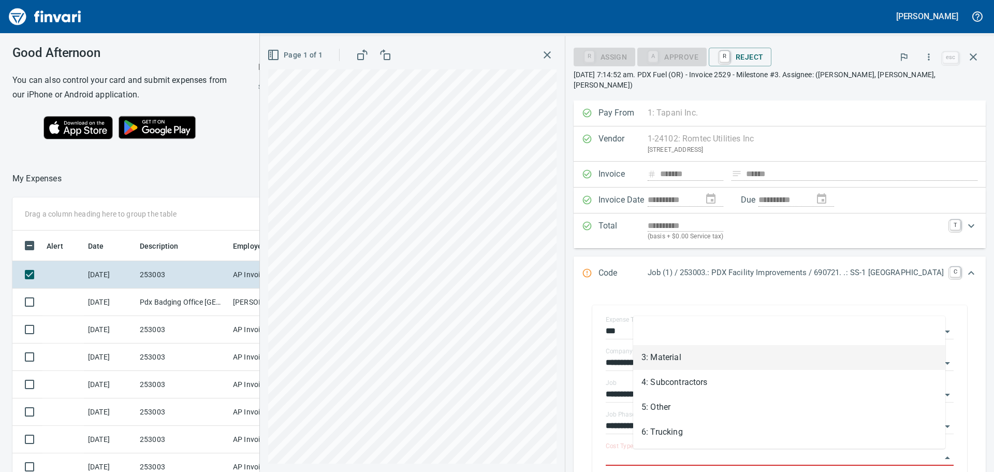
click at [672, 354] on li "3: Material" at bounding box center [789, 357] width 312 height 25
type input "**********"
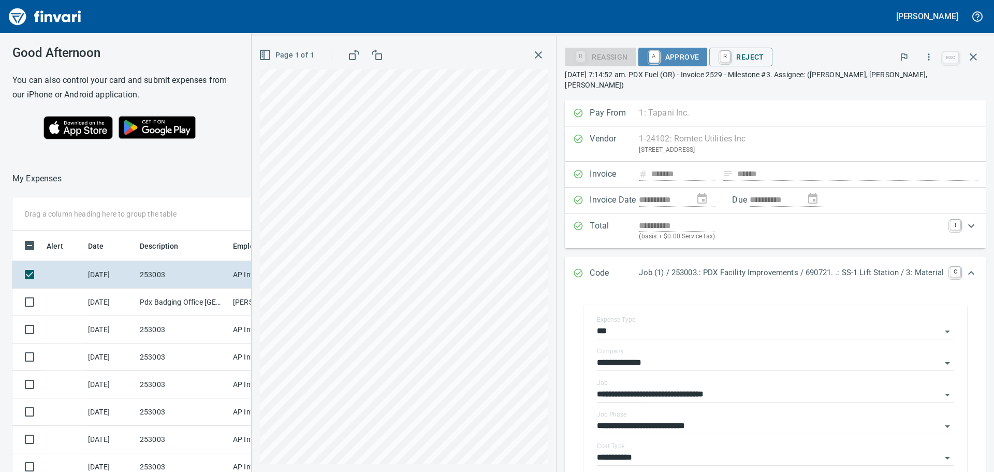
click at [673, 54] on span "A Approve" at bounding box center [673, 57] width 53 height 18
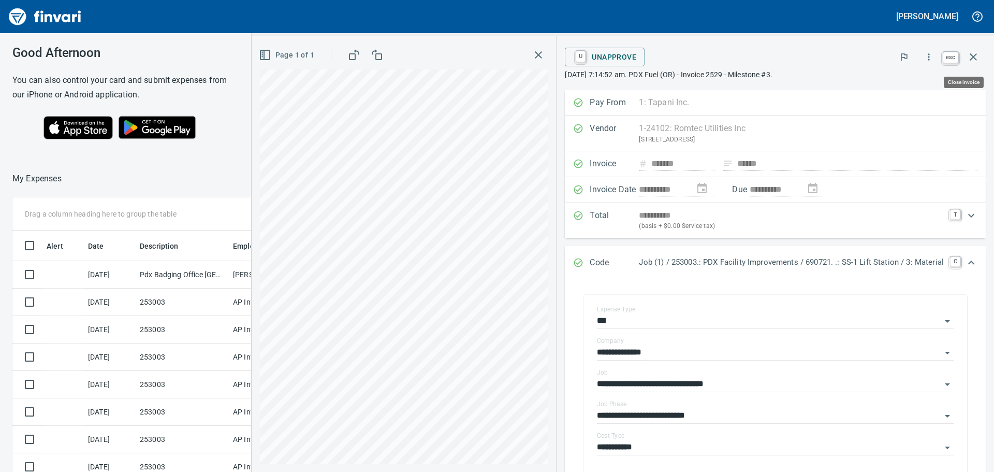
click at [973, 57] on icon "button" at bounding box center [973, 57] width 12 height 12
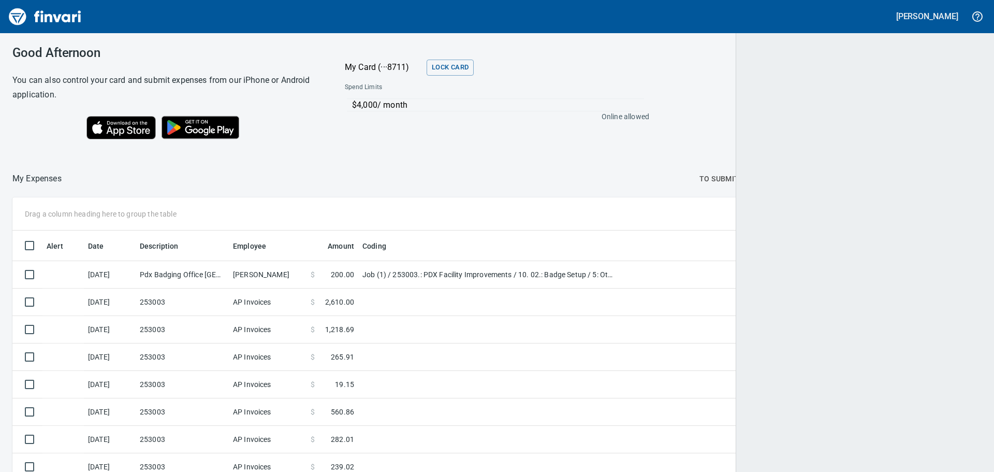
scroll to position [350, 944]
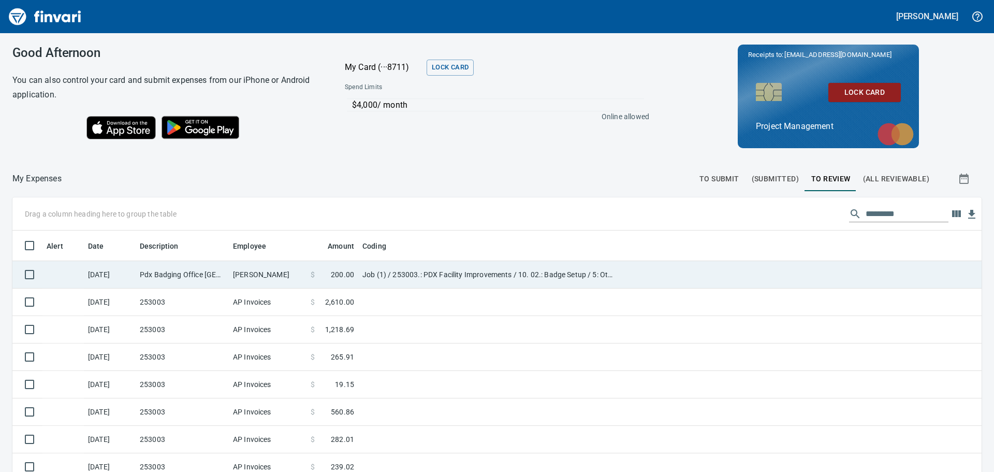
click at [174, 273] on td "Pdx Badging Office [GEOGRAPHIC_DATA] OR" at bounding box center [182, 274] width 93 height 27
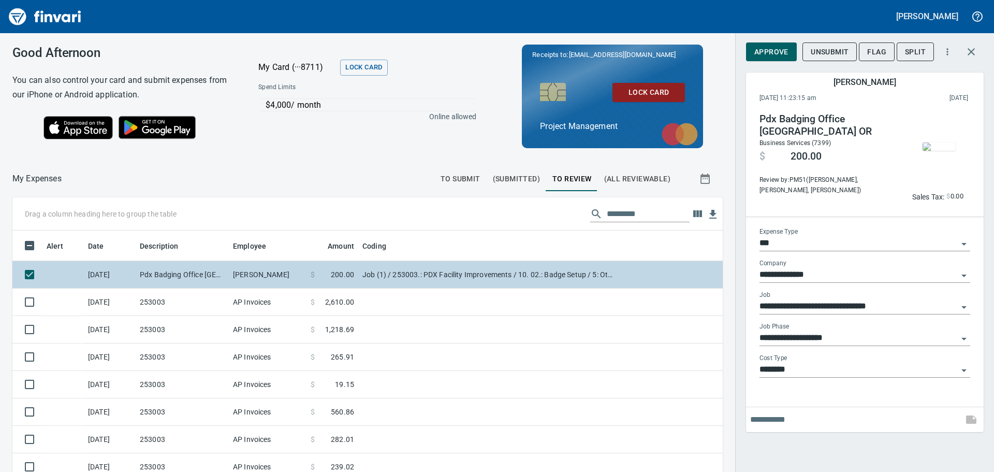
scroll to position [350, 687]
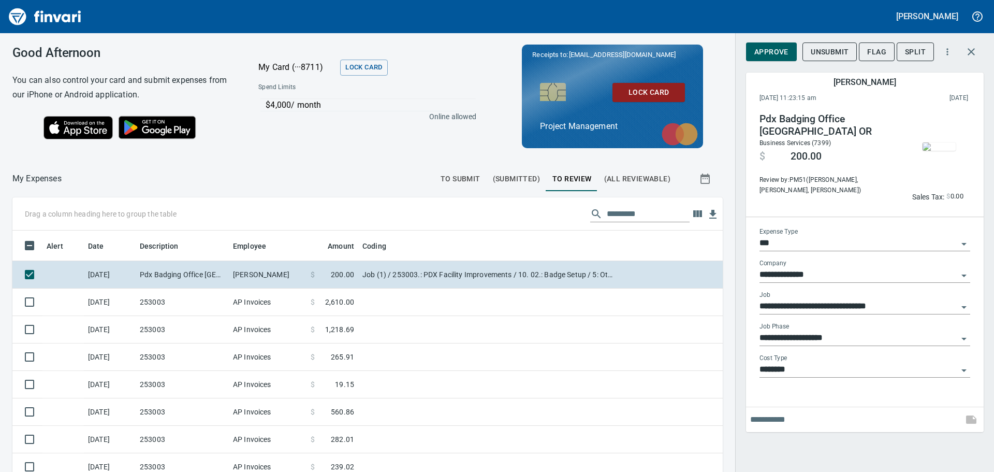
click at [941, 147] on img "button" at bounding box center [939, 146] width 33 height 8
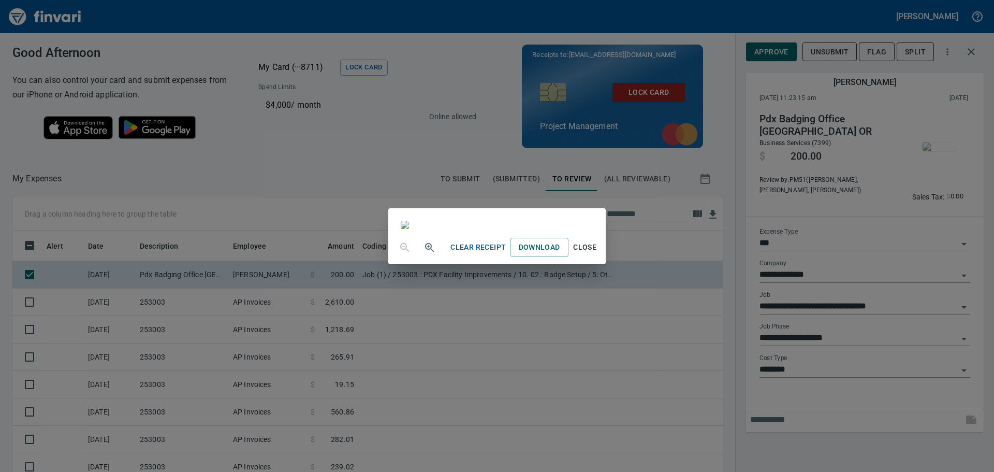
scroll to position [0, 0]
click at [598, 254] on span "Close" at bounding box center [585, 247] width 25 height 13
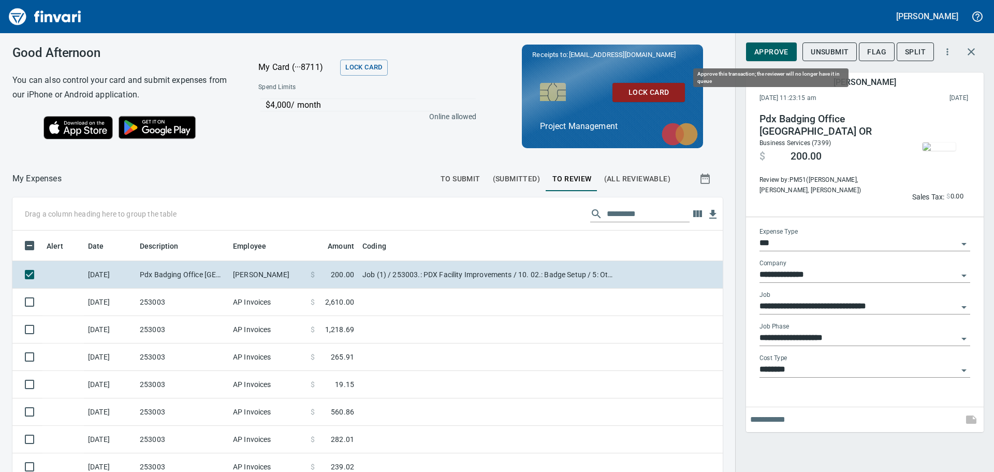
click at [776, 50] on span "Approve" at bounding box center [772, 52] width 34 height 13
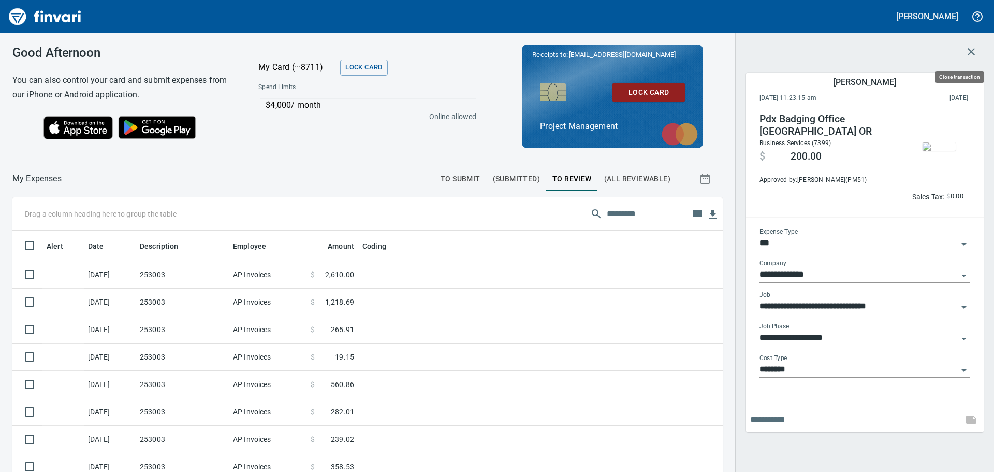
scroll to position [350, 687]
click at [970, 49] on icon "button" at bounding box center [971, 52] width 12 height 12
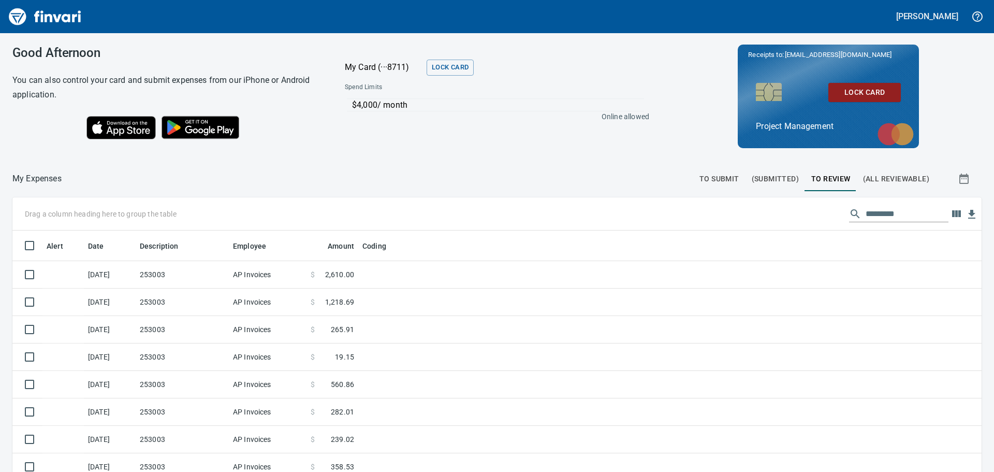
scroll to position [1, 1]
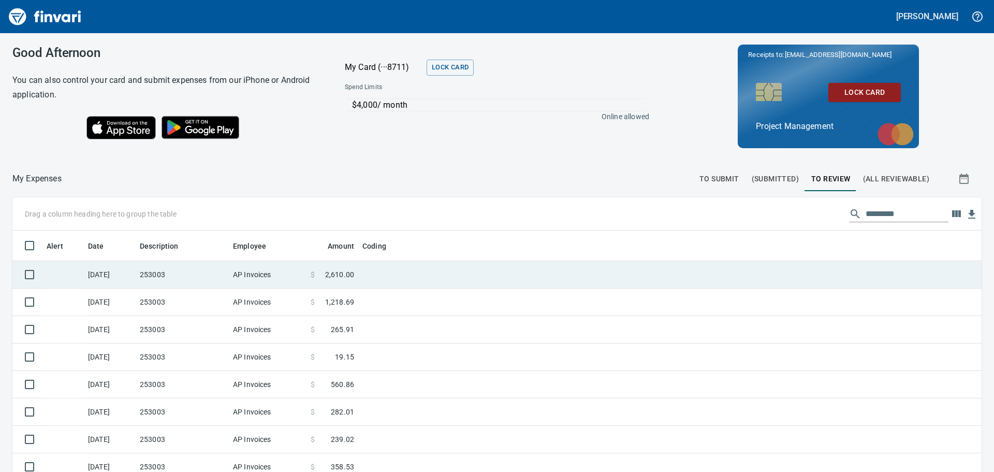
click at [189, 269] on td "253003" at bounding box center [182, 274] width 93 height 27
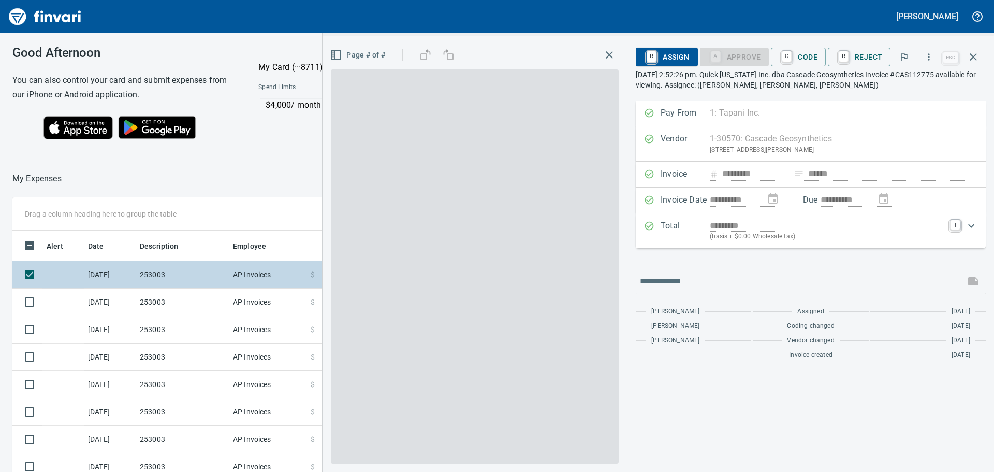
scroll to position [350, 687]
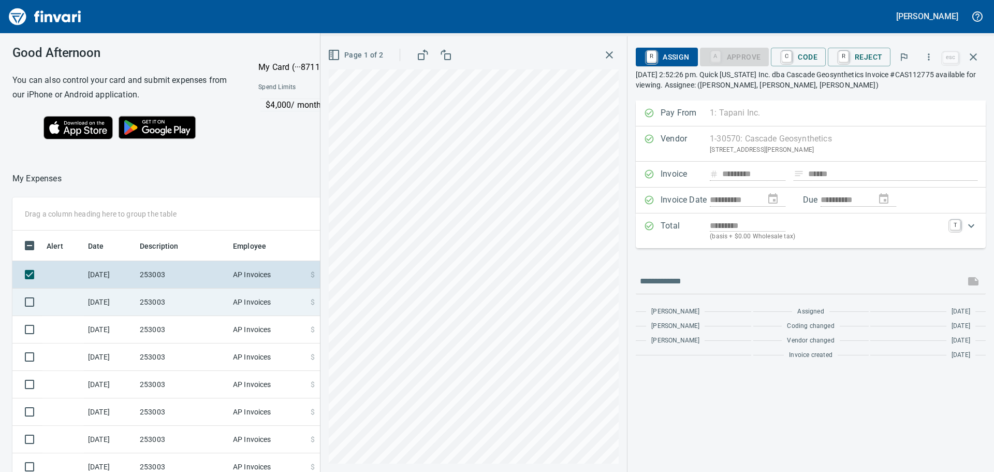
click at [177, 301] on td "253003" at bounding box center [182, 301] width 93 height 27
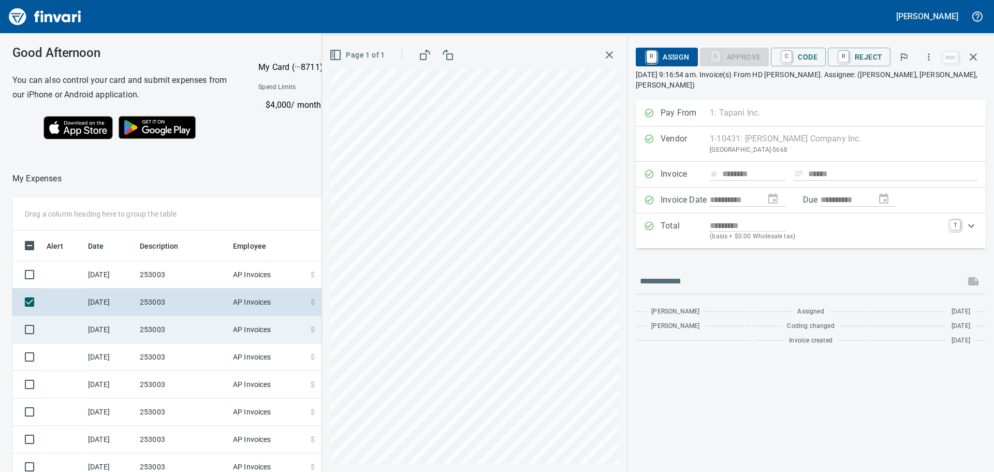
click at [186, 328] on td "253003" at bounding box center [182, 329] width 93 height 27
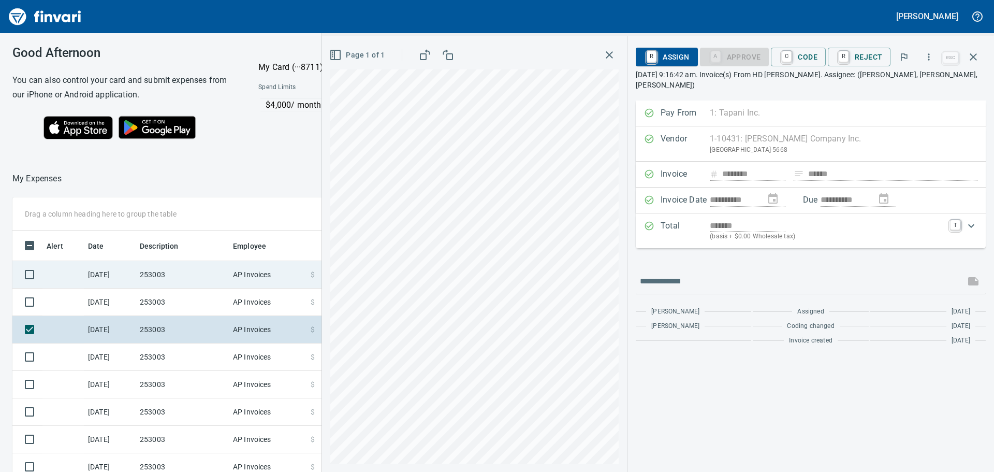
click at [190, 273] on td "253003" at bounding box center [182, 274] width 93 height 27
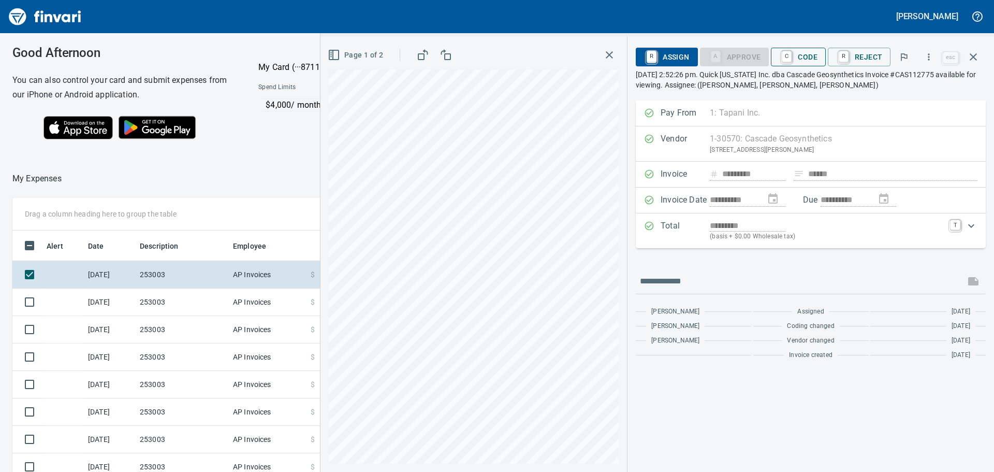
click at [809, 54] on span "C Code" at bounding box center [798, 57] width 38 height 18
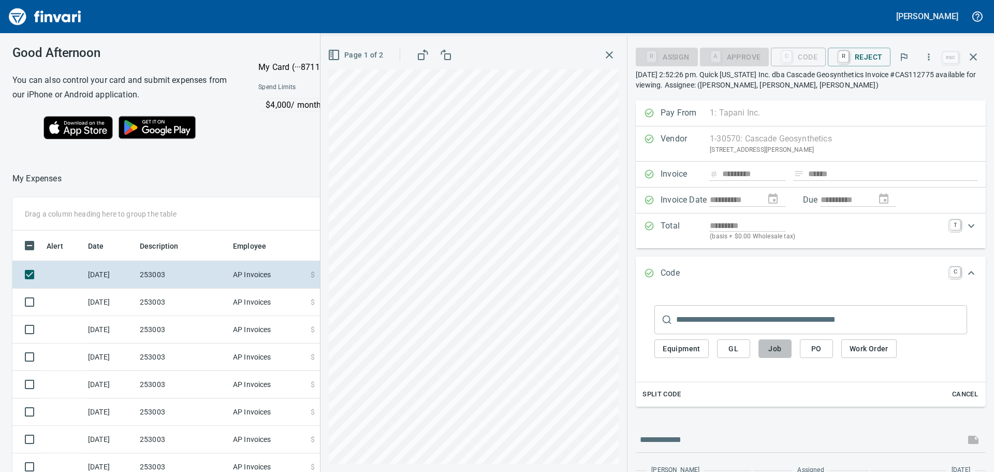
click at [785, 344] on button "Job" at bounding box center [775, 348] width 33 height 19
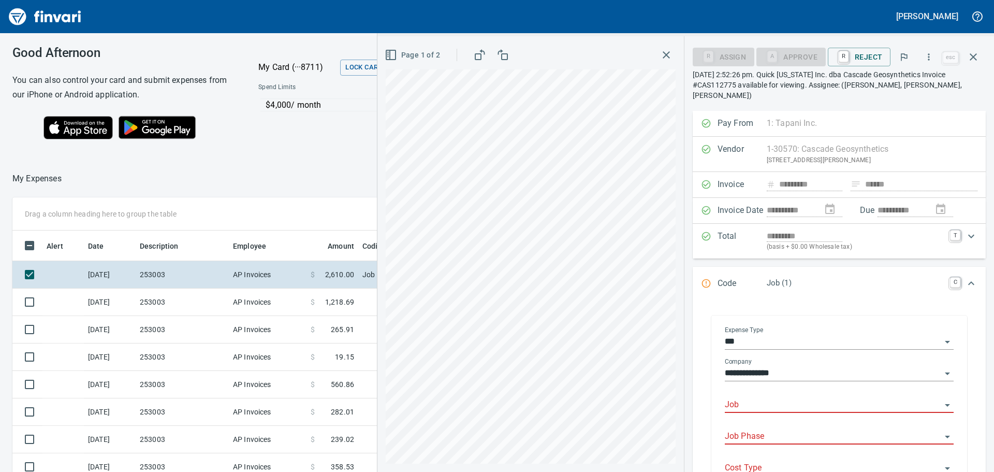
click at [779, 398] on input "Job" at bounding box center [833, 405] width 216 height 15
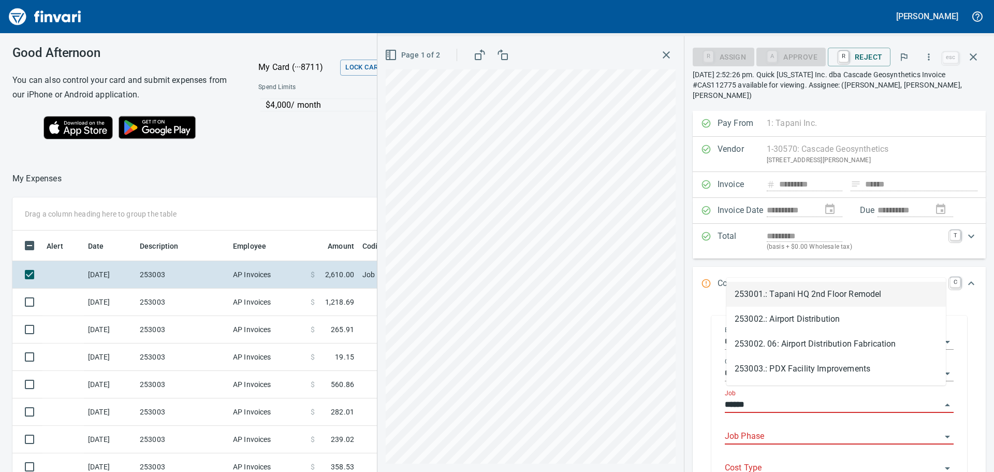
scroll to position [350, 687]
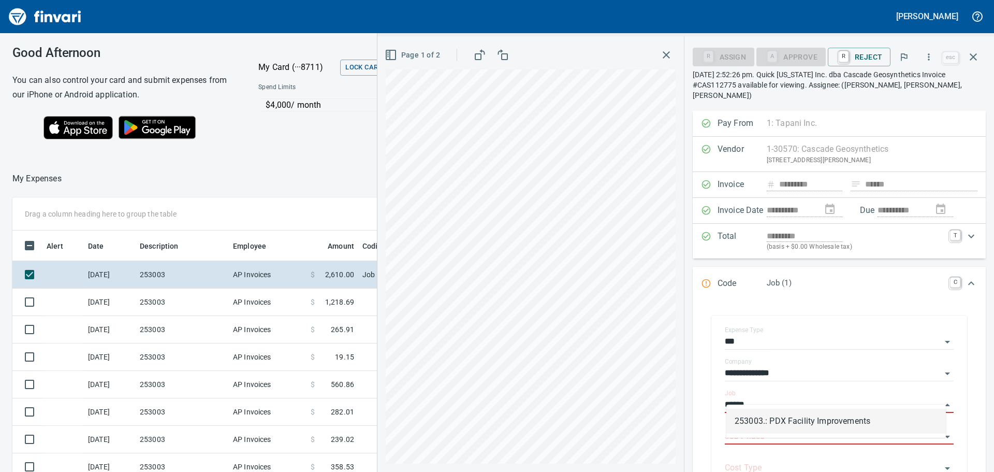
click at [778, 419] on li "253003.: PDX Facility Improvements" at bounding box center [837, 421] width 220 height 25
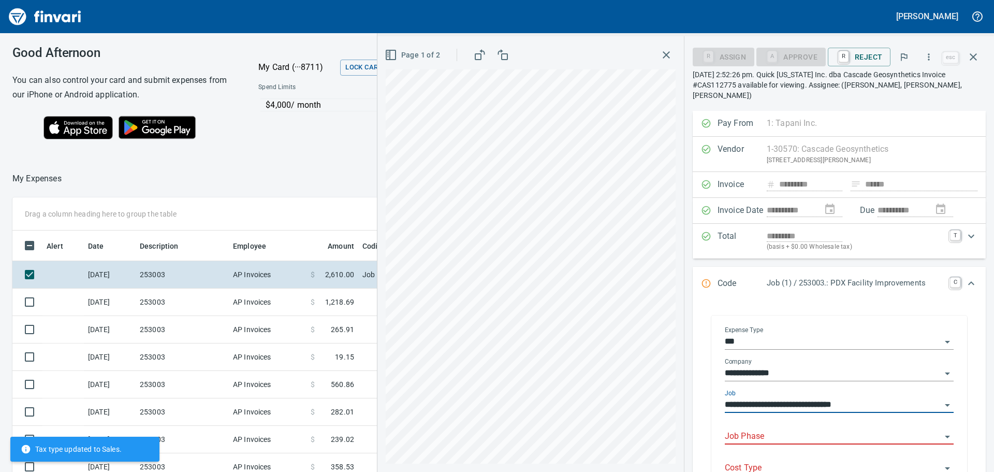
type input "**********"
click at [777, 431] on input "Job Phase" at bounding box center [833, 436] width 216 height 15
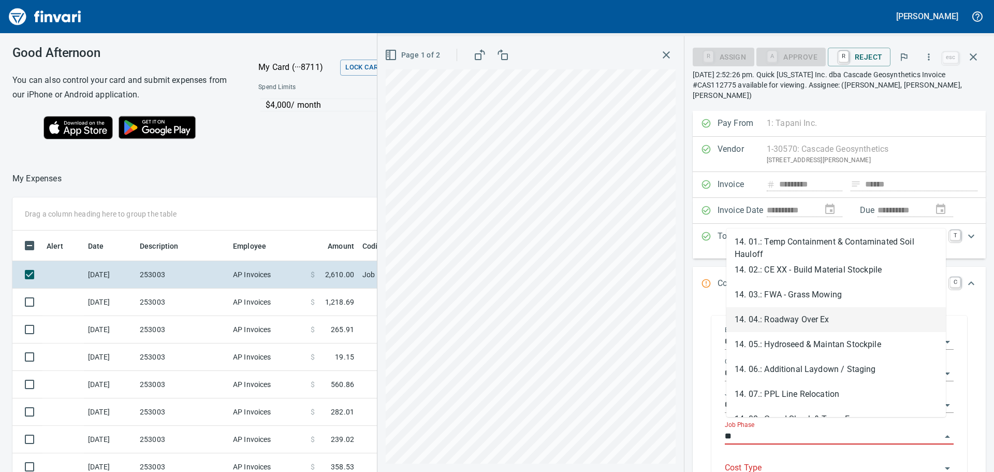
click at [804, 315] on li "14. 04.: Roadway Over Ex" at bounding box center [837, 319] width 220 height 25
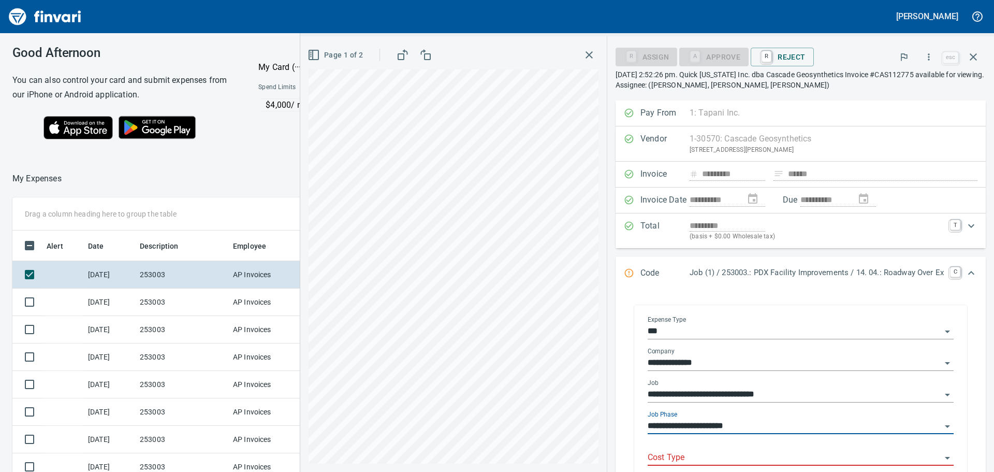
type input "**********"
click at [672, 454] on input "Cost Type" at bounding box center [795, 458] width 294 height 15
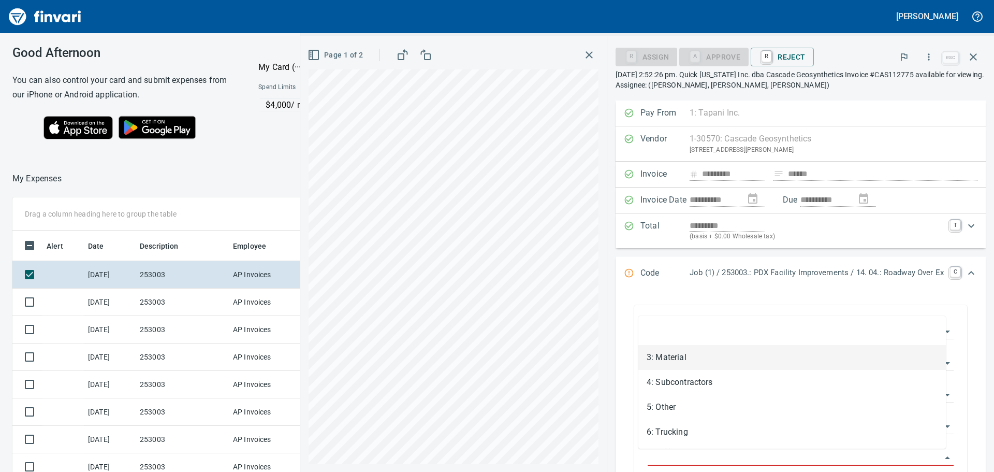
click at [677, 352] on li "3: Material" at bounding box center [793, 357] width 308 height 25
type input "**********"
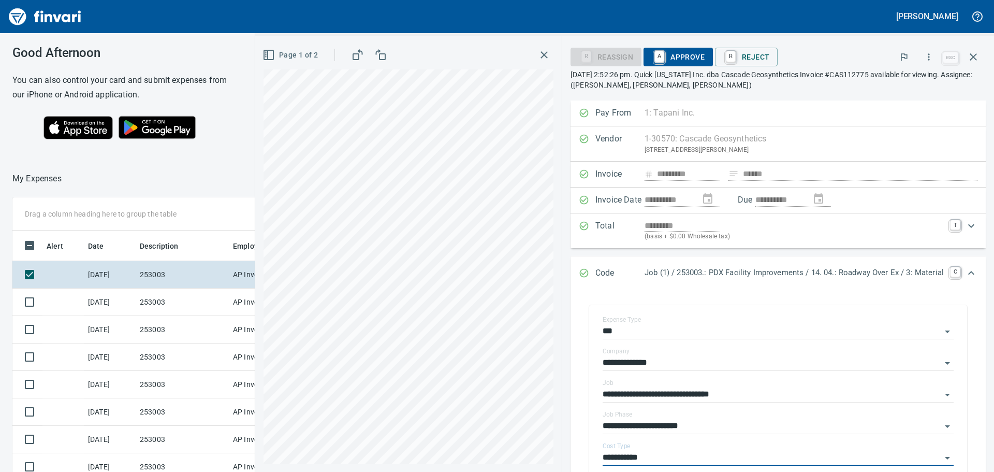
click at [673, 56] on span "A Approve" at bounding box center [678, 57] width 53 height 18
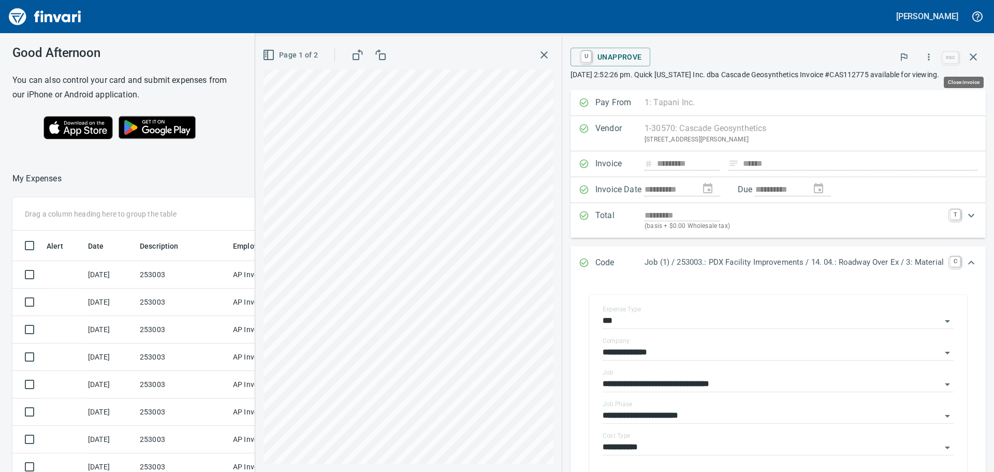
click at [973, 56] on icon "button" at bounding box center [973, 56] width 7 height 7
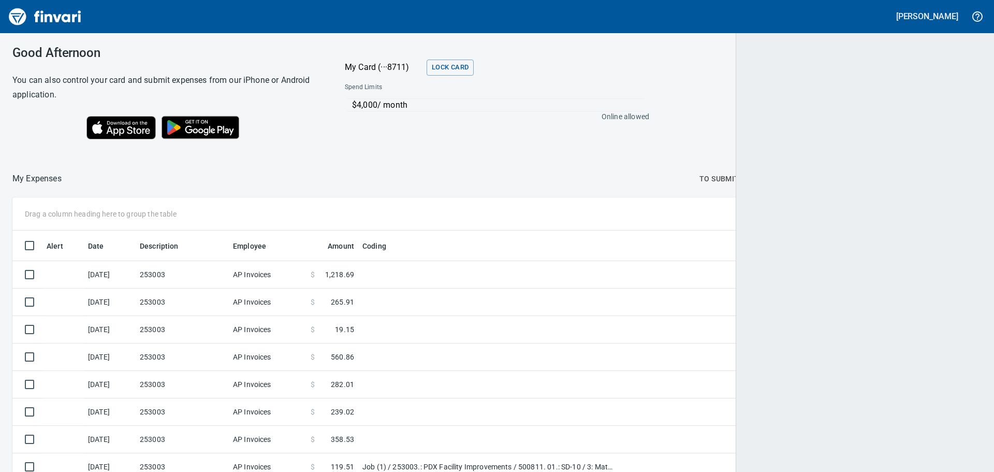
scroll to position [1, 1]
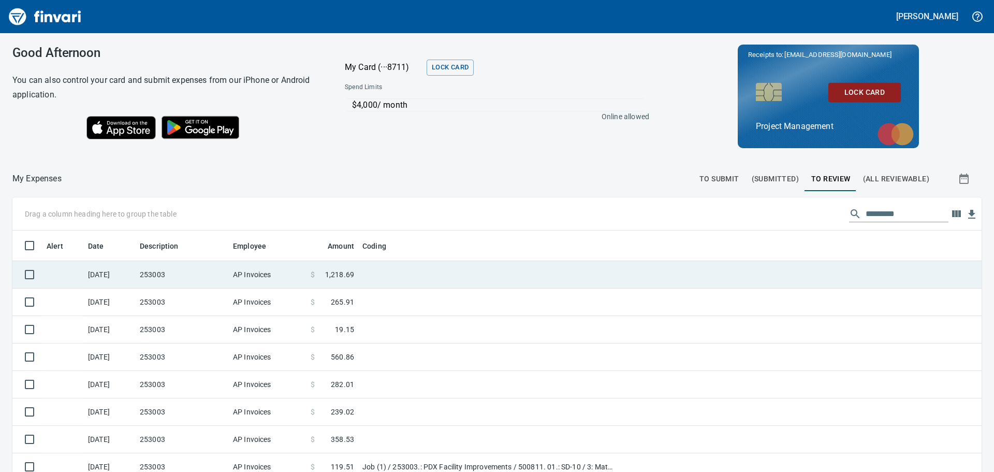
click at [173, 273] on td "253003" at bounding box center [182, 274] width 93 height 27
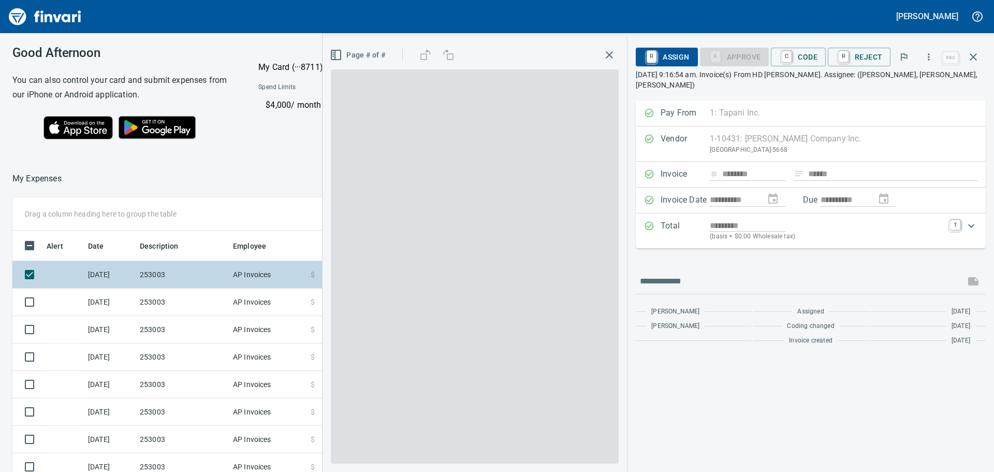
scroll to position [350, 687]
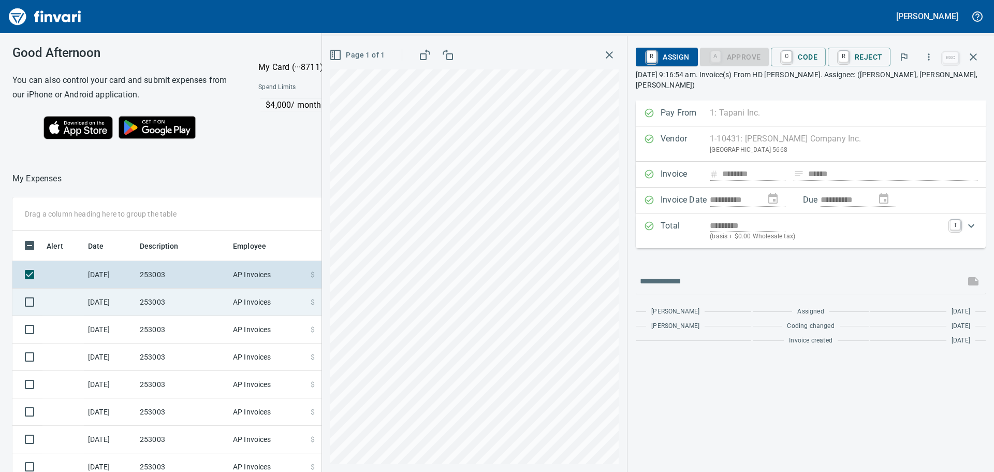
click at [169, 297] on td "253003" at bounding box center [182, 301] width 93 height 27
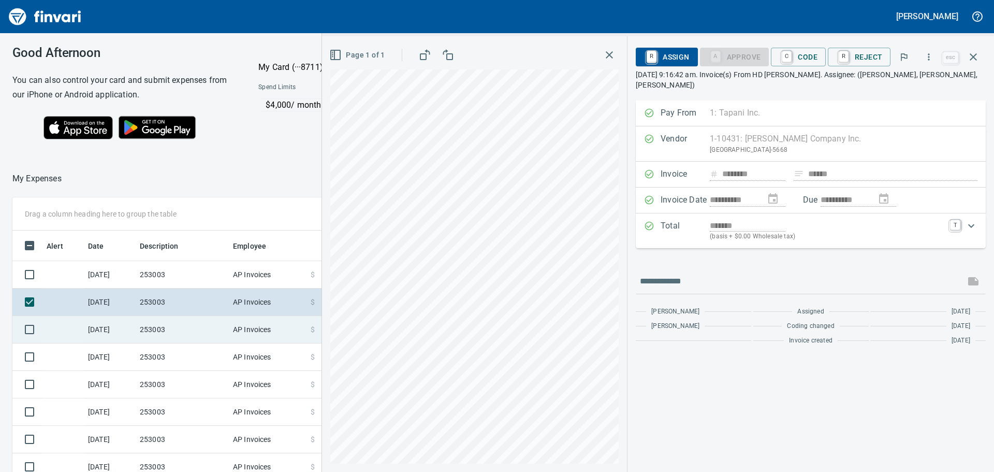
click at [177, 333] on td "253003" at bounding box center [182, 329] width 93 height 27
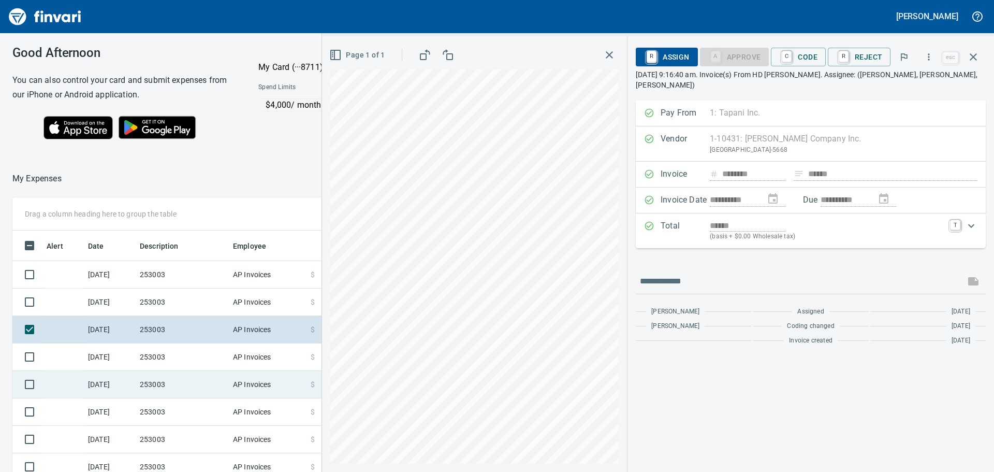
click at [181, 382] on td "253003" at bounding box center [182, 384] width 93 height 27
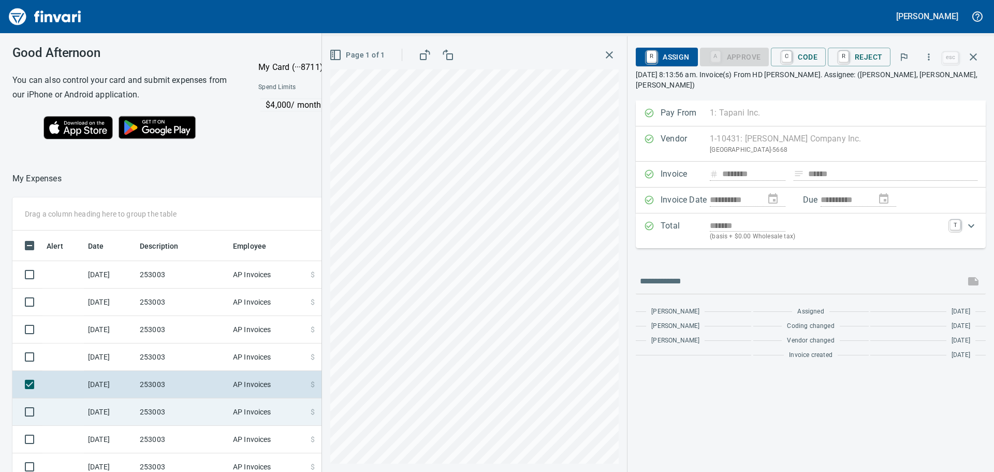
click at [193, 418] on td "253003" at bounding box center [182, 411] width 93 height 27
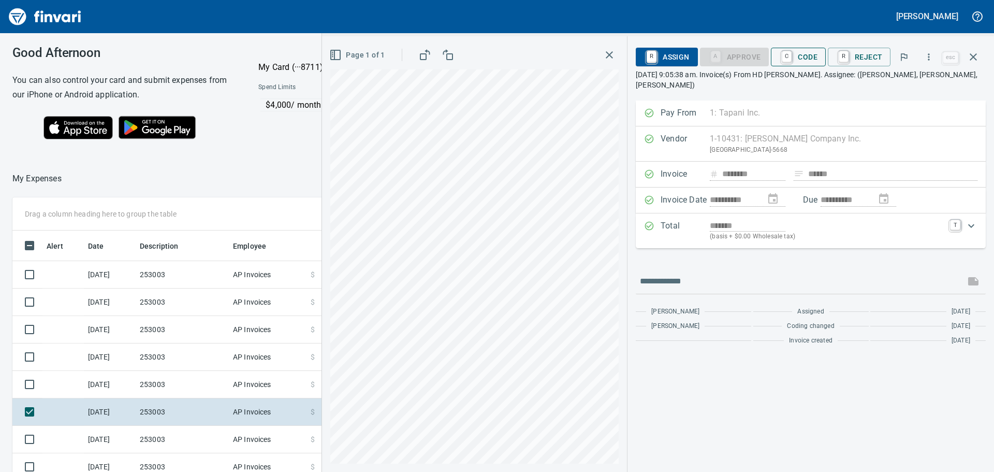
click at [816, 56] on span "C Code" at bounding box center [798, 57] width 38 height 18
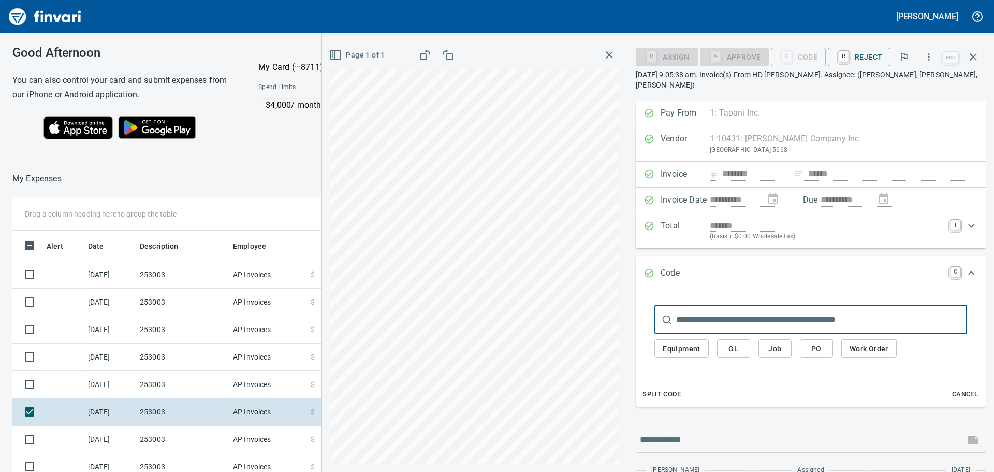
scroll to position [350, 687]
click at [773, 347] on span "Job" at bounding box center [775, 348] width 17 height 13
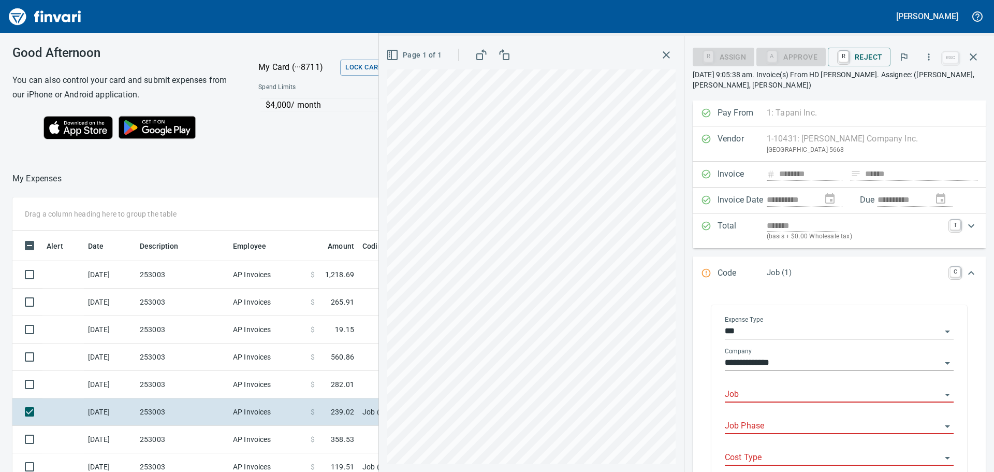
click at [785, 394] on input "Job" at bounding box center [833, 394] width 216 height 15
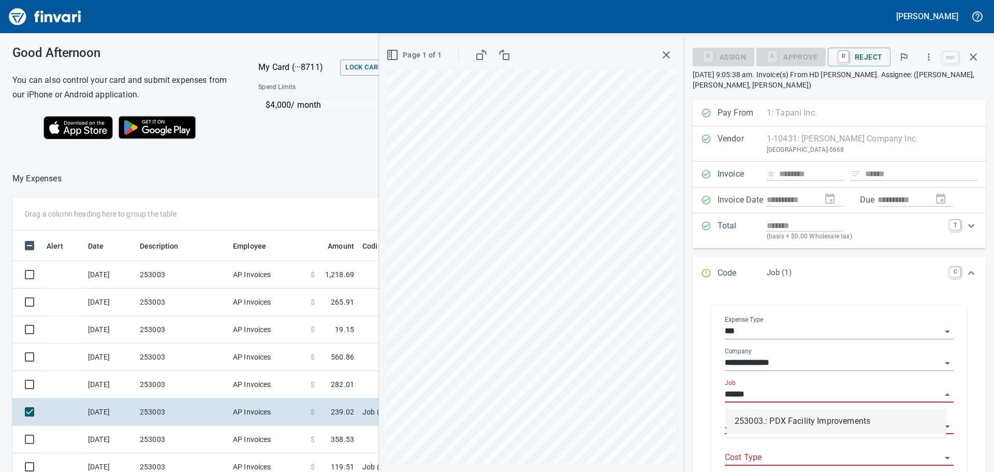
click at [832, 418] on li "253003.: PDX Facility Improvements" at bounding box center [837, 421] width 220 height 25
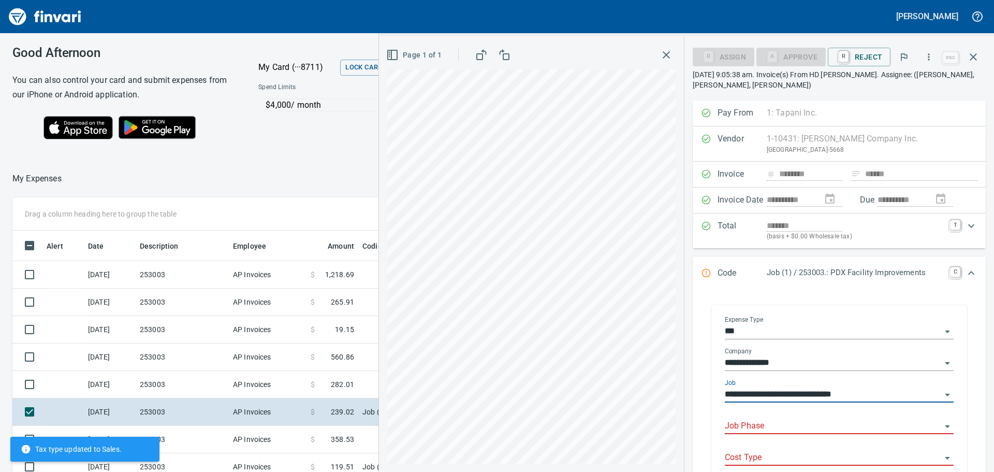
type input "**********"
click at [790, 422] on input "Job Phase" at bounding box center [833, 426] width 216 height 15
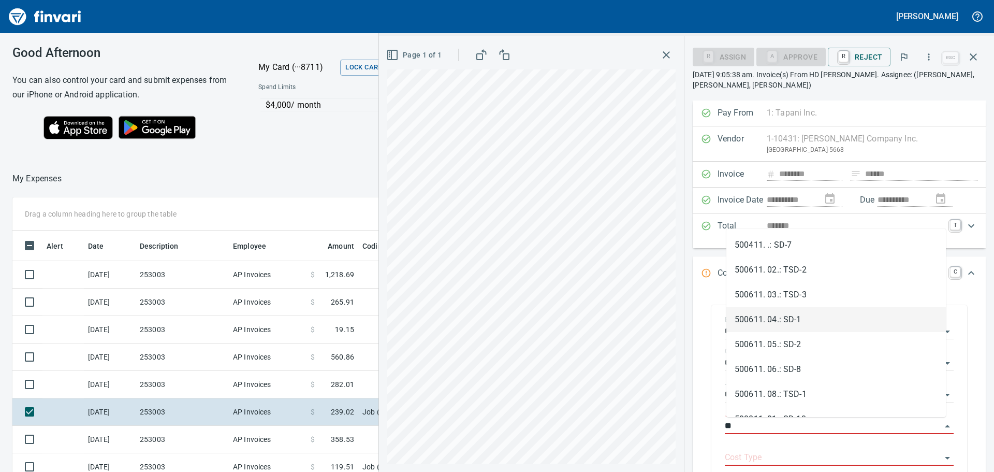
click at [811, 320] on li "500611. 04.: SD-1" at bounding box center [837, 319] width 220 height 25
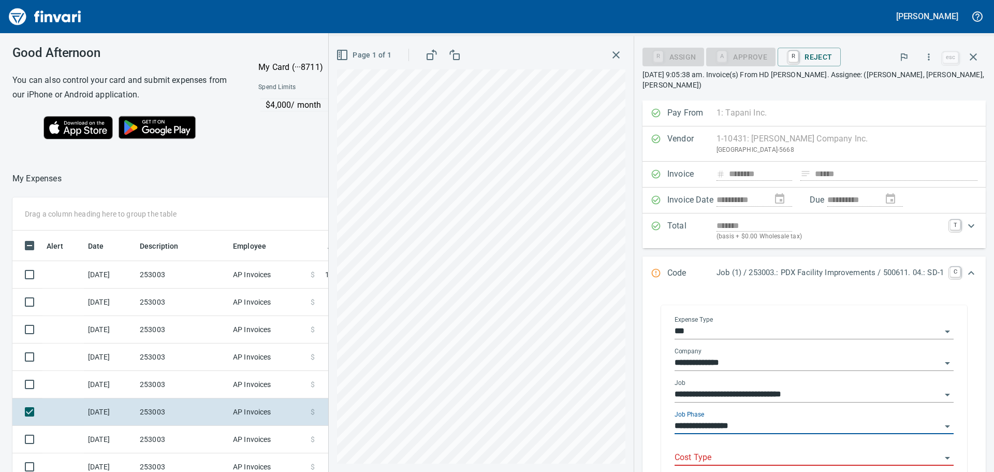
type input "**********"
click at [732, 451] on input "Cost Type" at bounding box center [808, 458] width 267 height 15
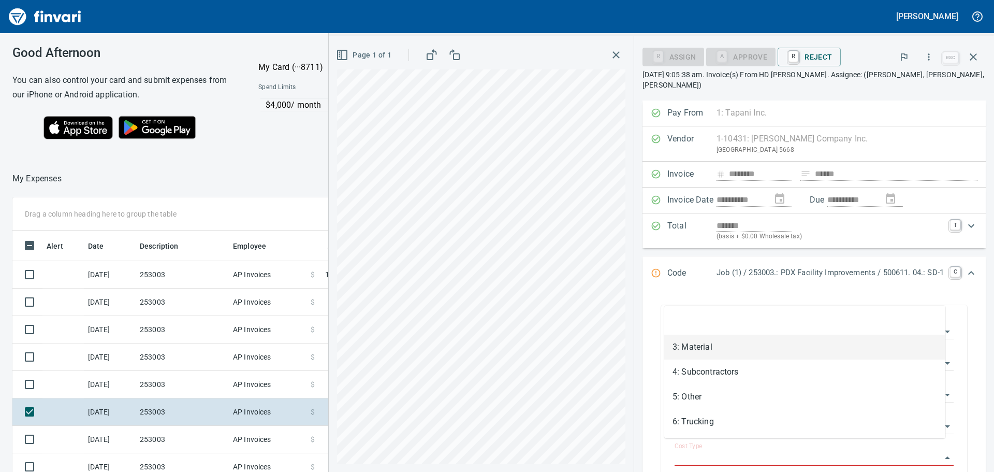
click at [703, 345] on li "3: Material" at bounding box center [804, 347] width 281 height 25
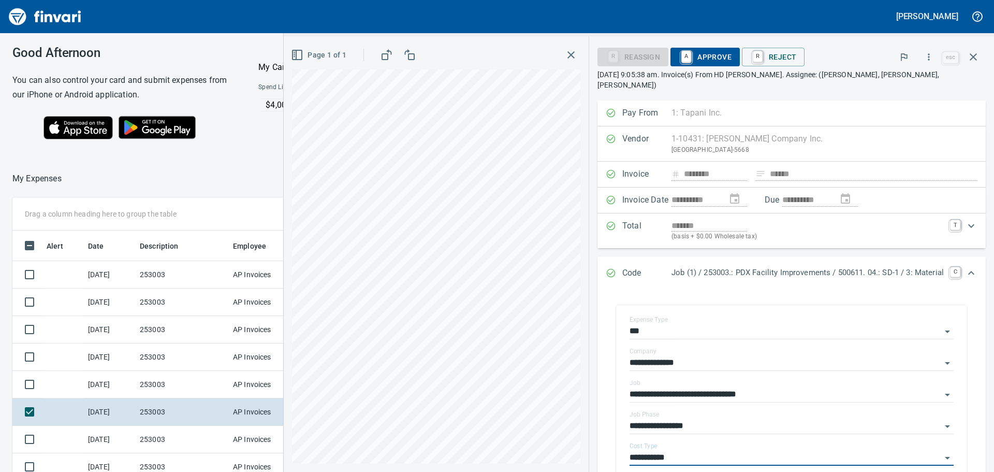
type input "**********"
drag, startPoint x: 700, startPoint y: 54, endPoint x: 646, endPoint y: 166, distance: 123.5
click at [700, 54] on span "A Approve" at bounding box center [705, 57] width 53 height 18
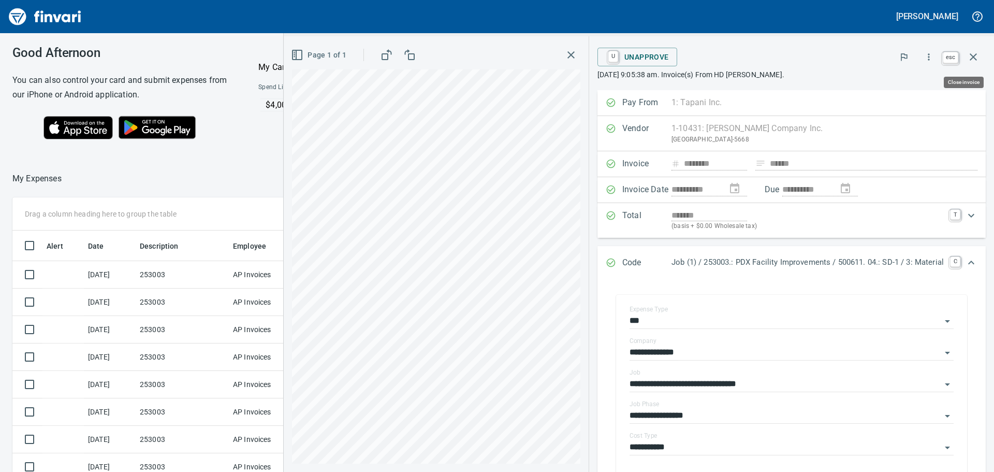
click at [975, 53] on icon "button" at bounding box center [973, 57] width 12 height 12
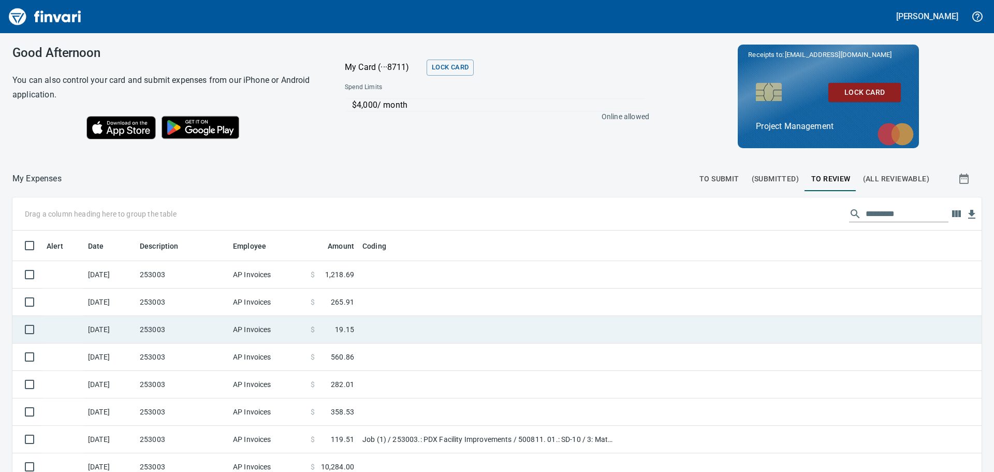
scroll to position [350, 946]
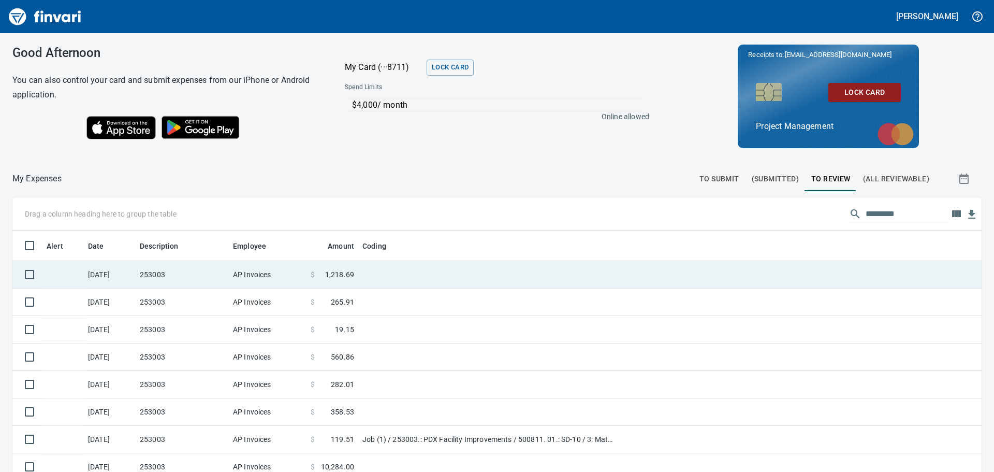
click at [187, 268] on td "253003" at bounding box center [182, 274] width 93 height 27
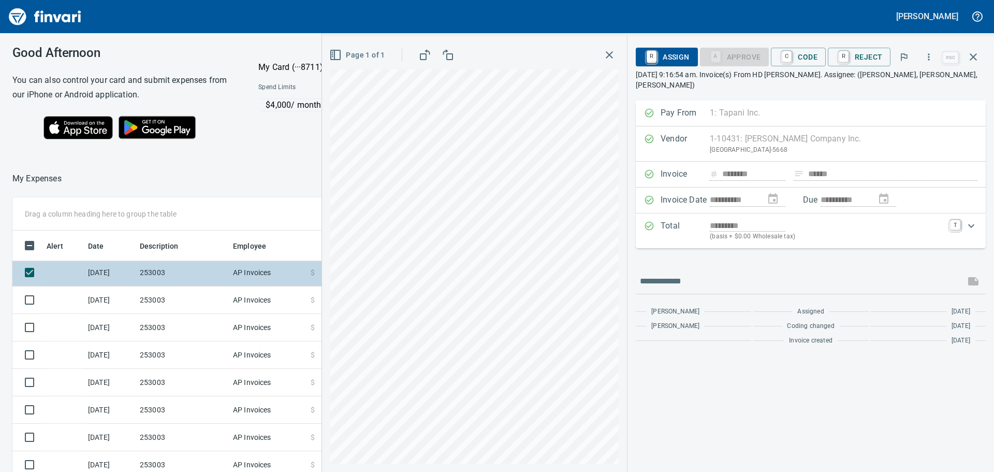
scroll to position [21, 0]
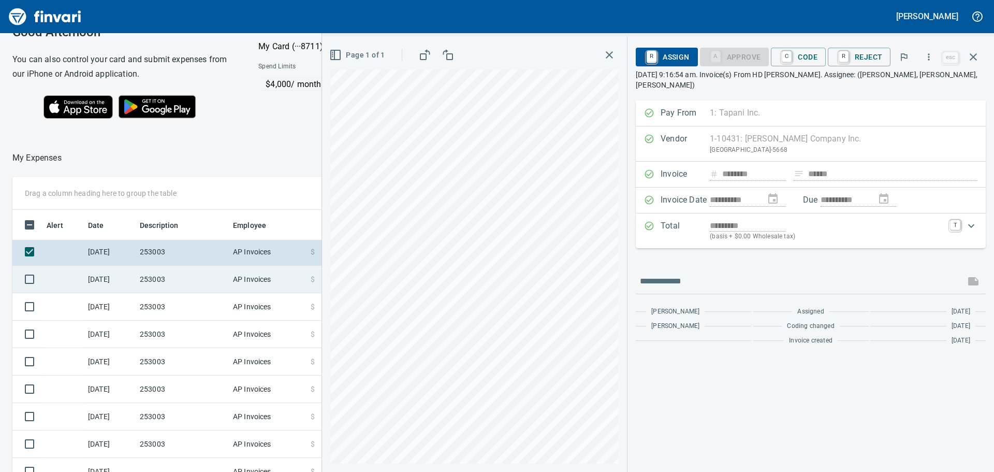
click at [193, 278] on td "253003" at bounding box center [182, 279] width 93 height 27
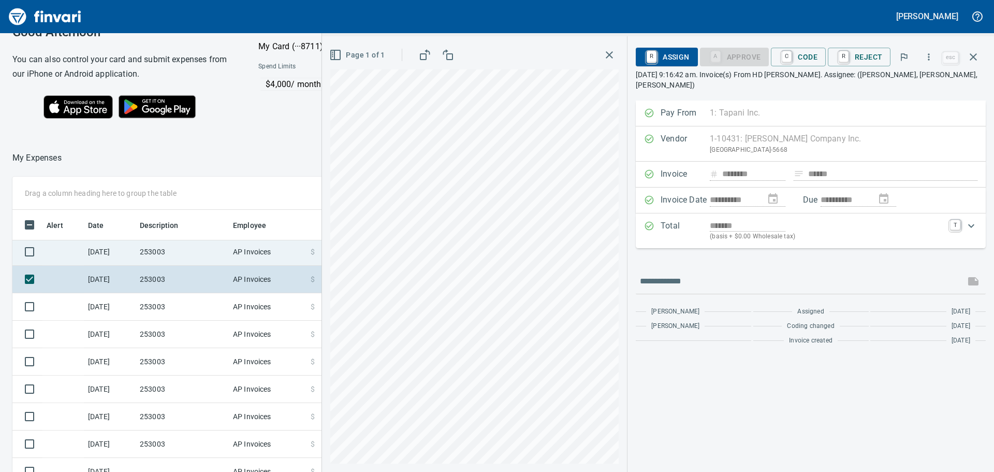
click at [195, 247] on td "253003" at bounding box center [182, 251] width 93 height 27
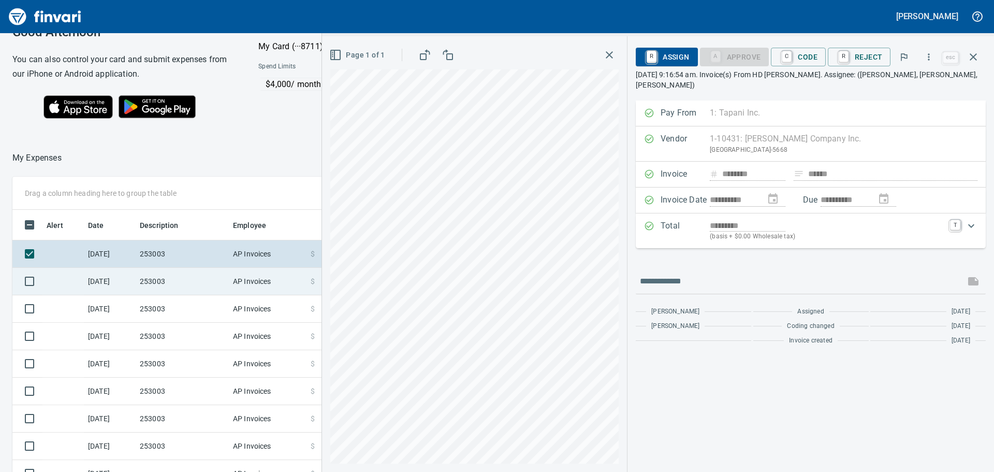
click at [189, 280] on td "253003" at bounding box center [182, 281] width 93 height 27
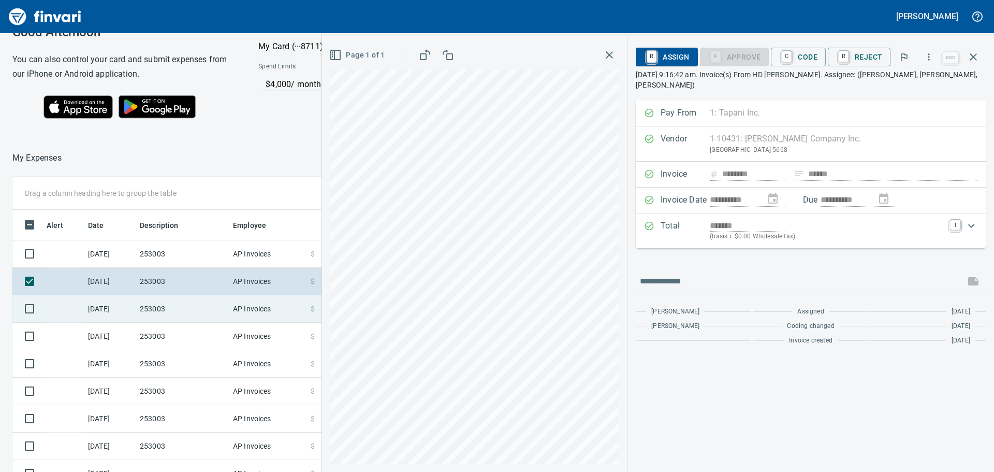
click at [189, 305] on td "253003" at bounding box center [182, 308] width 93 height 27
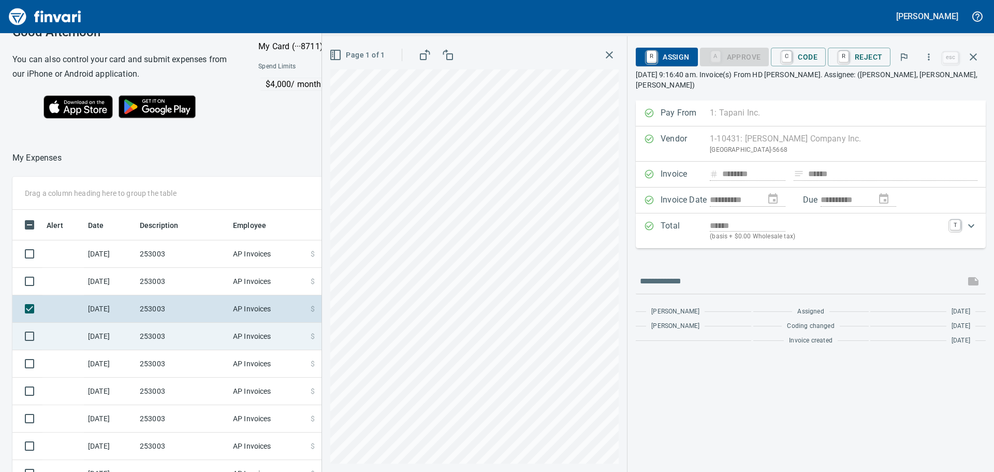
click at [195, 333] on td "253003" at bounding box center [182, 336] width 93 height 27
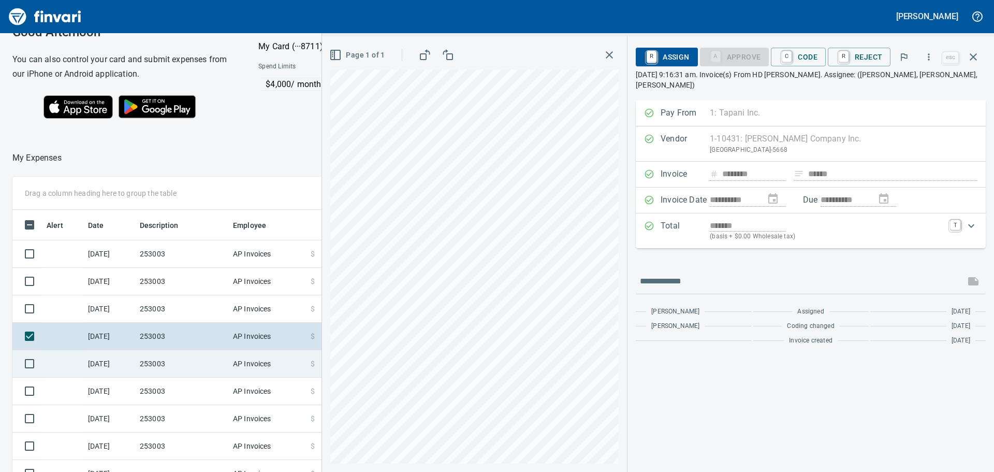
click at [194, 358] on td "253003" at bounding box center [182, 363] width 93 height 27
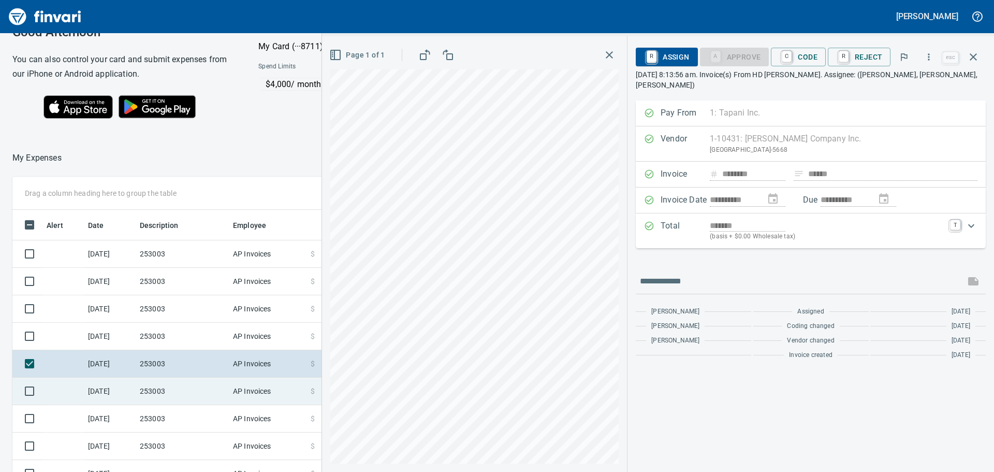
click at [187, 392] on td "253003" at bounding box center [182, 391] width 93 height 27
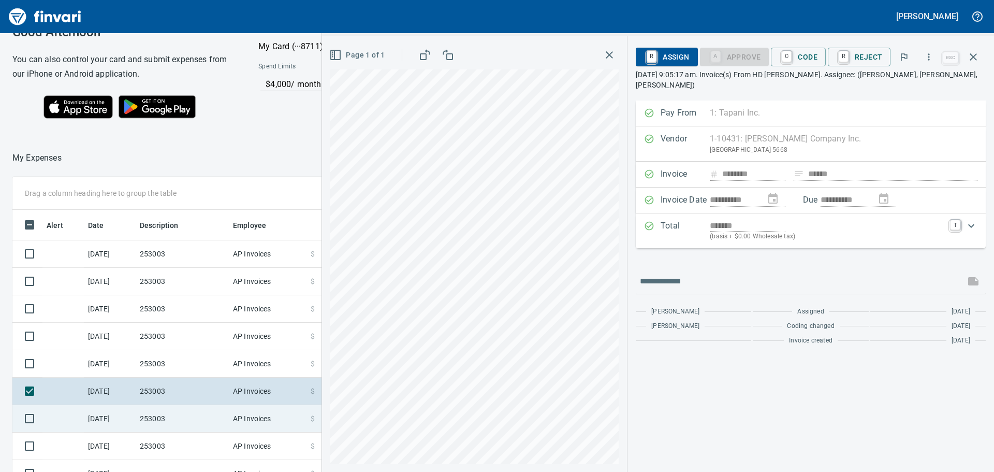
click at [198, 415] on td "253003" at bounding box center [182, 418] width 93 height 27
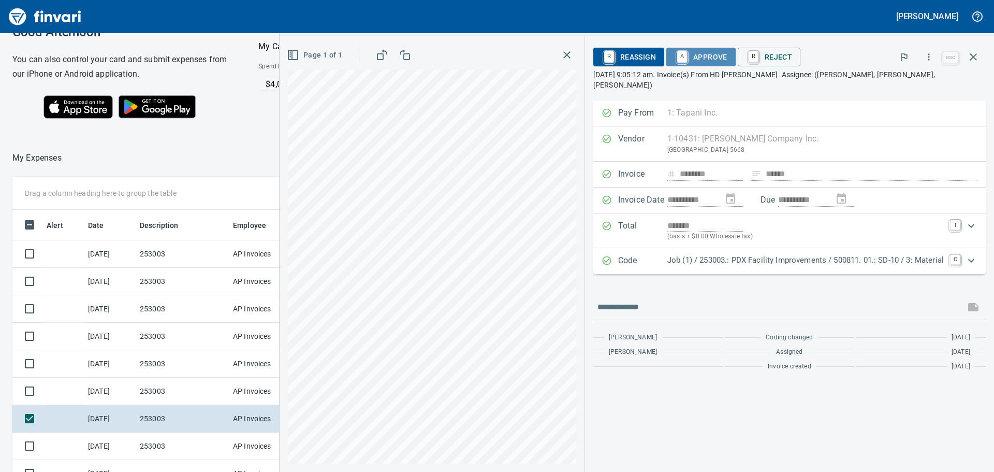
click at [698, 55] on span "A Approve" at bounding box center [701, 57] width 53 height 18
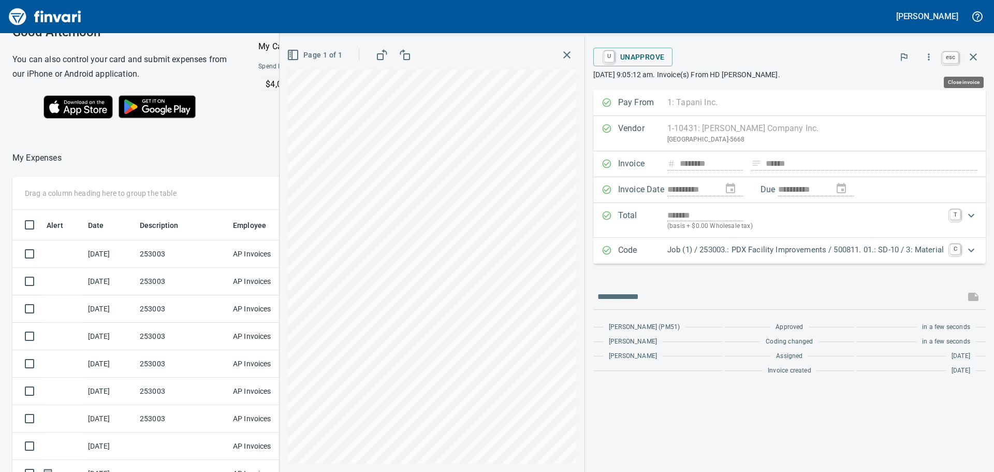
click at [972, 53] on icon "button" at bounding box center [973, 57] width 12 height 12
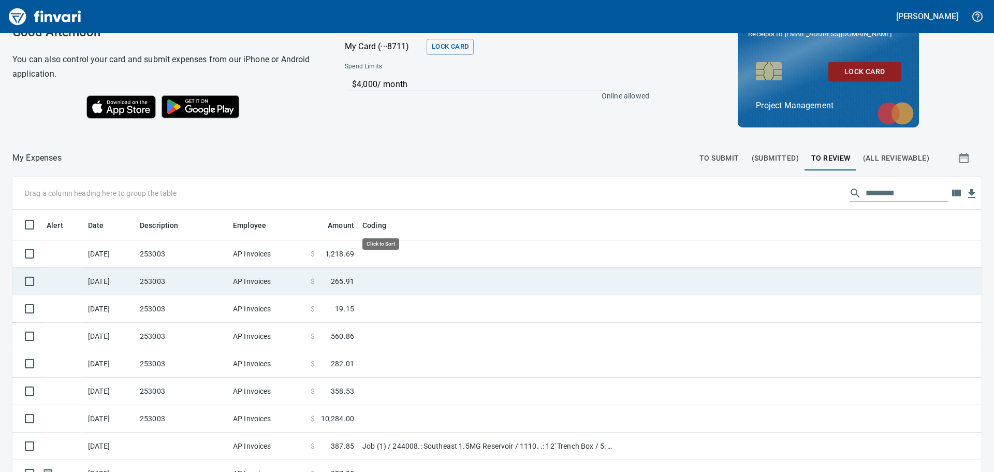
scroll to position [350, 954]
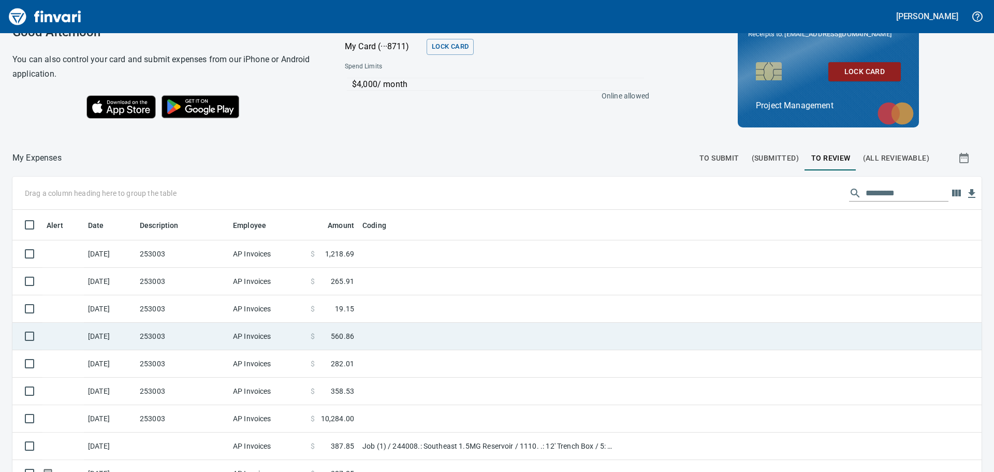
click at [177, 333] on td "253003" at bounding box center [182, 336] width 93 height 27
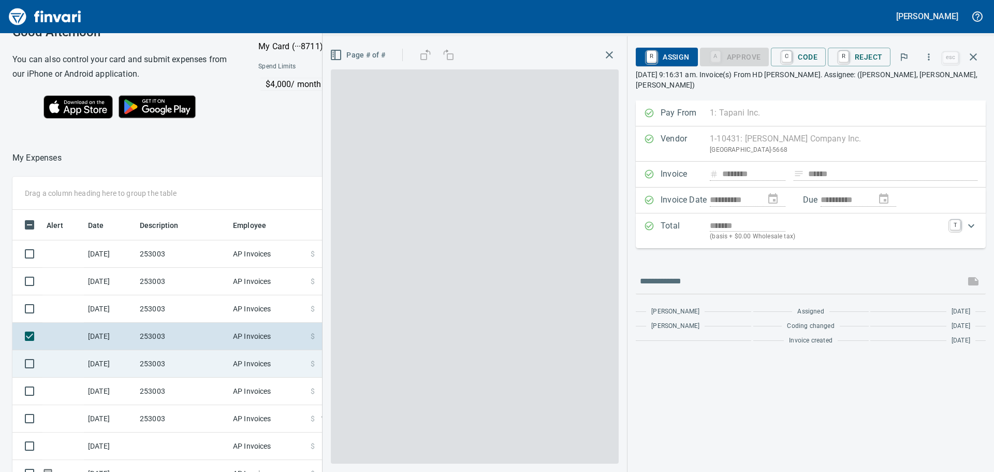
scroll to position [350, 695]
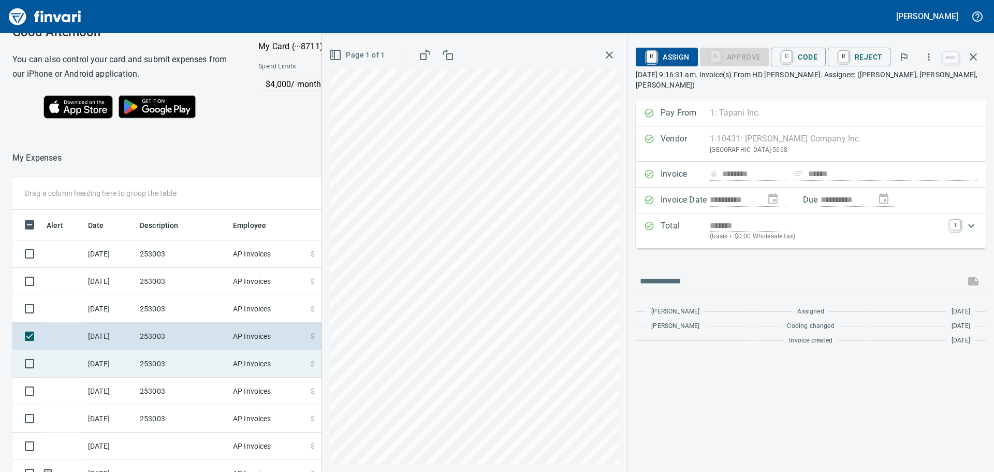
click at [196, 364] on td "253003" at bounding box center [182, 363] width 93 height 27
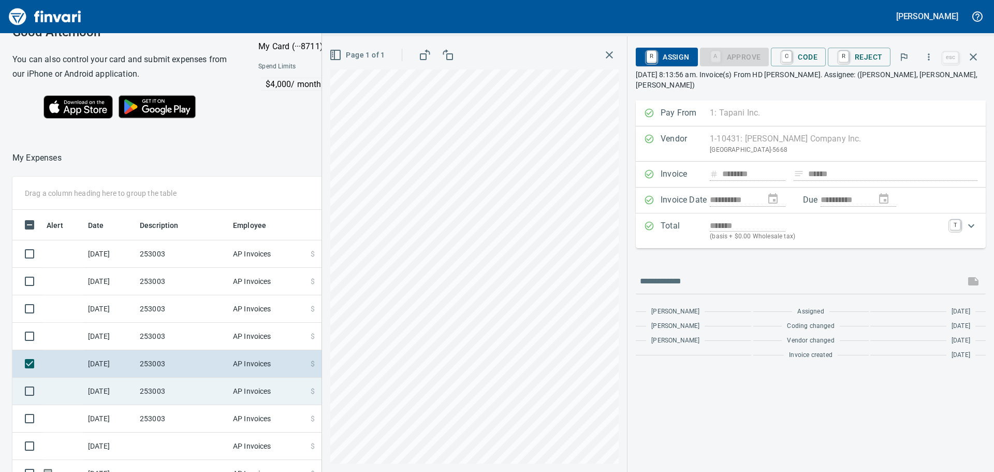
click at [189, 388] on td "253003" at bounding box center [182, 391] width 93 height 27
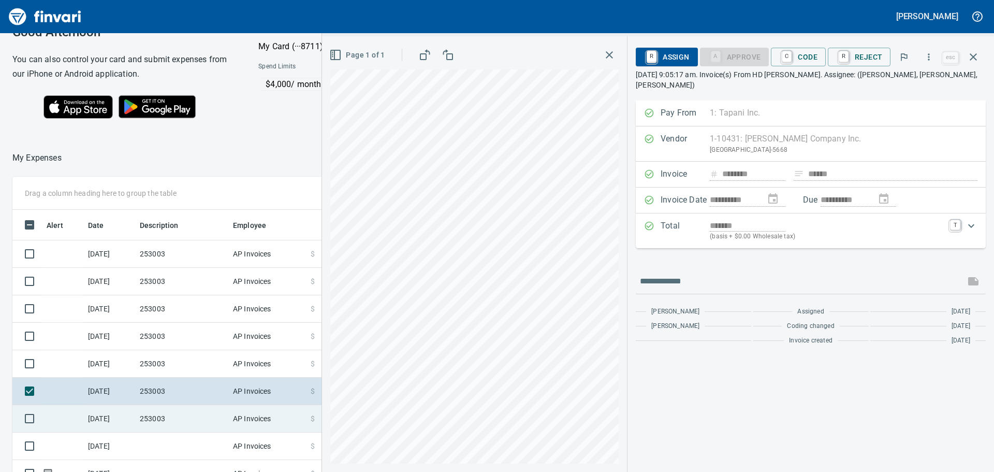
click at [196, 415] on td "253003" at bounding box center [182, 418] width 93 height 27
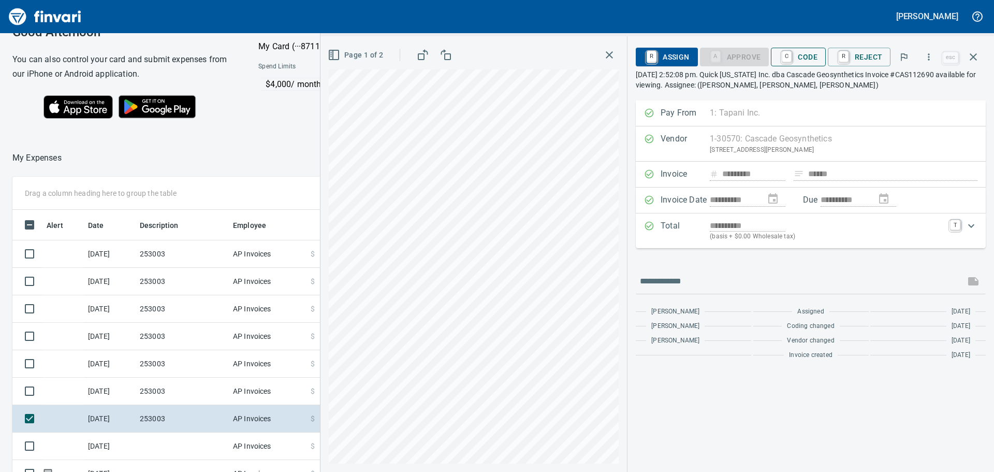
click at [807, 56] on span "C Code" at bounding box center [798, 57] width 38 height 18
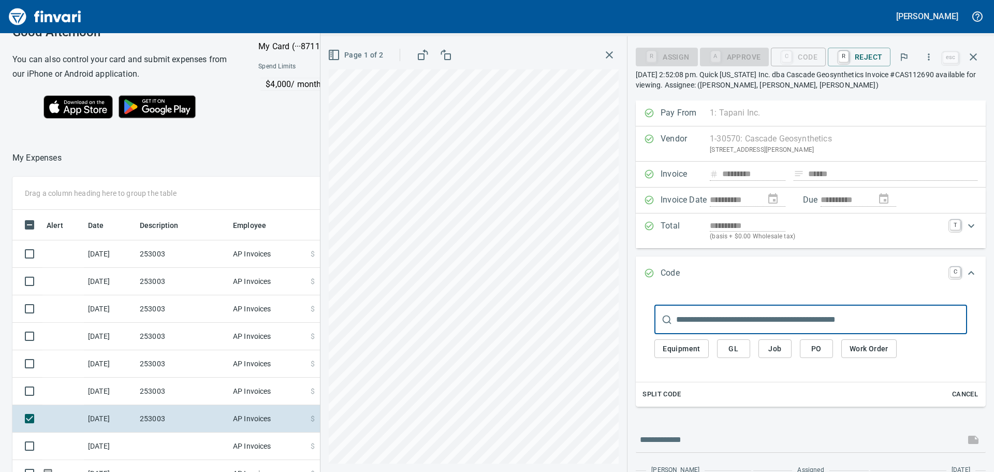
click at [778, 345] on span "Job" at bounding box center [775, 348] width 17 height 13
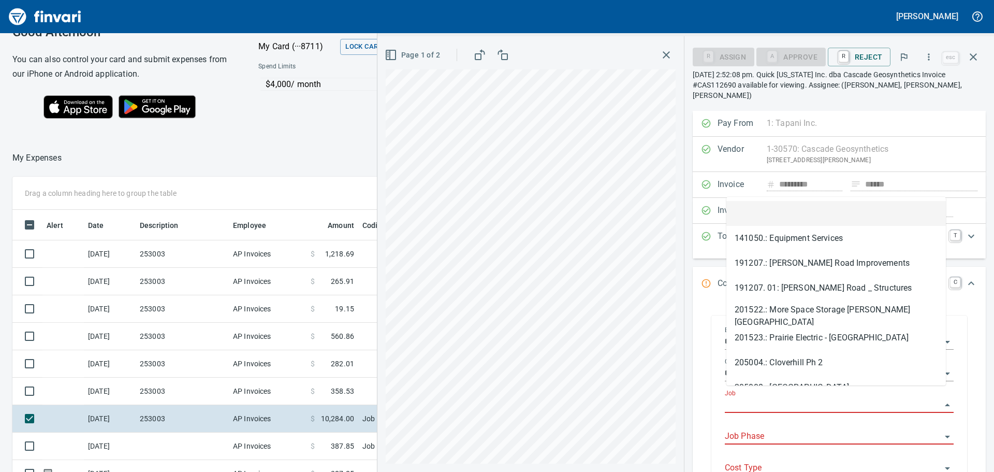
click at [780, 398] on input "Job" at bounding box center [833, 405] width 216 height 15
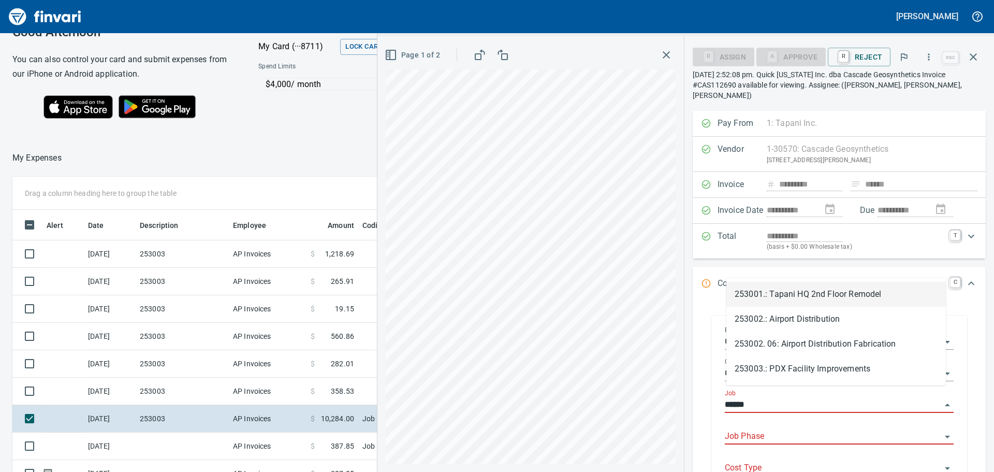
scroll to position [350, 695]
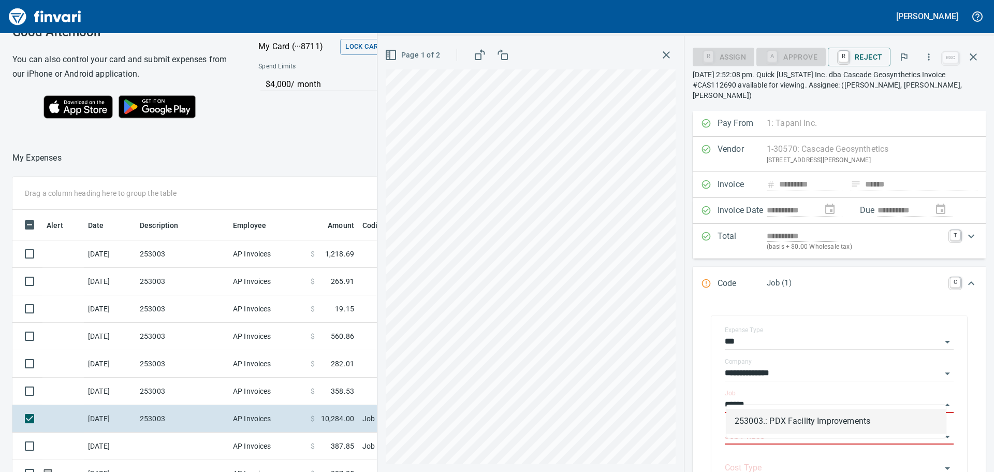
click at [779, 419] on li "253003.: PDX Facility Improvements" at bounding box center [837, 421] width 220 height 25
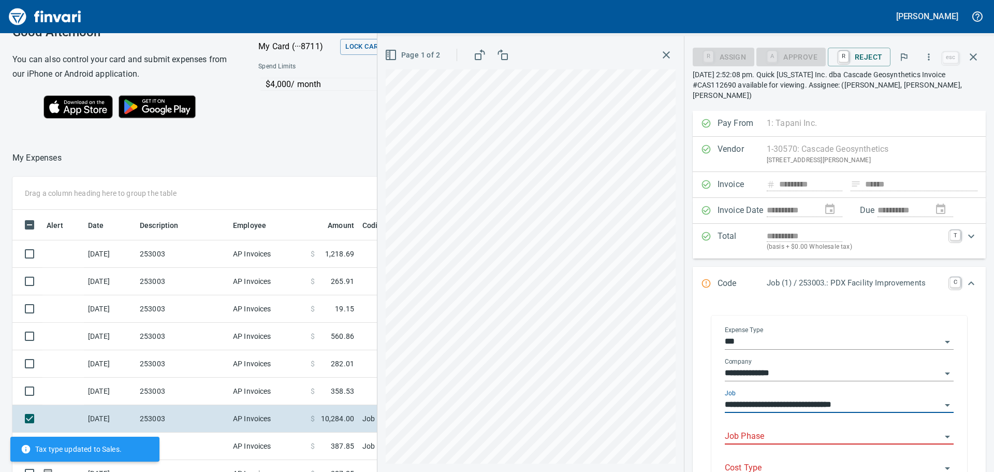
type input "**********"
click at [766, 429] on input "Job Phase" at bounding box center [833, 436] width 216 height 15
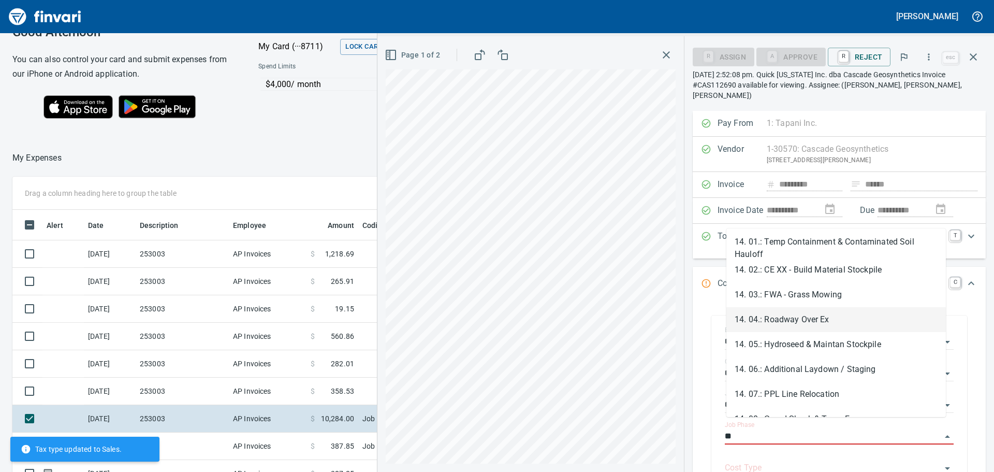
click at [798, 322] on li "14. 04.: Roadway Over Ex" at bounding box center [837, 319] width 220 height 25
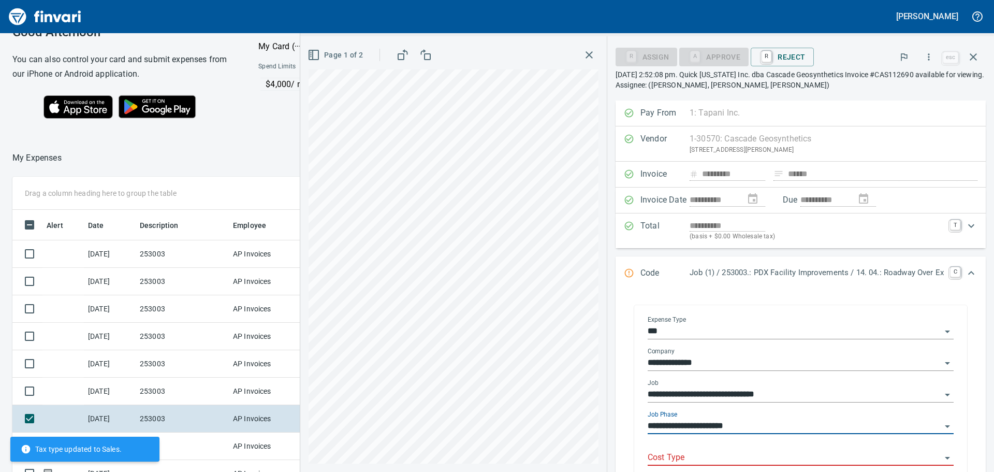
click at [733, 447] on div "Cost Type" at bounding box center [801, 453] width 306 height 23
type input "**********"
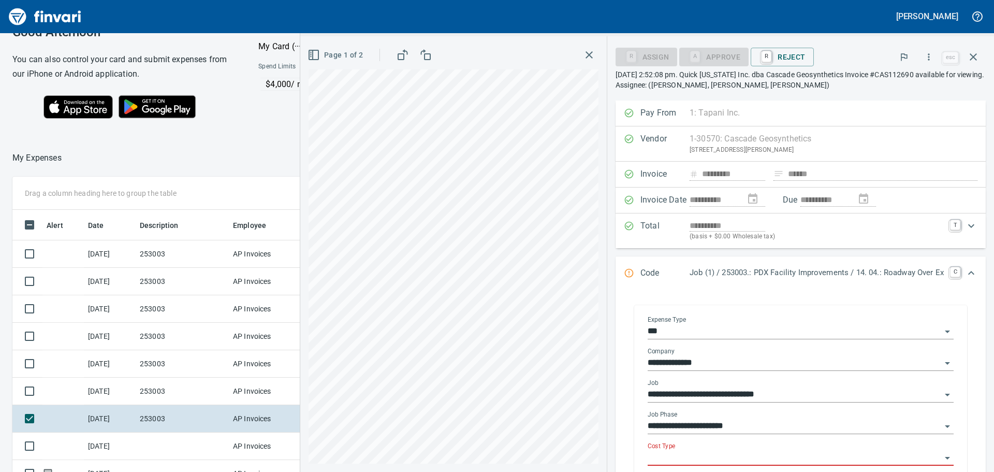
click at [752, 453] on input "Cost Type" at bounding box center [795, 458] width 294 height 15
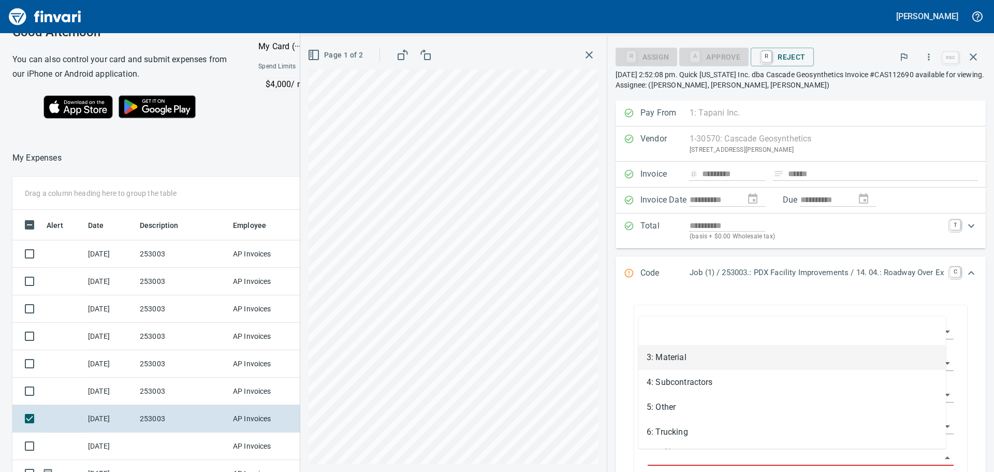
click at [698, 355] on li "3: Material" at bounding box center [793, 357] width 308 height 25
type input "**********"
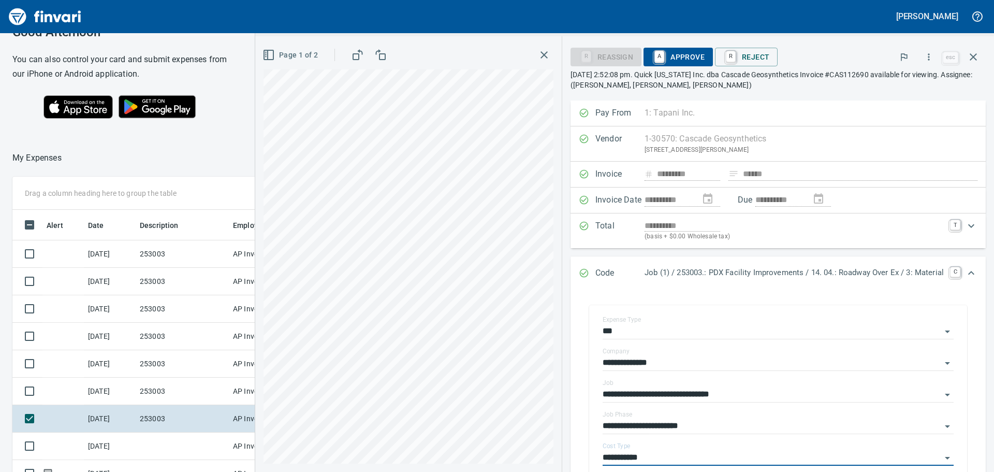
click at [678, 55] on span "A Approve" at bounding box center [678, 57] width 53 height 18
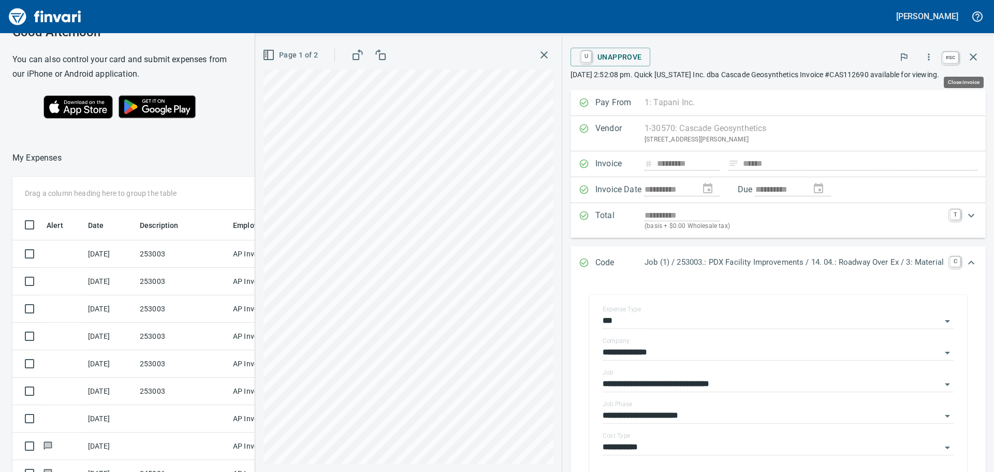
click at [970, 53] on icon "button" at bounding box center [973, 57] width 12 height 12
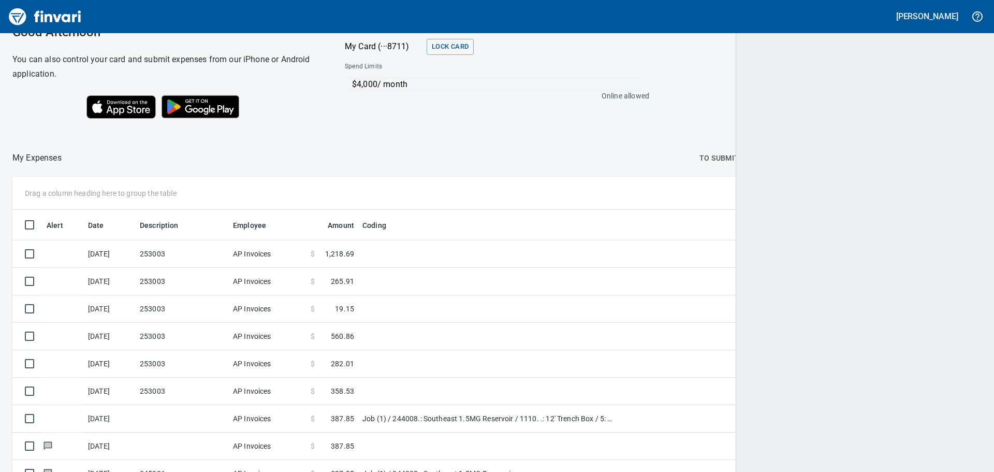
scroll to position [1, 1]
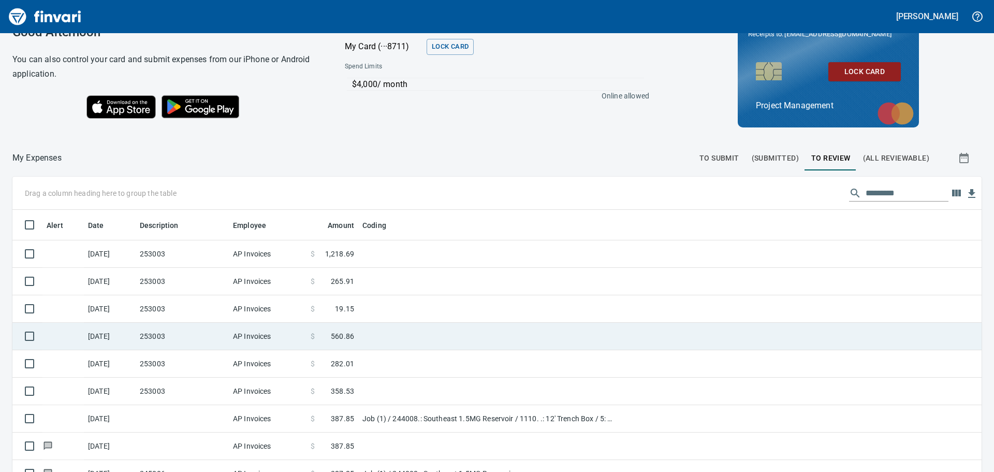
click at [202, 339] on td "253003" at bounding box center [182, 336] width 93 height 27
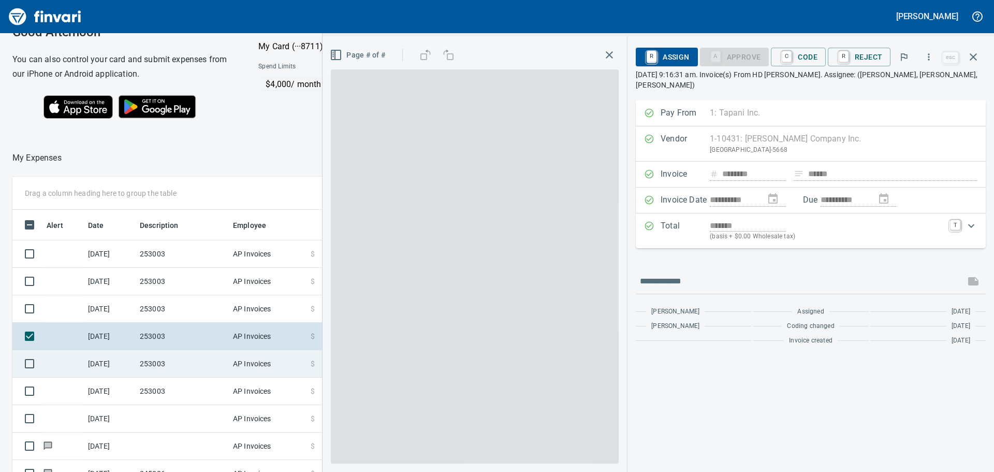
scroll to position [350, 695]
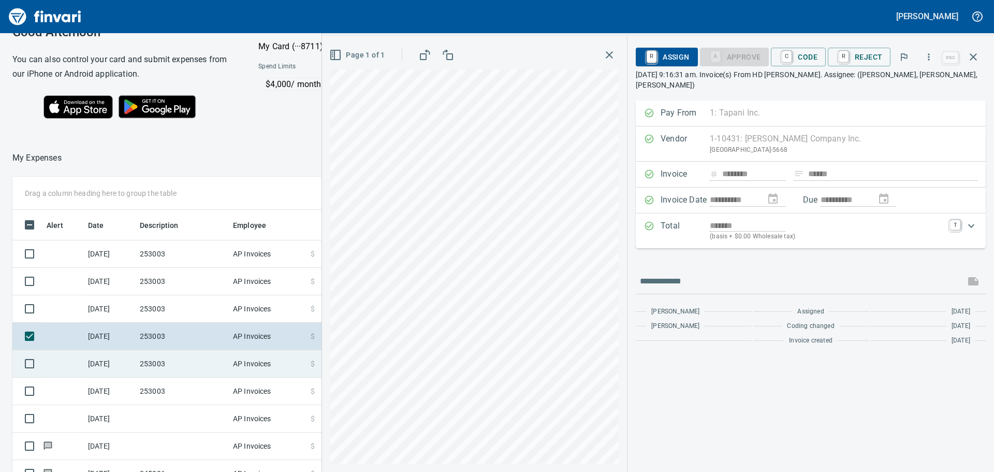
click at [202, 366] on td "253003" at bounding box center [182, 363] width 93 height 27
